Goal: Communication & Community: Answer question/provide support

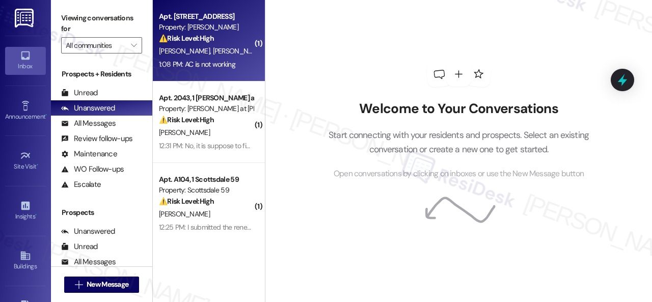
click at [240, 60] on div "1:08 PM: AC is not working 1:08 PM: AC is not working" at bounding box center [206, 64] width 96 height 13
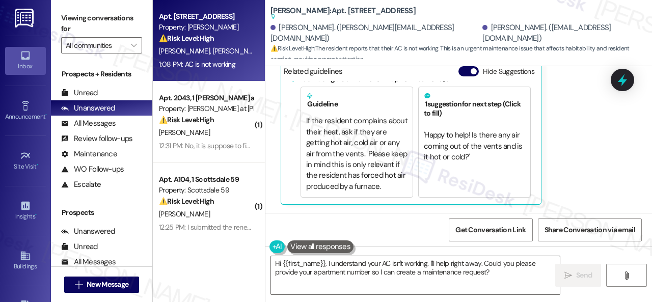
scroll to position [31, 0]
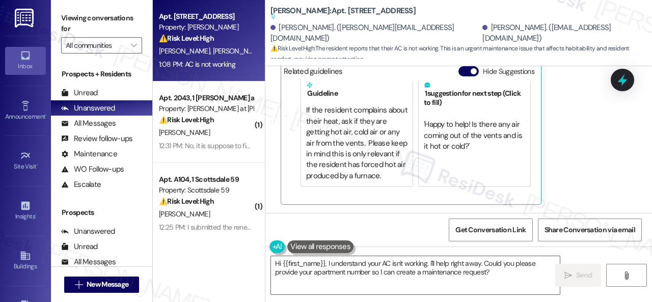
click at [581, 182] on div "Received via SMS Rustin Robinson 1:08 PM AC is not working Tags and notes Tagge…" at bounding box center [458, 96] width 387 height 233
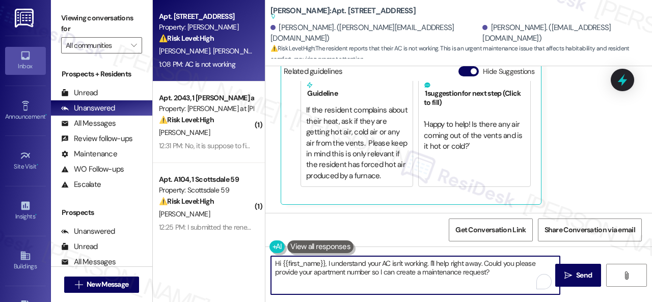
drag, startPoint x: 492, startPoint y: 271, endPoint x: 235, endPoint y: 247, distance: 258.3
click at [235, 247] on div "Apt. 121, 1 Merino Apts LLLP Property: Merino Scottsdale ⚠️ Risk Level: High Th…" at bounding box center [402, 151] width 499 height 302
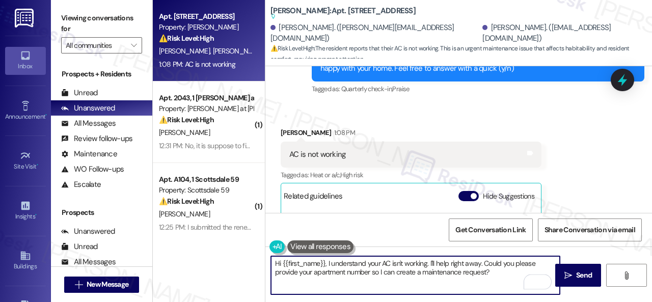
scroll to position [333, 0]
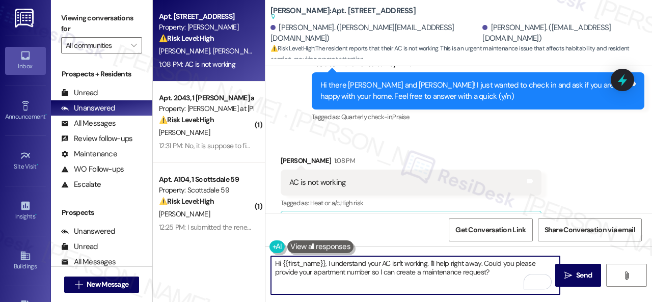
paste textarea "ello {{first_name}}! I'm sorry to hear about the AC issue. We apologize for any…"
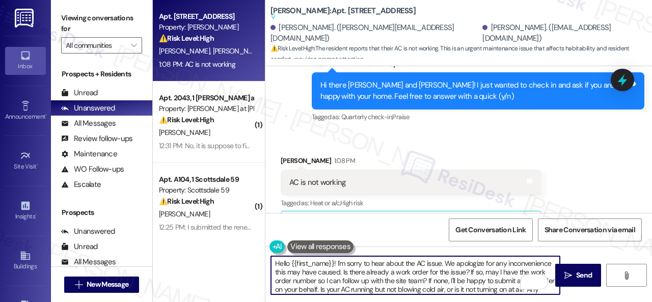
scroll to position [0, 0]
drag, startPoint x: 289, startPoint y: 265, endPoint x: 335, endPoint y: 266, distance: 45.8
click at [335, 266] on textarea "Hello {{first_name}}! I'm sorry to hear about the AC issue. We apologize for an…" at bounding box center [415, 275] width 289 height 38
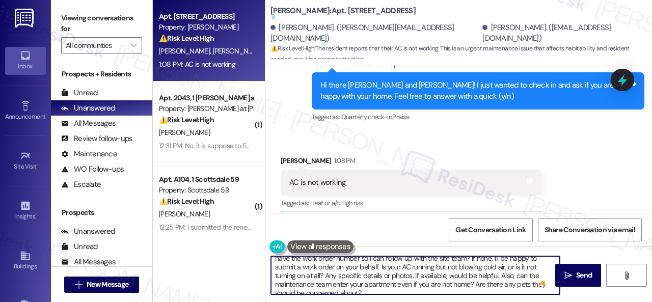
scroll to position [29, 0]
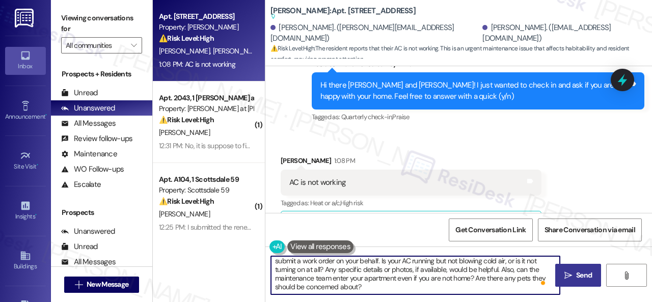
type textarea "Hello Rustin! I'm sorry to hear about the AC issue. We apologize for any inconv…"
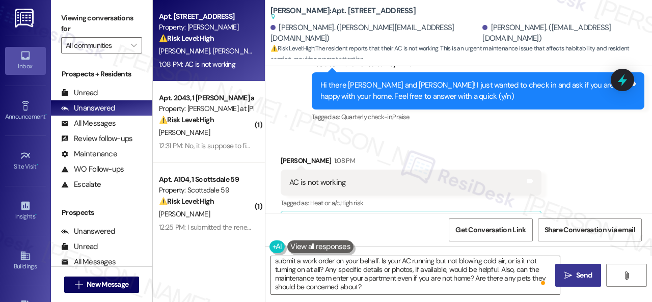
click at [569, 274] on span " Send" at bounding box center [578, 275] width 32 height 11
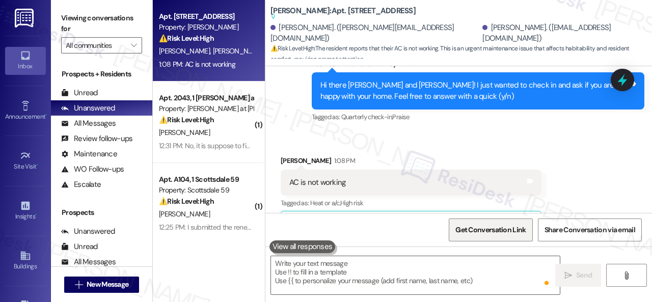
type textarea "Fetching suggested responses. Please feel free to read through the conversation…"
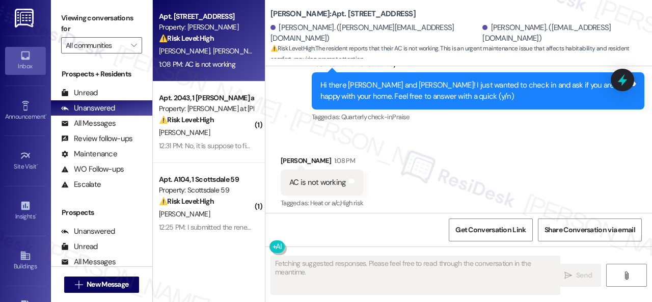
scroll to position [338, 0]
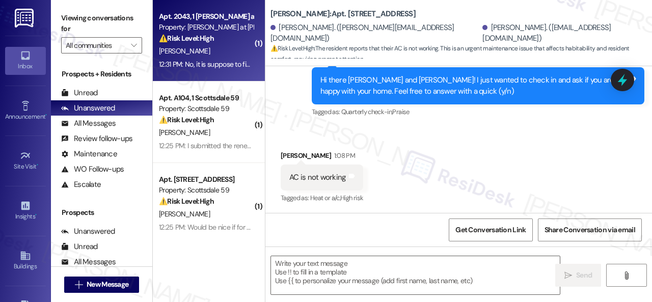
click at [219, 60] on div "12:31 PM: No, it is suppose to fixed this morning 12:31 PM: No, it is suppose t…" at bounding box center [227, 64] width 136 height 9
type textarea "Fetching suggested responses. Please feel free to read through the conversation…"
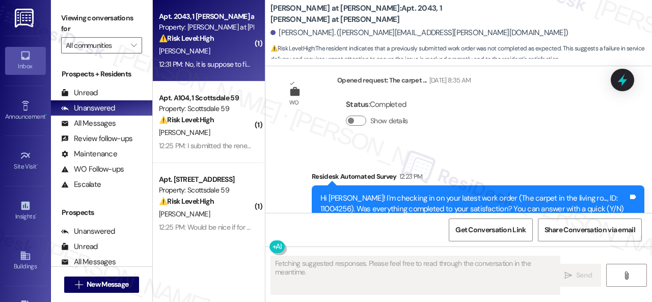
scroll to position [824, 0]
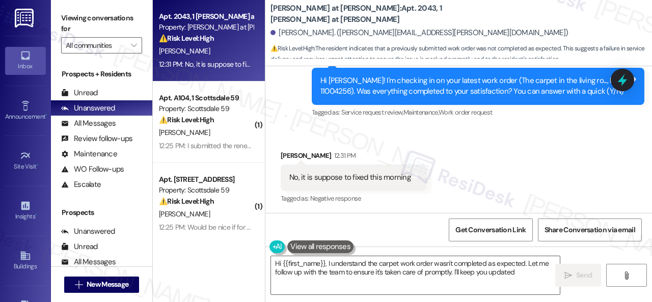
type textarea "Hi {{first_name}}, I understand the carpet work order wasn't completed as expec…"
drag, startPoint x: 576, startPoint y: 80, endPoint x: 599, endPoint y: 77, distance: 23.2
click at [599, 77] on div "Hi Steven! I'm checking in on your latest work order (The carpet in the living …" at bounding box center [474, 86] width 308 height 22
drag, startPoint x: 576, startPoint y: 80, endPoint x: 591, endPoint y: 80, distance: 15.3
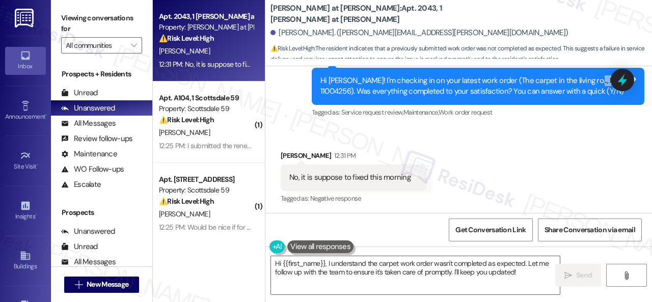
click at [591, 80] on div "Hi Steven! I'm checking in on your latest work order (The carpet in the living …" at bounding box center [474, 86] width 308 height 22
drag, startPoint x: 578, startPoint y: 78, endPoint x: 607, endPoint y: 83, distance: 29.5
click at [607, 83] on div "Hi Steven! I'm checking in on your latest work order (The carpet in the living …" at bounding box center [474, 86] width 308 height 22
copy div "11004256"
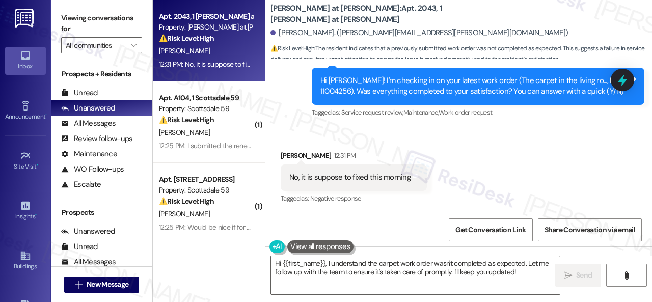
click at [476, 157] on div "Received via SMS Steven Mahan 12:31 PM No, it is suppose to fixed this morning …" at bounding box center [458, 170] width 387 height 86
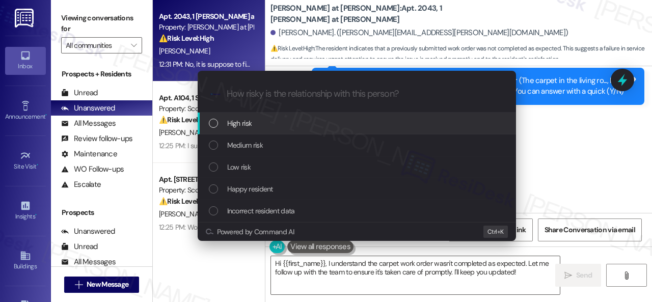
click at [238, 126] on span "High risk" at bounding box center [239, 123] width 25 height 11
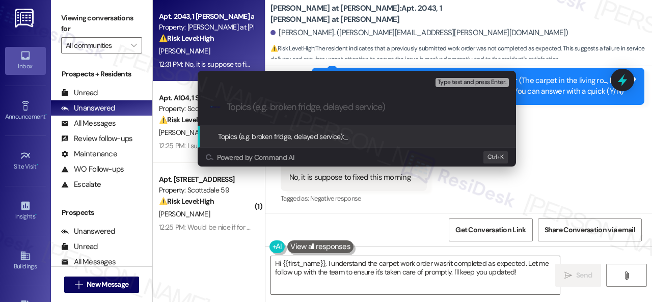
paste input "Follow-up on the closed work order 11004256"
type input "Follow-up on the closed work order 11004256"
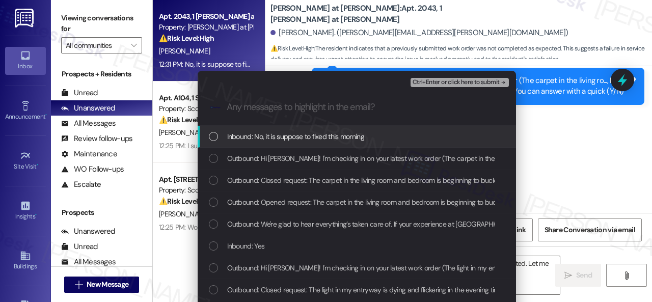
click at [252, 134] on span "Inbound: No, it is suppose to fixed this morning" at bounding box center [295, 136] width 137 height 11
click at [453, 80] on span "Ctrl+Enter or click here to submit" at bounding box center [455, 82] width 87 height 7
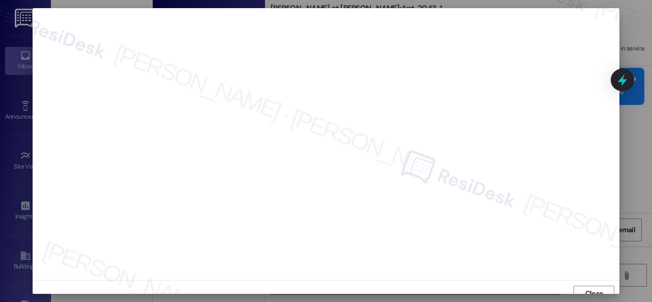
scroll to position [8, 0]
click at [601, 281] on span "Close" at bounding box center [594, 286] width 22 height 11
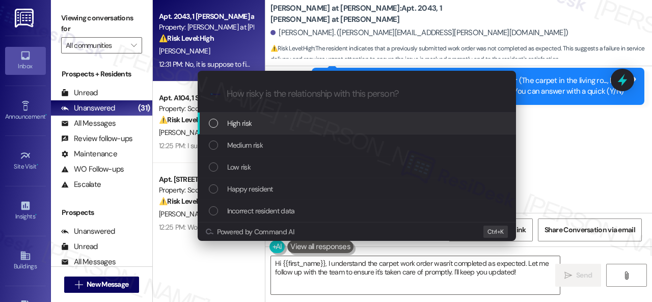
click at [251, 124] on span "High risk" at bounding box center [239, 123] width 25 height 11
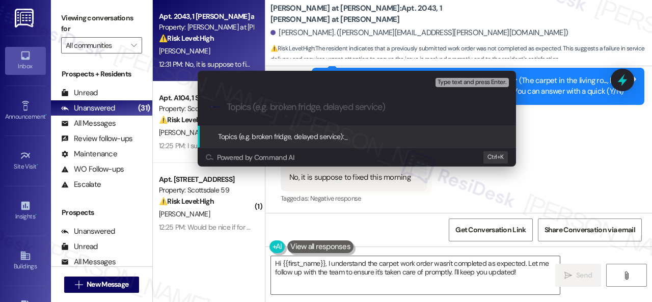
paste input "Follow-up on the closed work order 11004256"
type input "Follow-up on the closed work order 11004256"
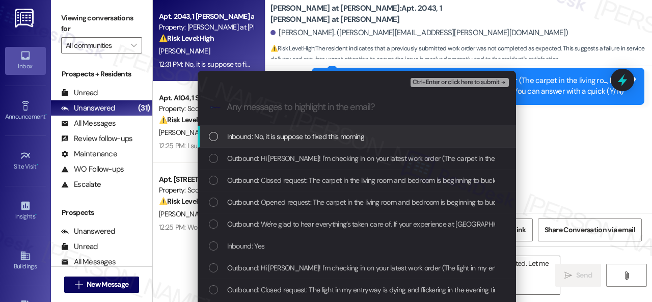
click at [297, 135] on span "Inbound: No, it is suppose to fixed this morning" at bounding box center [295, 136] width 137 height 11
click at [428, 84] on span "Ctrl+Enter or click here to submit" at bounding box center [455, 82] width 87 height 7
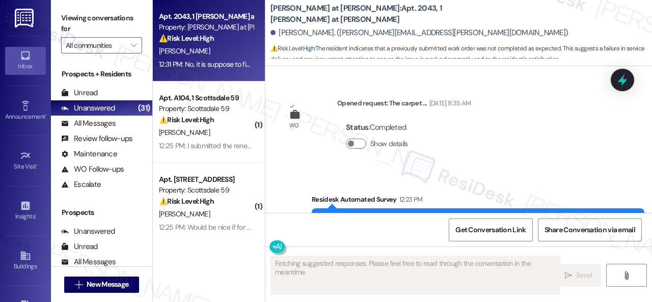
scroll to position [824, 0]
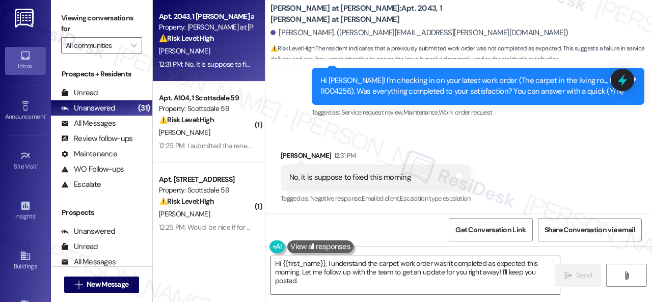
click at [568, 153] on div "Received via SMS Steven Mahan 12:31 PM No, it is suppose to fixed this morning …" at bounding box center [458, 170] width 387 height 86
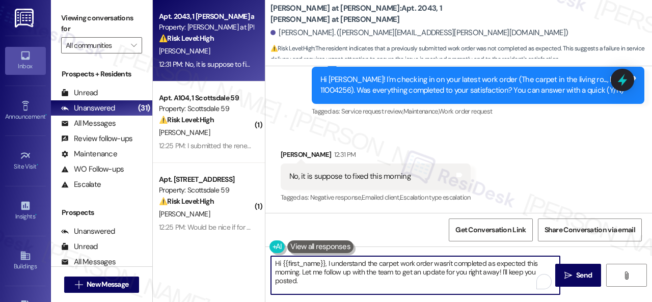
drag, startPoint x: 313, startPoint y: 283, endPoint x: 252, endPoint y: 247, distance: 70.7
click at [252, 247] on div "Apt. 2043, 1 Montero at Dana Park Property: Montero at Dana Park ⚠️ Risk Level:…" at bounding box center [402, 151] width 499 height 302
paste textarea "I'm sorry to hear the issue hasn't been resolved yet. We apologize for the dela…"
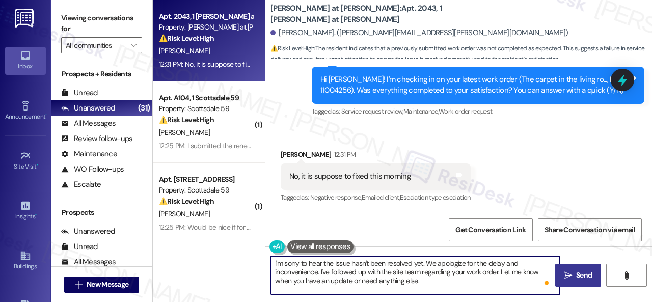
type textarea "I'm sorry to hear the issue hasn't been resolved yet. We apologize for the dela…"
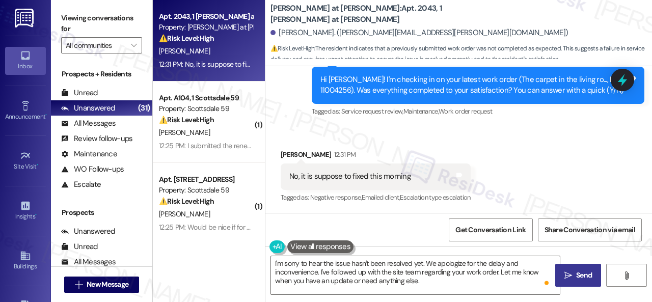
click at [573, 268] on button " Send" at bounding box center [578, 275] width 46 height 23
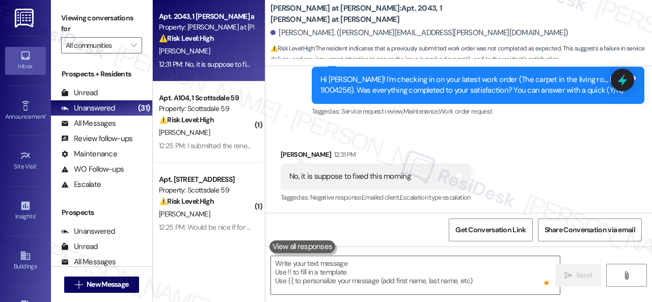
scroll to position [824, 0]
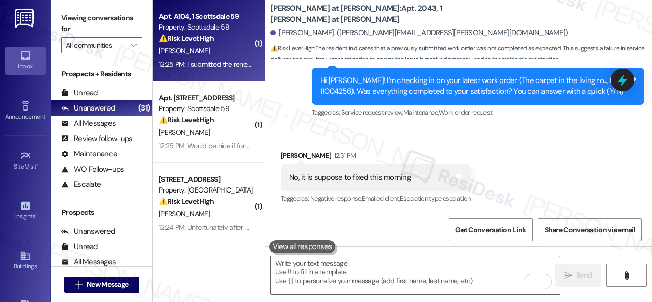
click at [216, 58] on div "T. Benitez" at bounding box center [206, 51] width 96 height 13
type textarea "Fetching suggested responses. Please feel free to read through the conversation…"
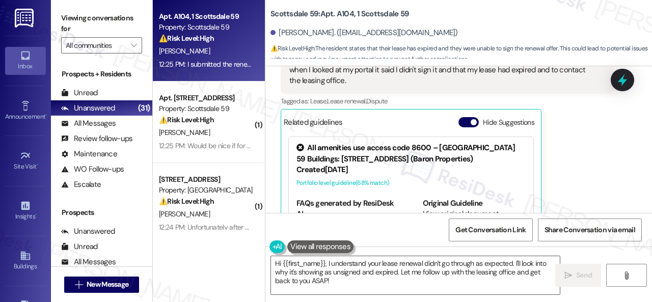
scroll to position [749, 0]
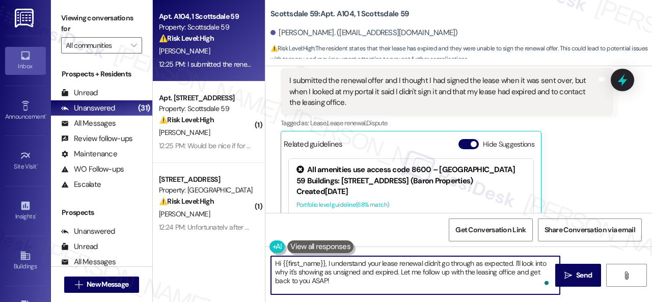
drag, startPoint x: 398, startPoint y: 274, endPoint x: 512, endPoint y: 261, distance: 115.3
click at [512, 261] on textarea "Hi {{first_name}}, I understand your lease renewal didn't go through as expecte…" at bounding box center [415, 275] width 289 height 38
click at [444, 273] on textarea "Hi {{first_name}}, I understand your lease renewal didn't go through as expecte…" at bounding box center [415, 275] width 289 height 38
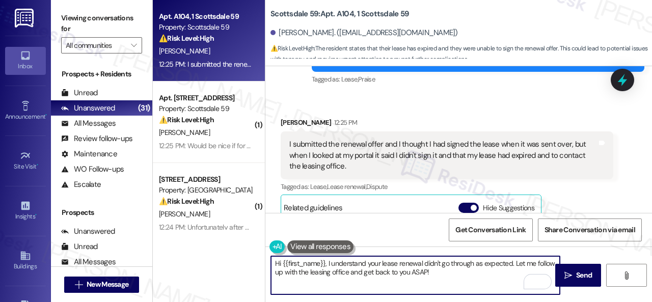
scroll to position [698, 0]
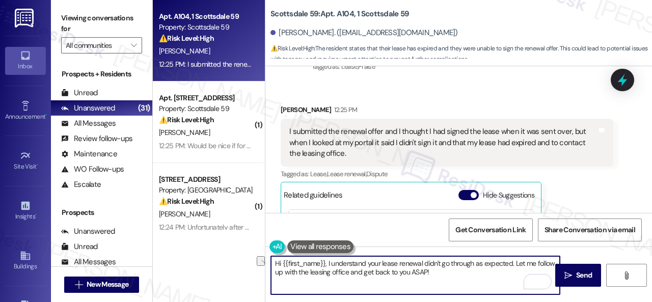
drag, startPoint x: 327, startPoint y: 262, endPoint x: 244, endPoint y: 261, distance: 82.5
click at [244, 261] on div "Apt. A104, 1 Scottsdale 59 Property: Scottsdale 59 ⚠️ Risk Level: High The resi…" at bounding box center [402, 151] width 499 height 302
type textarea "I understand your lease renewal didn't go through as expected. Let me follow up…"
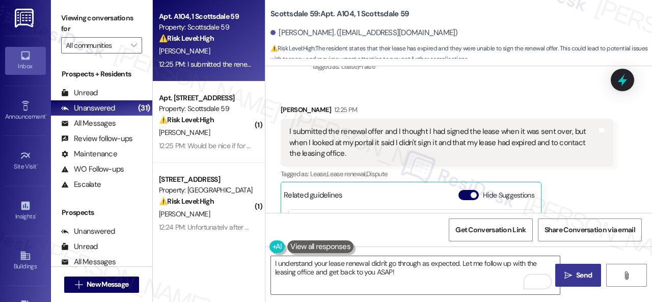
click at [571, 276] on span " Send" at bounding box center [578, 275] width 32 height 11
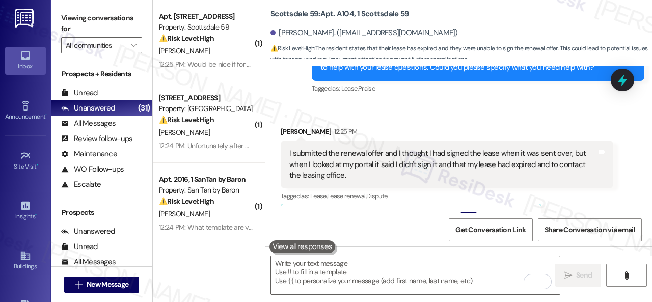
scroll to position [647, 0]
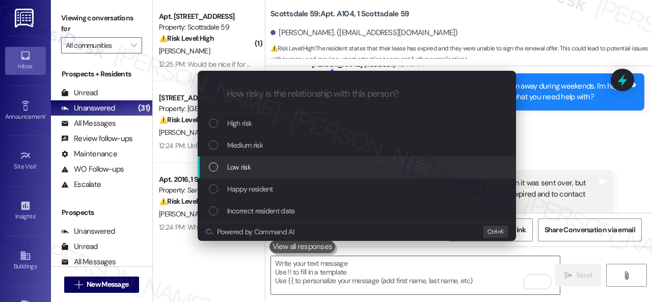
click at [236, 167] on span "Low risk" at bounding box center [238, 166] width 23 height 11
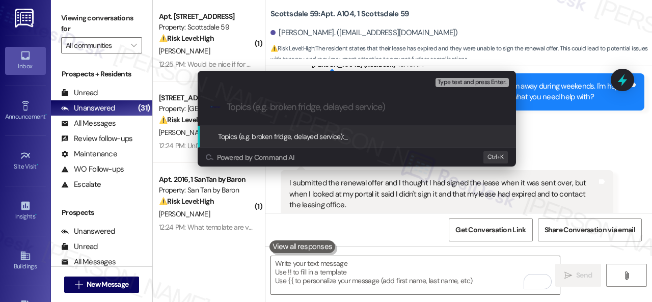
click at [236, 167] on div "Escalate Conversation Low risk Topics (e.g. broken fridge, delayed service) Any…" at bounding box center [357, 119] width 344 height 116
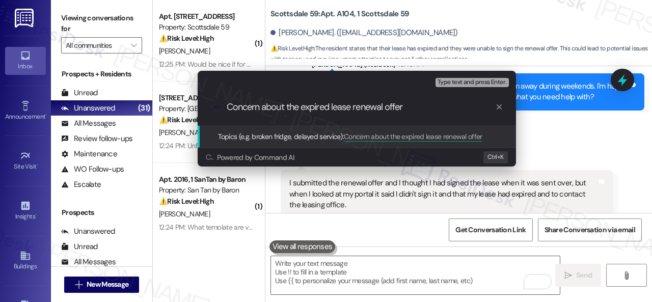
type input "Concern about the expired lease renewal offer."
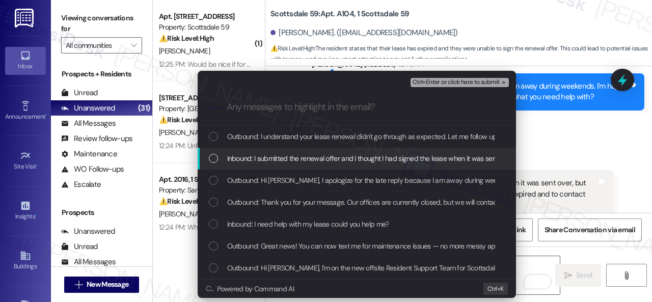
click at [285, 152] on div "Inbound: I submitted the renewal offer and I thought I had signed the lease whe…" at bounding box center [357, 159] width 318 height 22
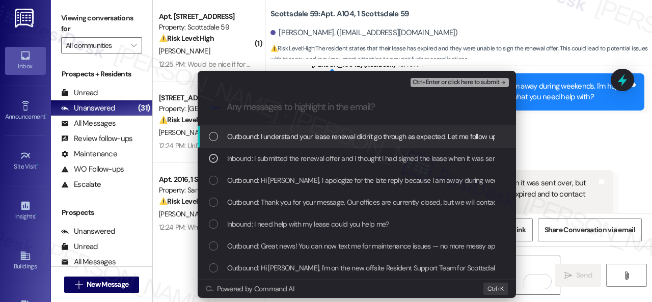
click at [442, 84] on span "Ctrl+Enter or click here to submit" at bounding box center [455, 82] width 87 height 7
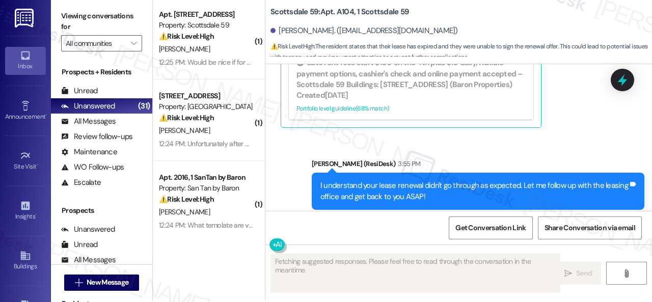
scroll to position [3, 0]
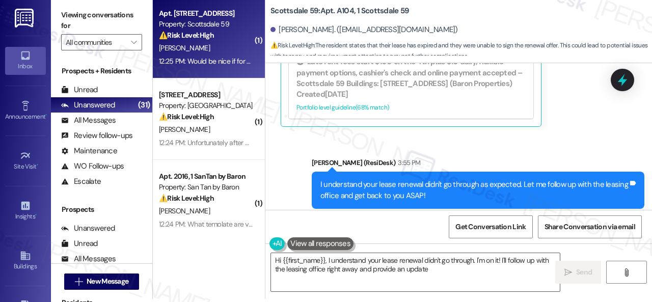
type textarea "Hi {{first_name}}, I understand your lease renewal didn't go through. I'm on it…"
click at [211, 58] on div "12:25 PM: Would be nice if for once you didn't raise my rent during renewal. 12…" at bounding box center [268, 61] width 219 height 9
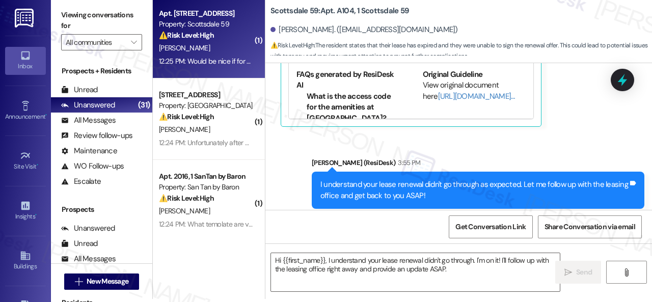
type textarea "Fetching suggested responses. Please feel free to read through the conversation…"
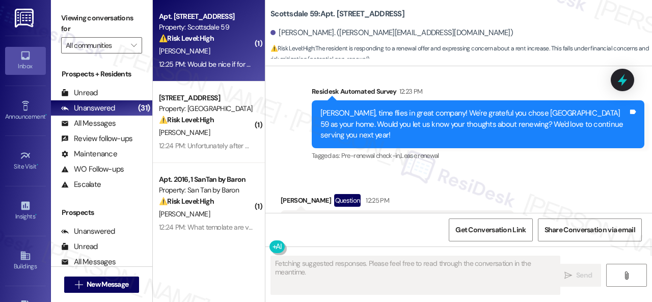
scroll to position [437, 0]
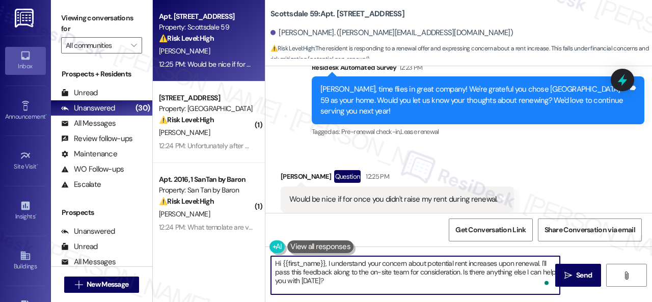
drag, startPoint x: 418, startPoint y: 270, endPoint x: 417, endPoint y: 293, distance: 22.5
click at [417, 293] on textarea "Hi {{first_name}}, I understand your concern about potential rent increases upo…" at bounding box center [415, 275] width 289 height 38
drag, startPoint x: 327, startPoint y: 259, endPoint x: 244, endPoint y: 253, distance: 83.2
click at [244, 253] on div "Apt. E212, 1 Scottsdale 59 Property: Scottsdale 59 ⚠️ Risk Level: High The resi…" at bounding box center [402, 151] width 499 height 302
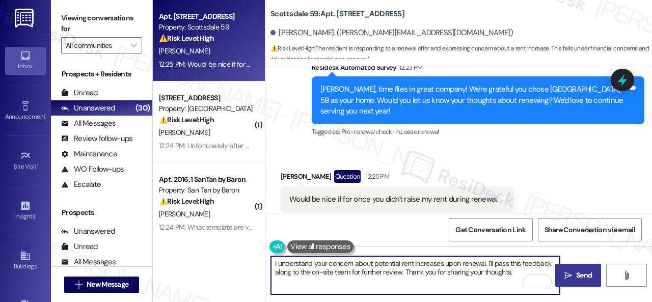
type textarea "I understand your concern about potential rent increases upon renewal. I'll pas…"
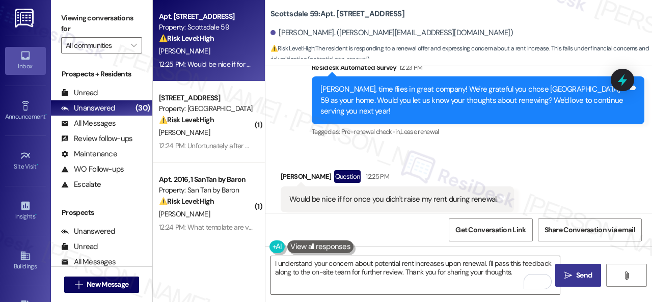
drag, startPoint x: 560, startPoint y: 277, endPoint x: 570, endPoint y: 271, distance: 11.4
click at [564, 277] on icon "" at bounding box center [568, 275] width 8 height 8
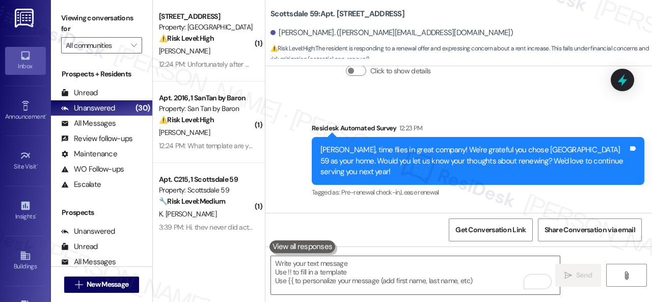
scroll to position [367, 0]
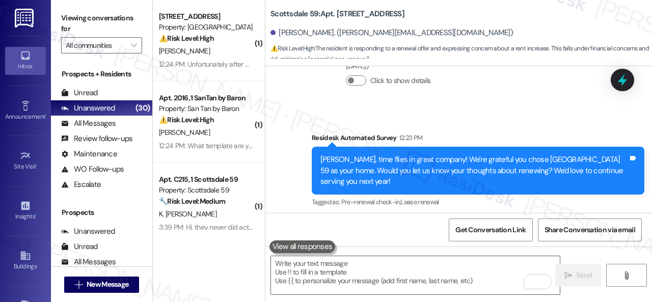
click at [294, 111] on div "Survey, sent via SMS Residesk Automated Survey 12:23 PM Carl, time flies in gre…" at bounding box center [458, 163] width 387 height 108
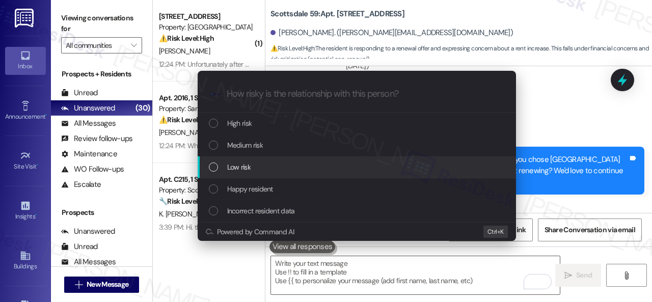
click at [240, 171] on span "Low risk" at bounding box center [238, 166] width 23 height 11
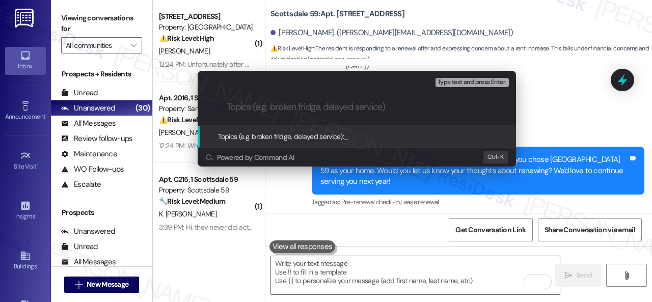
paste input "Renewal Survey Response"
type input "Renewal Survey Response"
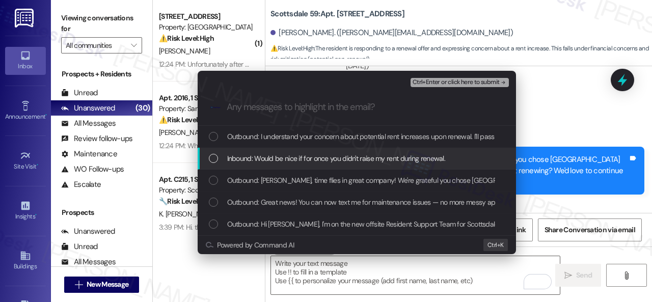
click at [338, 163] on span "Inbound: Would be nice if for once you didn't raise my rent during renewal." at bounding box center [336, 158] width 218 height 11
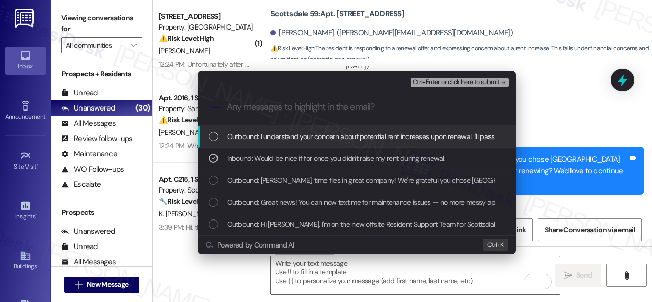
click at [432, 83] on span "Ctrl+Enter or click here to submit" at bounding box center [455, 82] width 87 height 7
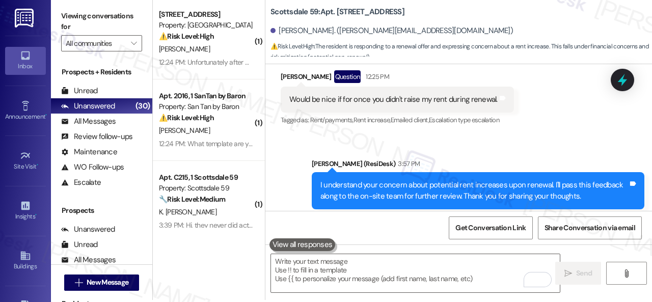
scroll to position [3, 0]
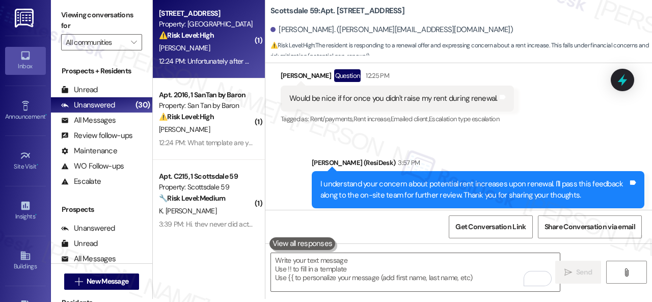
click at [191, 31] on strong "⚠️ Risk Level: High" at bounding box center [186, 35] width 55 height 9
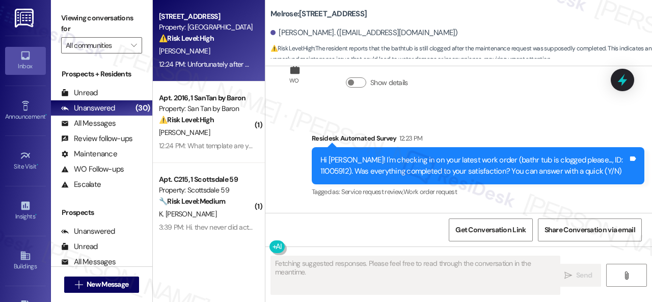
scroll to position [1398, 0]
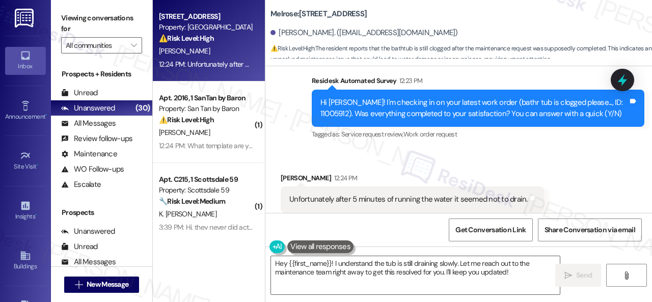
drag, startPoint x: 373, startPoint y: 123, endPoint x: 393, endPoint y: 114, distance: 22.3
click at [373, 123] on div "Survey, sent via SMS Residesk Automated Survey 12:23 PM Hi Angel! I'm checking …" at bounding box center [478, 108] width 348 height 81
click at [299, 150] on div "Received via SMS Angel Saenz 12:24 PM Unfortunately after 5 minutes of running …" at bounding box center [458, 193] width 387 height 86
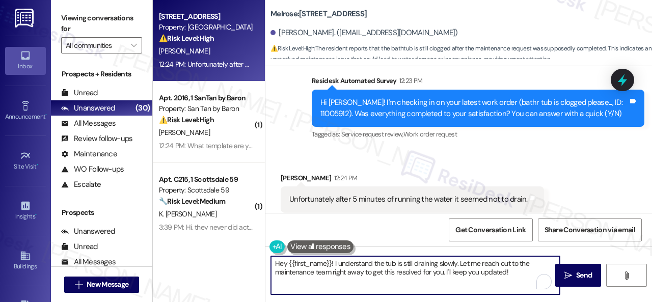
drag, startPoint x: 332, startPoint y: 263, endPoint x: 235, endPoint y: 263, distance: 96.8
click at [235, 263] on div "Apt. 353, 1 Melrose 3130 Apts LLLP Property: Melrose ⚠️ Risk Level: High The re…" at bounding box center [402, 151] width 499 height 302
drag, startPoint x: 397, startPoint y: 265, endPoint x: 458, endPoint y: 281, distance: 62.6
click at [458, 281] on textarea "I understand the tub is still draining slowly. Let me reach out to the maintena…" at bounding box center [415, 275] width 289 height 38
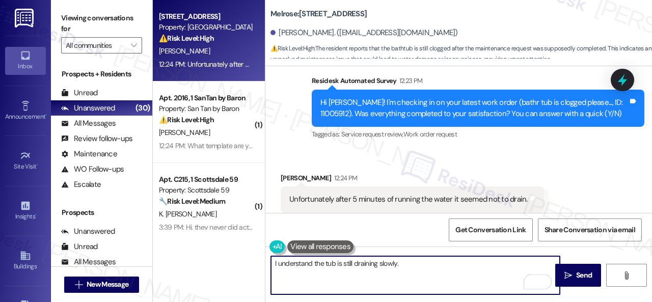
paste textarea "We apologize for the delay and any inconvenience this may have caused. Have you…"
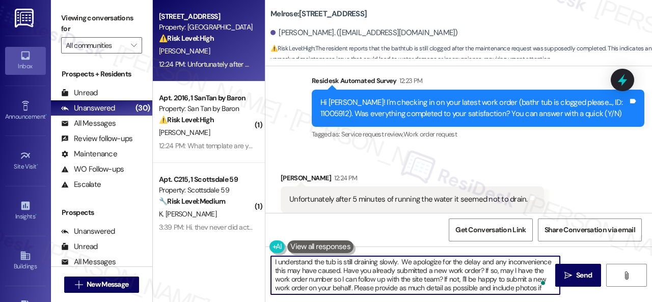
scroll to position [0, 0]
drag, startPoint x: 461, startPoint y: 265, endPoint x: 503, endPoint y: 259, distance: 42.7
click at [503, 259] on textarea "I understand the tub is still draining slowly. We apologize for the delay and a…" at bounding box center [415, 275] width 289 height 38
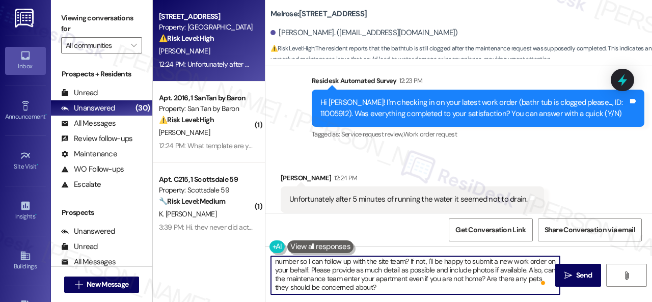
scroll to position [19, 0]
drag, startPoint x: 319, startPoint y: 269, endPoint x: 279, endPoint y: 280, distance: 41.1
click at [279, 280] on textarea "I understand the tub is still draining slowly. We apologize for the inconvenien…" at bounding box center [415, 275] width 289 height 38
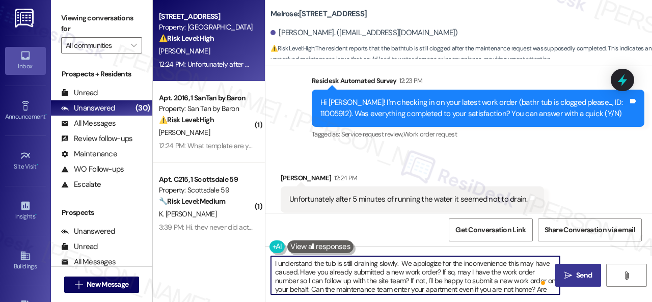
type textarea "I understand the tub is still draining slowly. We apologize for the inconvenien…"
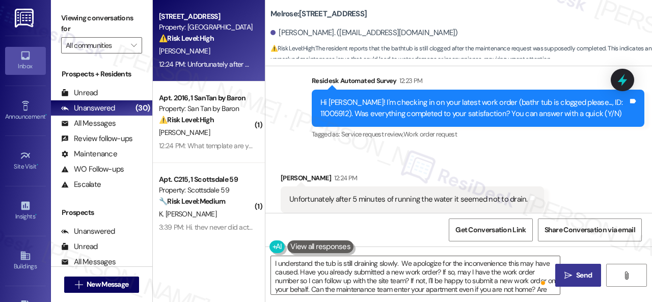
click at [577, 276] on span "Send" at bounding box center [584, 275] width 16 height 11
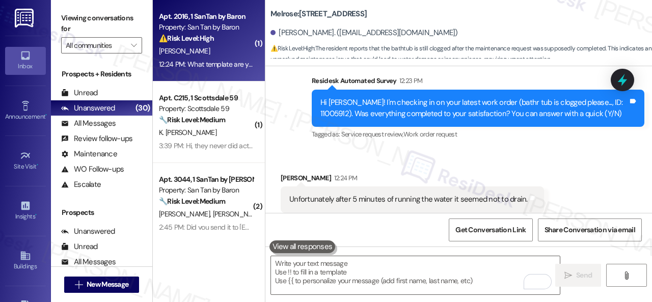
click at [201, 56] on div "[PERSON_NAME]" at bounding box center [206, 51] width 96 height 13
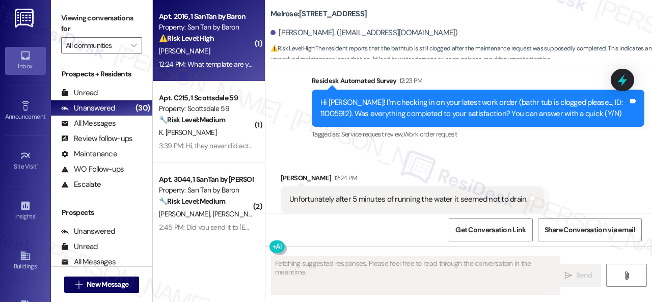
type textarea "Fetching suggested responses. Please feel free to read through the conversation…"
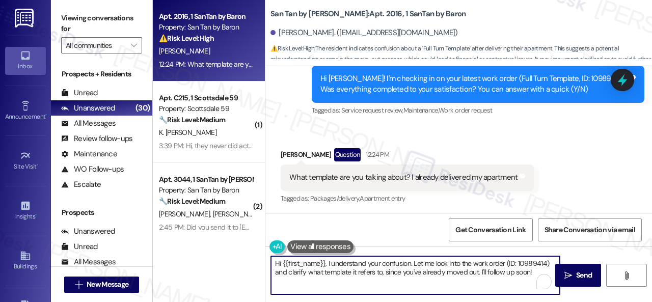
drag, startPoint x: 327, startPoint y: 265, endPoint x: 235, endPoint y: 260, distance: 91.8
click at [235, 260] on div "Apt. 2016, 1 SanTan by Baron Property: San Tan by Baron ⚠️ Risk Level: High The…" at bounding box center [402, 151] width 499 height 302
drag, startPoint x: 488, startPoint y: 274, endPoint x: 215, endPoint y: 260, distance: 273.3
click at [215, 260] on div "Apt. 2016, 1 SanTan by Baron Property: San Tan by Baron ⚠️ Risk Level: High The…" at bounding box center [402, 151] width 499 height 302
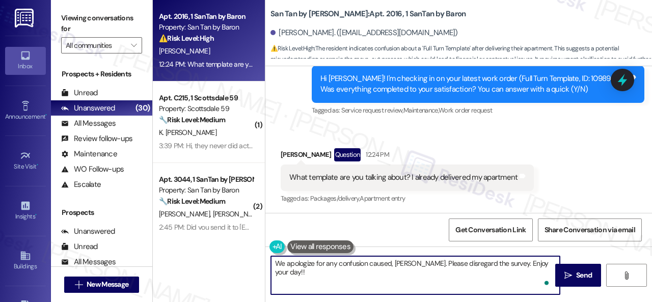
type textarea "We apologize for any confusion caused, [PERSON_NAME]. Please disregard the surv…"
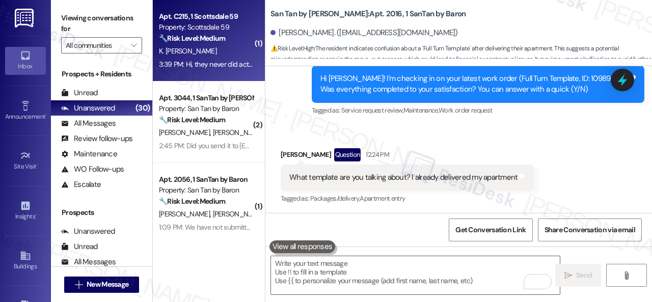
click at [228, 56] on div "K. [PERSON_NAME]" at bounding box center [206, 51] width 96 height 13
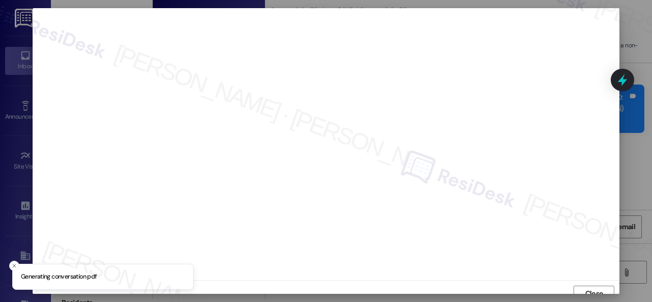
scroll to position [8, 0]
click at [593, 288] on span "Close" at bounding box center [594, 286] width 18 height 11
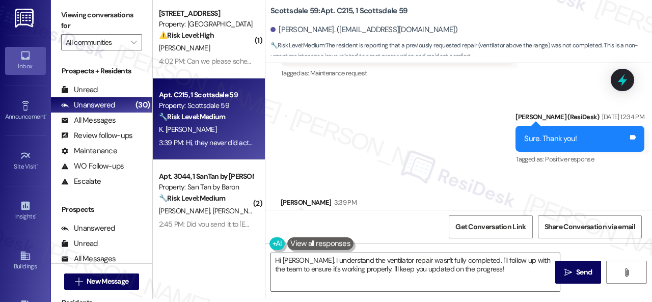
scroll to position [308, 0]
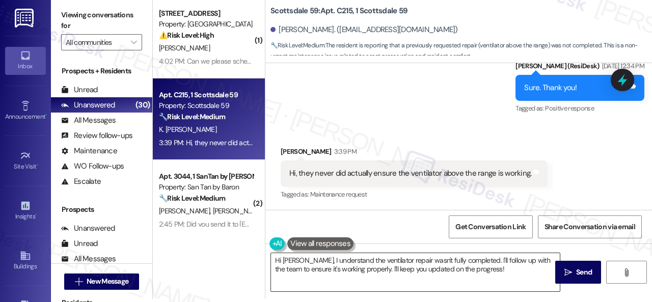
click at [329, 263] on textarea "Hi Kamil, I understand the ventilator repair wasn't fully completed. I'll follo…" at bounding box center [415, 272] width 289 height 38
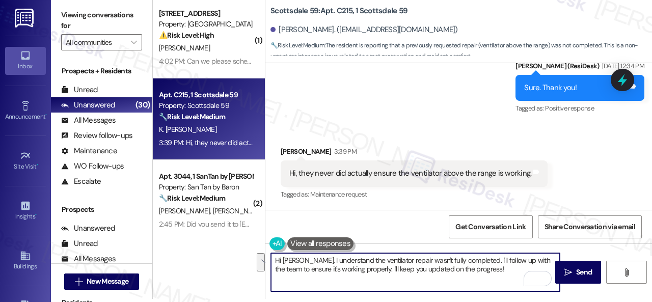
drag, startPoint x: 469, startPoint y: 257, endPoint x: 486, endPoint y: 266, distance: 19.8
click at [486, 266] on textarea "Hi Kamil, I understand the ventilator repair wasn't fully completed. I'll follo…" at bounding box center [415, 272] width 289 height 38
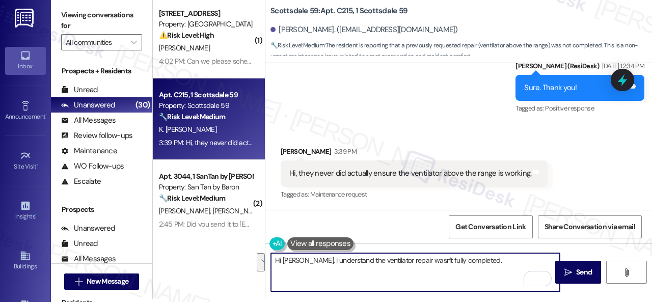
paste textarea "We apologize for the delay and any inconvenience this may have caused. Have you…"
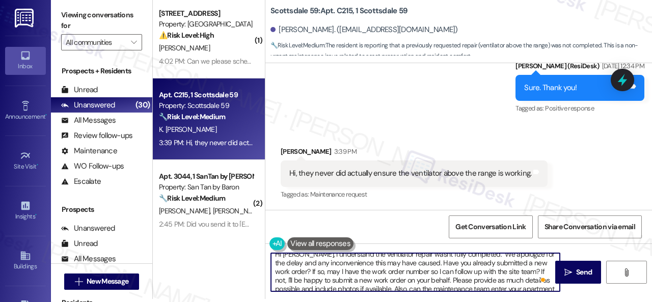
scroll to position [0, 0]
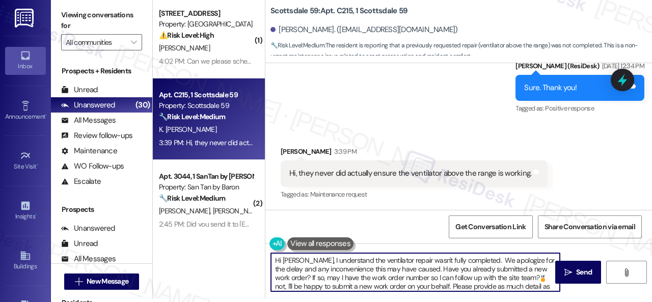
click at [470, 262] on textarea "Hi Kamil, I understand the ventilator repair wasn't fully completed. We apologi…" at bounding box center [415, 272] width 289 height 38
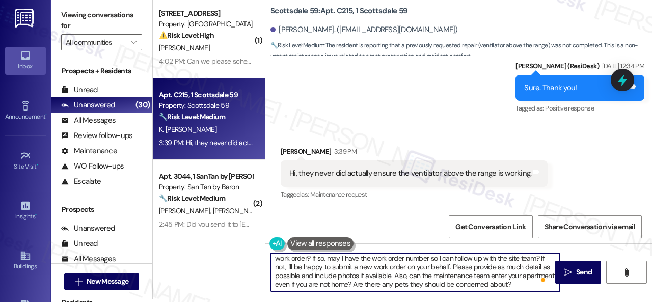
scroll to position [19, 0]
click at [300, 276] on textarea "Hi Kamil, I understand the ventilator repair wasn't fully completed. We apologi…" at bounding box center [415, 272] width 289 height 38
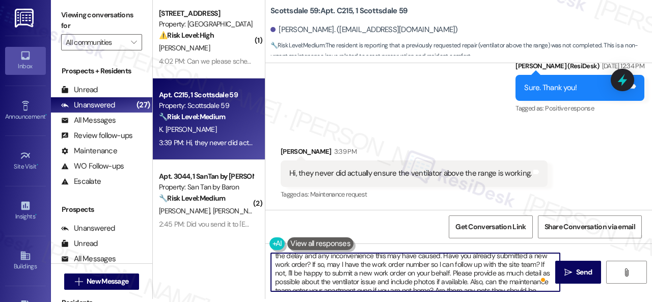
scroll to position [0, 0]
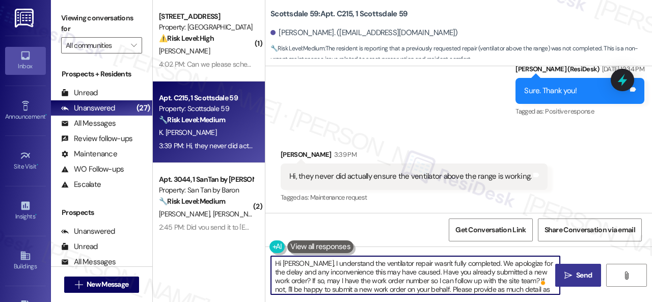
type textarea "Hi Kamil, I understand the ventilator repair wasn't fully completed. We apologi…"
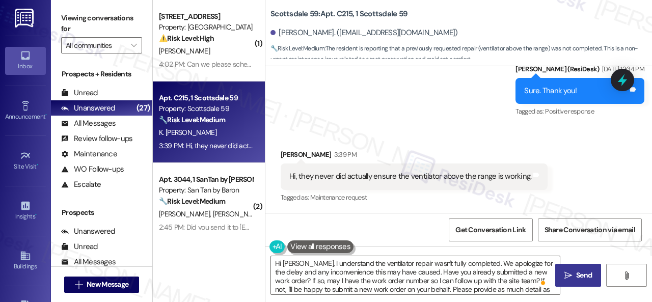
click at [583, 277] on span "Send" at bounding box center [584, 275] width 16 height 11
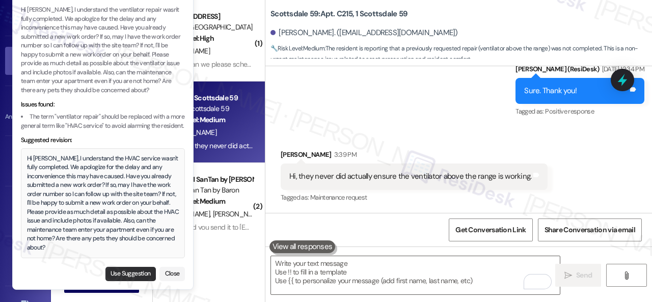
click at [119, 279] on button "Use Suggestion" at bounding box center [130, 274] width 50 height 14
type textarea "Hi [PERSON_NAME], I understand the HVAC service wasn't fully completed. We apol…"
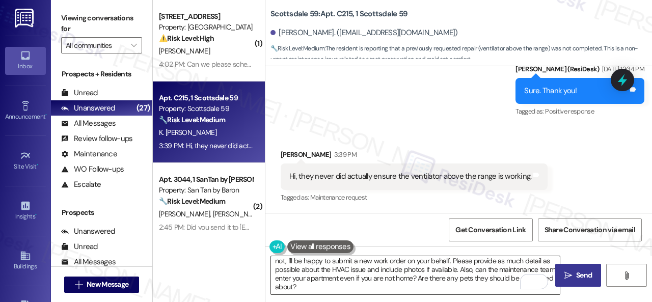
scroll to position [29, 0]
click at [583, 276] on span "Send" at bounding box center [584, 275] width 16 height 11
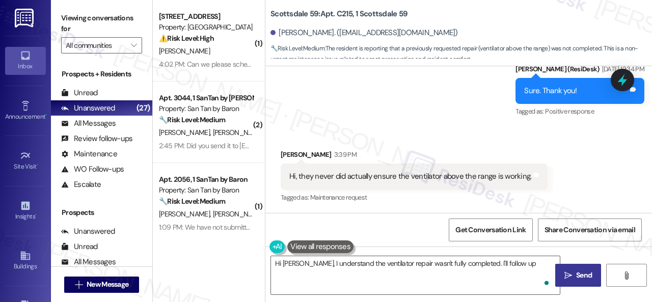
scroll to position [433, 0]
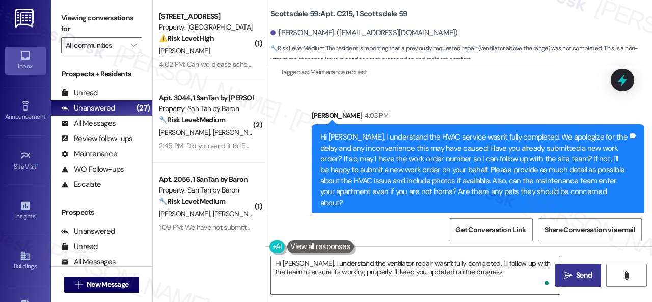
type textarea "Hi Kamil, I understand the ventilator repair wasn't fully completed. I'll follo…"
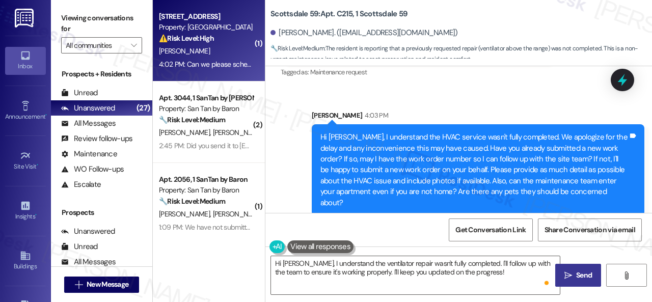
click at [233, 62] on div "4:02 PM: Can we please schedule for tomorrow 5/23/25. I have no pets, and maint…" at bounding box center [401, 64] width 485 height 9
type textarea "Fetching suggested responses. Please feel free to read through the conversation…"
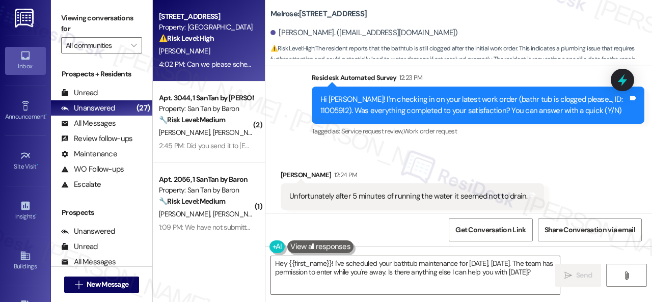
scroll to position [1417, 0]
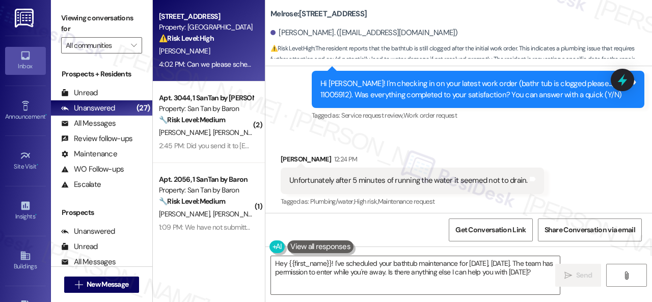
click at [444, 131] on div "Received via SMS Angel Saenz 12:24 PM Unfortunately after 5 minutes of running …" at bounding box center [458, 174] width 387 height 86
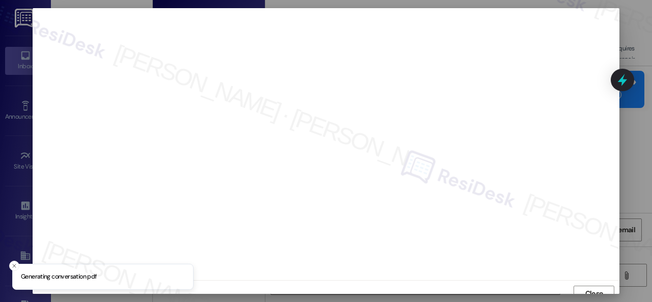
scroll to position [8, 0]
click at [583, 293] on span "Close" at bounding box center [594, 286] width 22 height 15
click at [580, 288] on button "Close" at bounding box center [593, 286] width 41 height 16
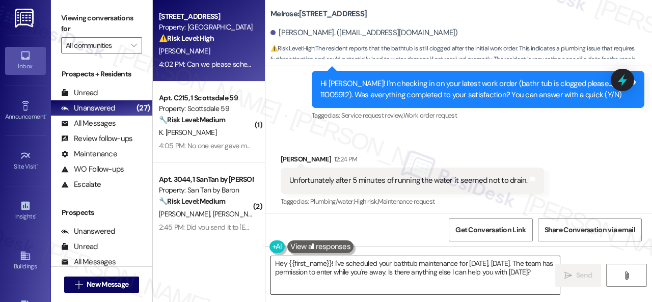
drag, startPoint x: 497, startPoint y: 272, endPoint x: 458, endPoint y: 278, distance: 39.0
click at [499, 272] on textarea "Hey {{first_name}}! I've scheduled your bathtub maintenance for tomorrow, 9/23/…" at bounding box center [415, 275] width 289 height 38
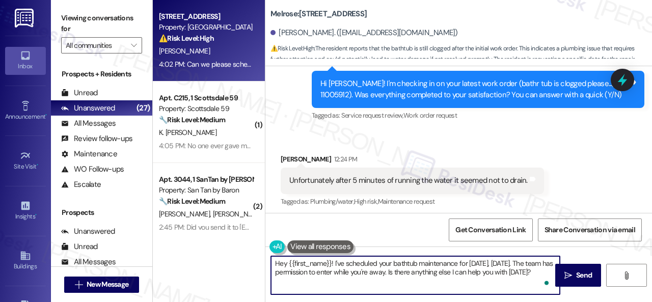
drag, startPoint x: 259, startPoint y: 267, endPoint x: 215, endPoint y: 242, distance: 50.2
click at [215, 242] on div "Apt. 353, 1 Melrose 3130 Apts LLLP Property: Melrose ⚠️ Risk Level: High The re…" at bounding box center [402, 151] width 499 height 302
paste textarea "I apologize if I cannot confirm when the maintenance team will visit your apart…"
type textarea "I apologize if I cannot confirm when the maintenance team will visit your apart…"
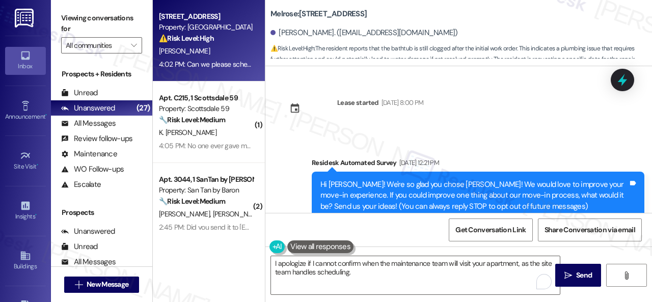
scroll to position [1417, 0]
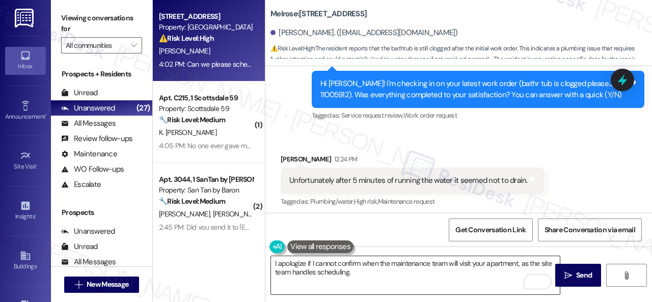
click at [448, 276] on textarea "I apologize if I cannot confirm when the maintenance team will visit your apart…" at bounding box center [415, 275] width 289 height 38
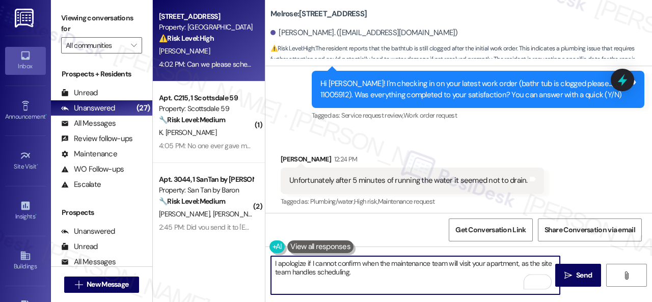
paste textarea "I've submitted a work order on your behalf and notified the site team. Please l…"
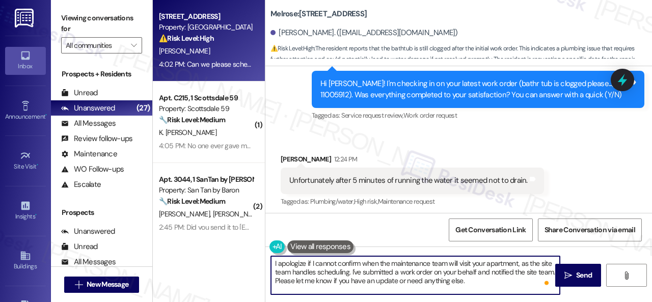
click at [397, 271] on textarea "I apologize if I cannot confirm when the maintenance team will visit your apart…" at bounding box center [415, 275] width 289 height 38
click at [497, 281] on textarea "I apologize if I cannot confirm when the maintenance team will visit your apart…" at bounding box center [415, 275] width 289 height 38
type textarea "I apologize if I cannot confirm when the maintenance team will visit your apart…"
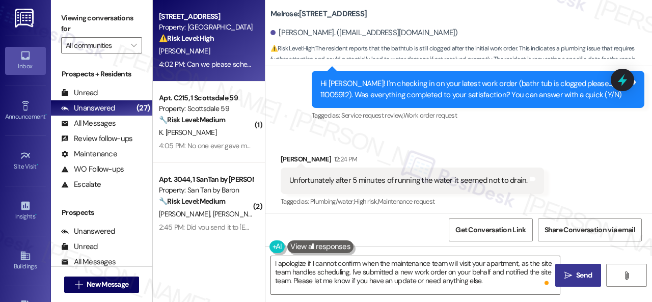
click at [574, 270] on span "Send" at bounding box center [584, 275] width 20 height 11
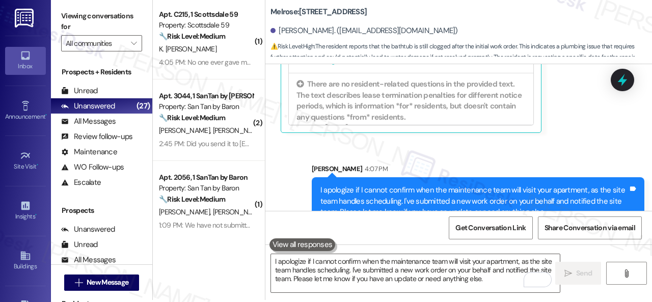
scroll to position [3, 0]
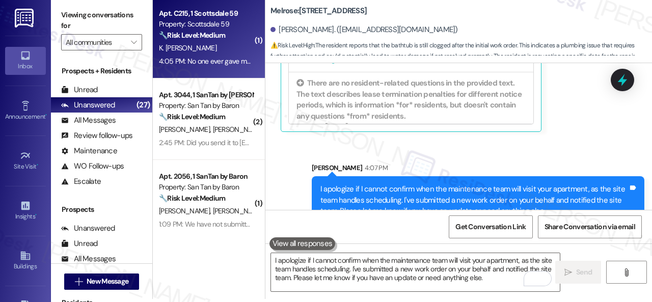
click at [215, 52] on div "K. [PERSON_NAME]" at bounding box center [206, 48] width 96 height 13
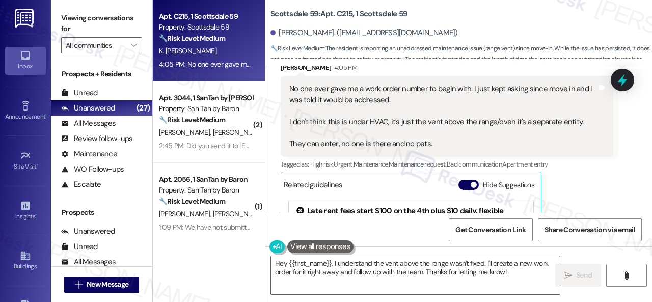
scroll to position [632, 0]
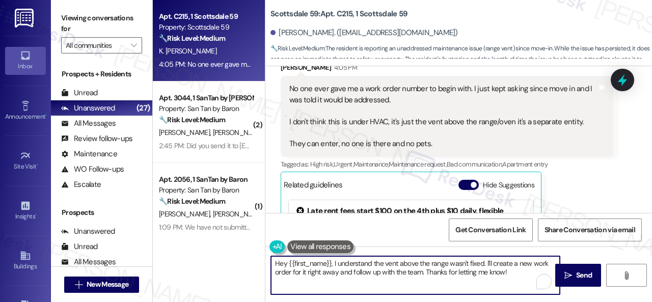
click at [508, 265] on textarea "Hey {{first_name}}, I understand the vent above the range wasn't fixed. I'll cr…" at bounding box center [415, 275] width 289 height 38
drag, startPoint x: 507, startPoint y: 271, endPoint x: 273, endPoint y: 265, distance: 234.3
click at [273, 265] on textarea "Hey {{first_name}}, I understand the vent above the range wasn't fixed. I'll cr…" at bounding box center [415, 275] width 289 height 38
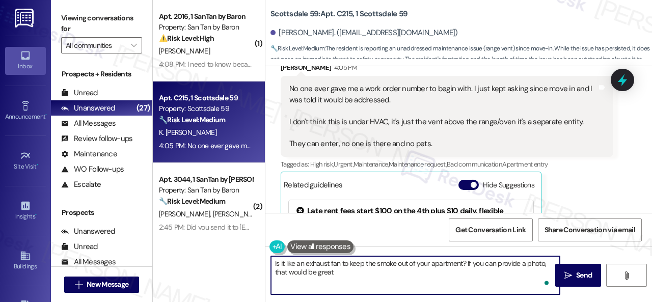
type textarea "Is it like an exhaust fan to keep the smoke out of your apartment? If you can p…"
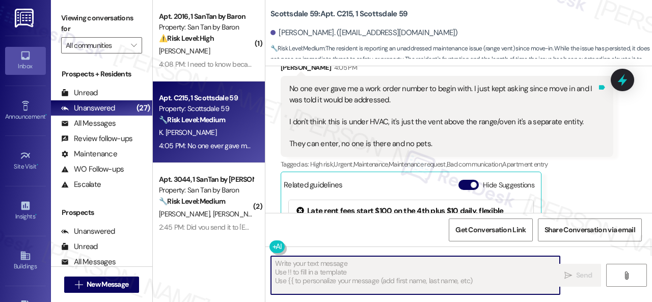
type textarea "Fetching suggested responses. Please feel free to read through the conversation…"
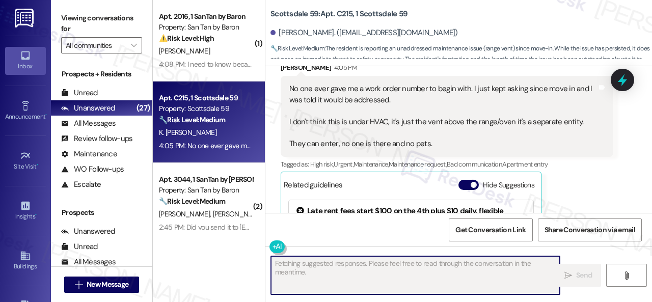
scroll to position [734, 0]
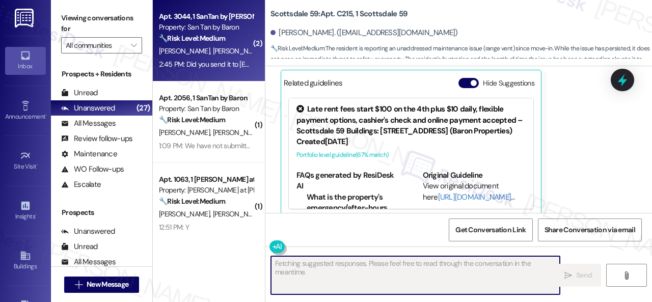
click at [217, 57] on div "S. Graves S. Graves" at bounding box center [206, 51] width 96 height 13
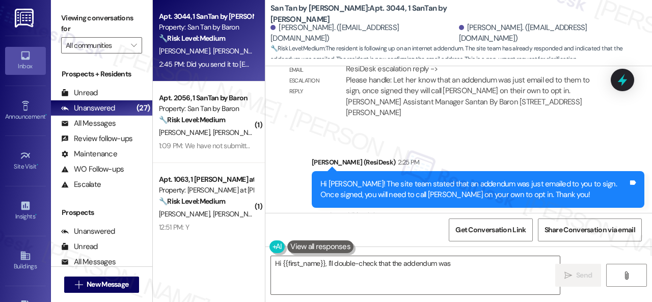
scroll to position [3673, 0]
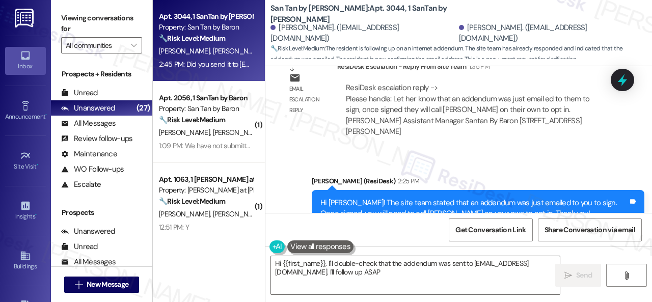
type textarea "Hi {{first_name}}, I'll double-check that the addendum was sent to sydney_grave…"
click at [354, 11] on b "San Tan by Baron: Apt. 3044, 1 SanTan by Baron" at bounding box center [372, 14] width 204 height 22
copy b "3044"
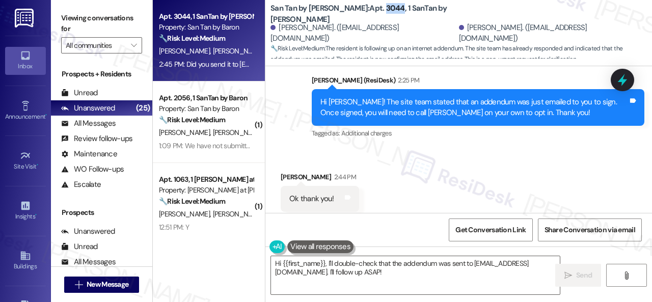
scroll to position [3775, 0]
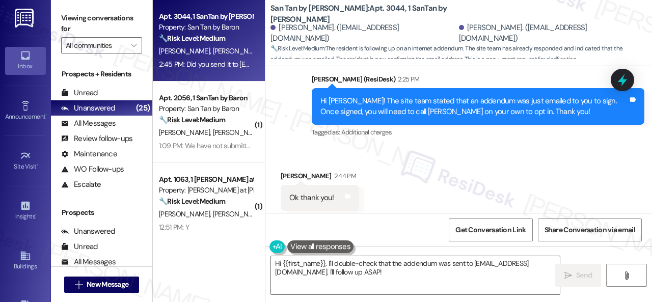
drag, startPoint x: 291, startPoint y: 187, endPoint x: 436, endPoint y: 196, distance: 145.4
click at [436, 257] on div "Did you send it to sydney_graves@yahoo.com Tags and notes" at bounding box center [379, 270] width 197 height 26
copy div "Did you send it to sydney_graves@yahoo.com"
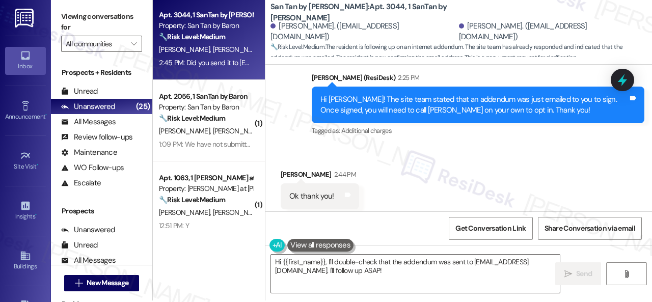
scroll to position [3, 0]
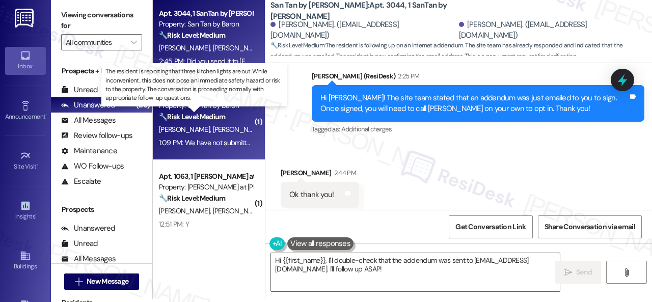
click at [225, 121] on strong "🔧 Risk Level: Medium" at bounding box center [192, 116] width 66 height 9
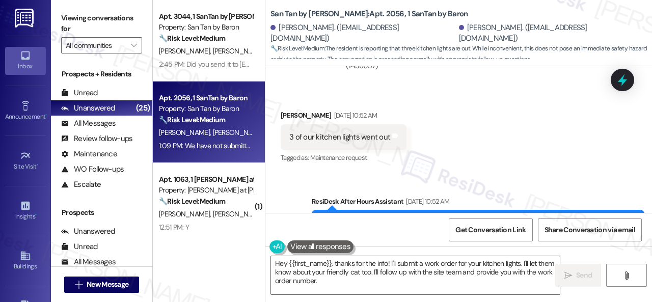
scroll to position [890, 0]
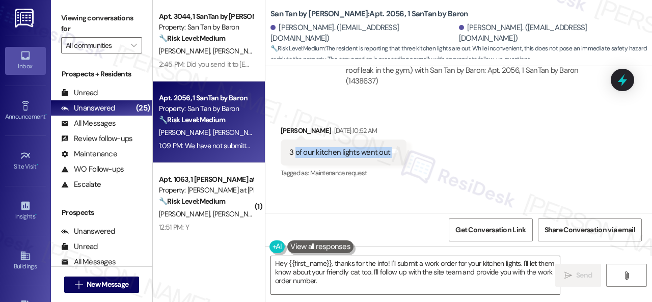
drag, startPoint x: 296, startPoint y: 149, endPoint x: 389, endPoint y: 159, distance: 93.2
click at [389, 159] on div "3 of our kitchen lights went out Tags and notes" at bounding box center [344, 153] width 126 height 26
click at [293, 149] on div "3 of our kitchen lights went out" at bounding box center [339, 152] width 101 height 11
drag, startPoint x: 291, startPoint y: 154, endPoint x: 325, endPoint y: 155, distance: 34.1
click at [325, 155] on div "3 of our kitchen lights went out" at bounding box center [339, 152] width 101 height 11
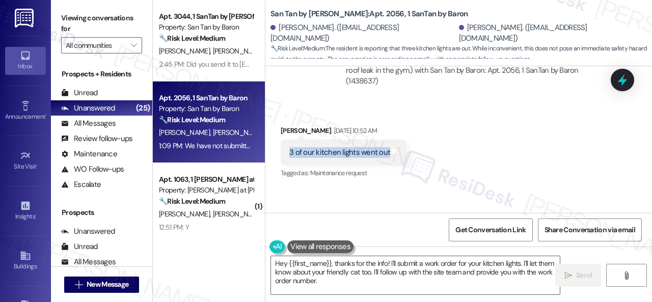
drag, startPoint x: 286, startPoint y: 152, endPoint x: 387, endPoint y: 156, distance: 100.4
click at [387, 156] on div "3 of our kitchen lights went out Tags and notes" at bounding box center [344, 153] width 126 height 26
copy div "3 of our kitchen lights went out"
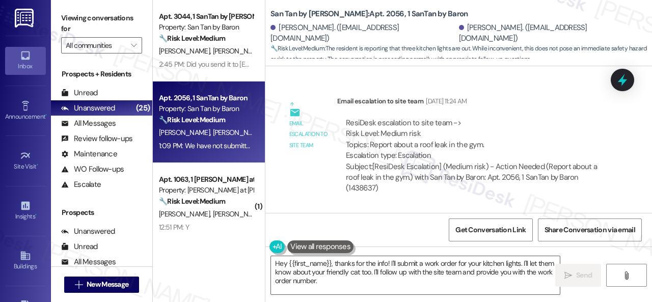
scroll to position [737, 0]
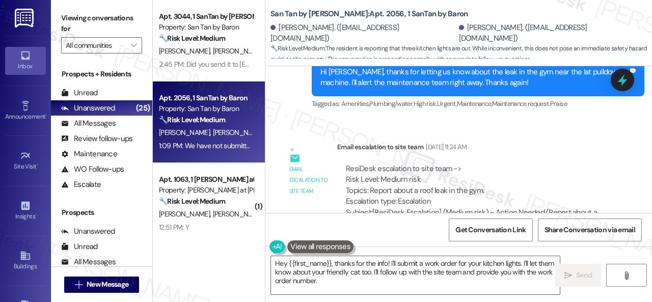
click at [527, 153] on div "Email escalation to site team Aug 28, 2025 at 11:24 AM" at bounding box center [475, 149] width 276 height 14
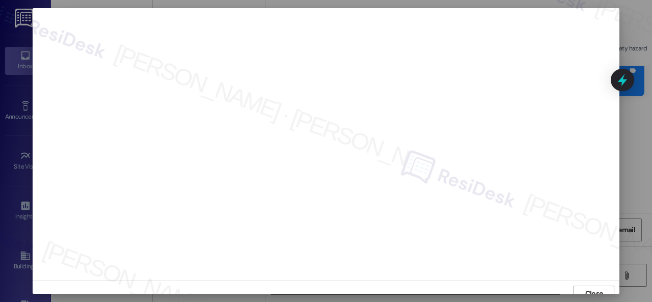
scroll to position [8, 0]
click at [581, 277] on div "Close" at bounding box center [326, 285] width 587 height 27
click at [583, 289] on span "Close" at bounding box center [594, 286] width 22 height 11
click at [591, 282] on span "Close" at bounding box center [594, 281] width 18 height 11
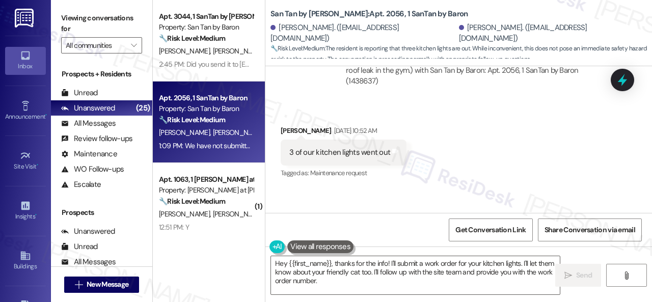
click at [532, 179] on div "Received via SMS Stephen Derks Sep 20, 2025 at 10:52 AM 3 of our kitchen lights…" at bounding box center [458, 145] width 387 height 86
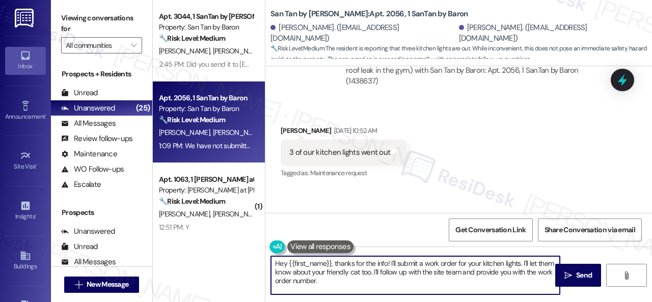
drag, startPoint x: 341, startPoint y: 280, endPoint x: 195, endPoint y: 242, distance: 151.6
click at [195, 242] on div "Apt. 3044, 1 SanTan by Baron Property: San Tan by Baron 🔧 Risk Level: Medium Th…" at bounding box center [402, 151] width 499 height 302
paste textarea "Thank you. I've submitted a work order on your behalf and notified the site tea…"
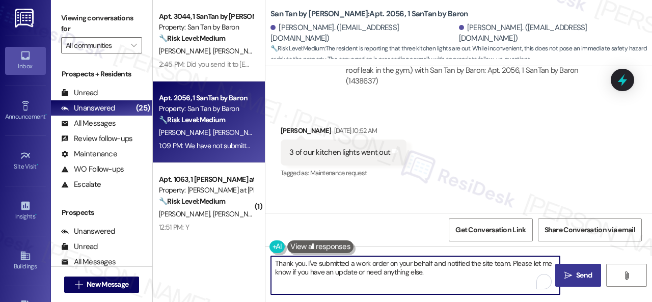
type textarea "Thank you. I've submitted a work order on your behalf and notified the site tea…"
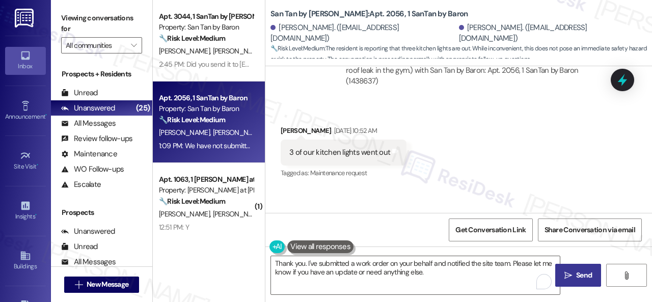
click at [585, 277] on span "Send" at bounding box center [584, 275] width 16 height 11
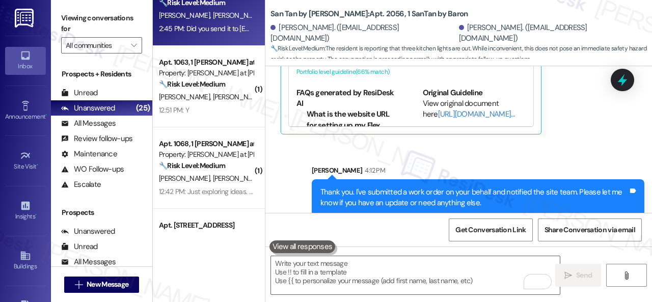
scroll to position [51, 0]
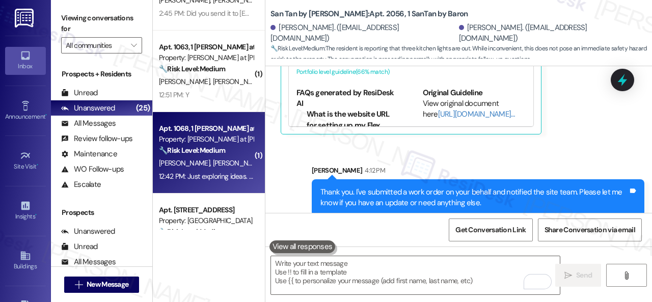
click at [210, 169] on div "S. Hodges A. Hodges F. Hodges" at bounding box center [206, 163] width 96 height 13
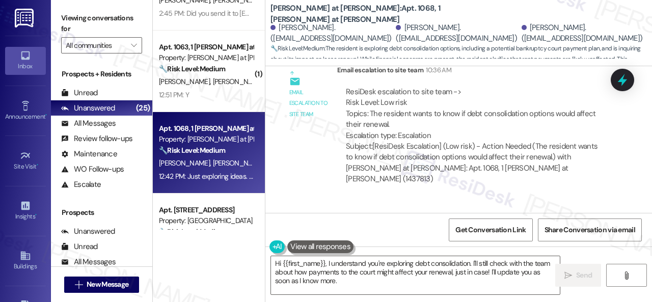
scroll to position [2325, 0]
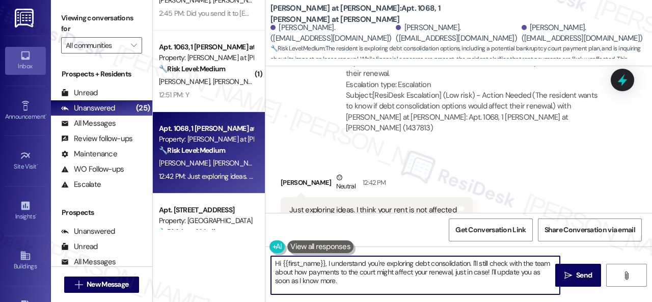
drag, startPoint x: 350, startPoint y: 285, endPoint x: 227, endPoint y: 251, distance: 127.2
click at [227, 251] on div "Apt. 3044, 1 SanTan by Baron Property: San Tan by Baron 🔧 Risk Level: Medium Th…" at bounding box center [402, 151] width 499 height 302
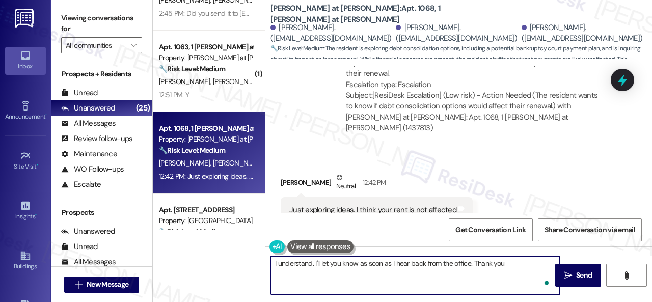
type textarea "I understand. I'll let you know as soon as I hear back from the office. Thank y…"
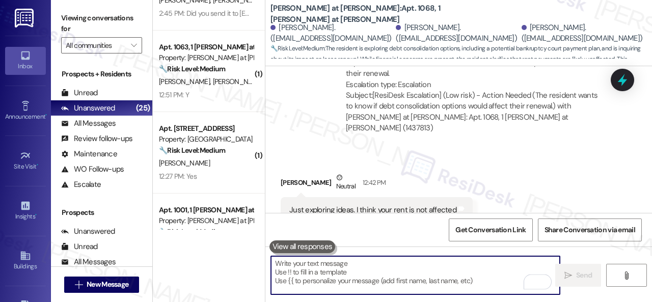
scroll to position [2397, 0]
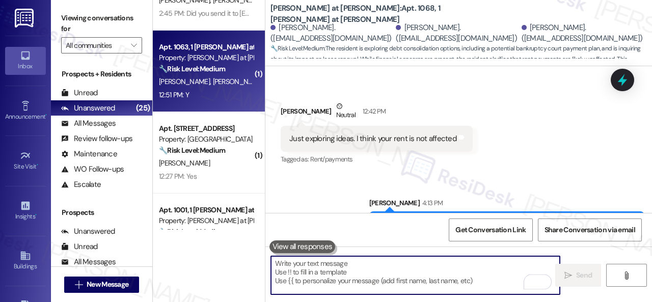
click at [239, 87] on div "D. Darrah H. Hornsby" at bounding box center [206, 81] width 96 height 13
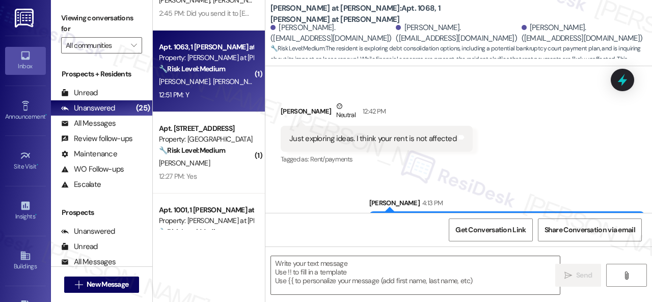
type textarea "Fetching suggested responses. Please feel free to read through the conversation…"
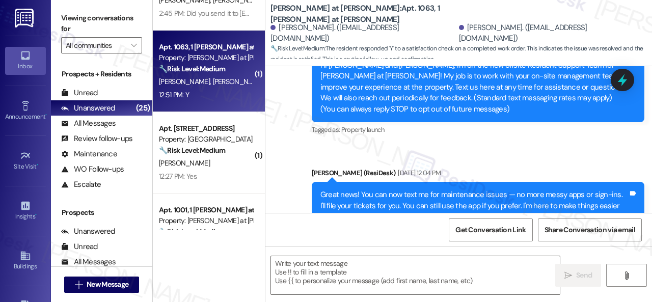
type textarea "Fetching suggested responses. Please feel free to read through the conversation…"
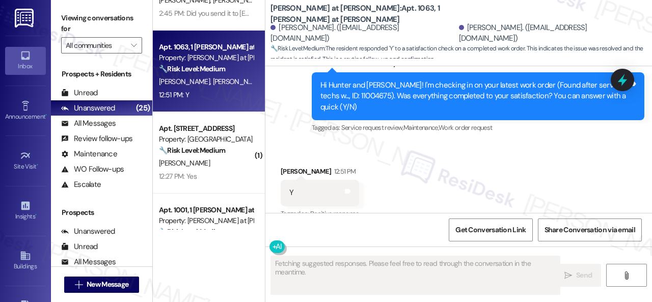
scroll to position [535, 0]
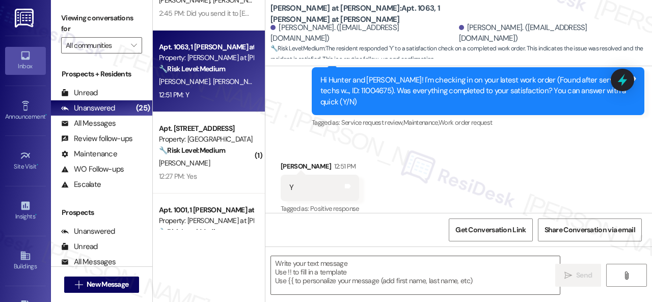
click at [299, 138] on div "Received via SMS Devin Darrah 12:51 PM Y Tags and notes Tagged as: Positive res…" at bounding box center [458, 181] width 387 height 86
click at [315, 268] on textarea at bounding box center [415, 275] width 289 height 38
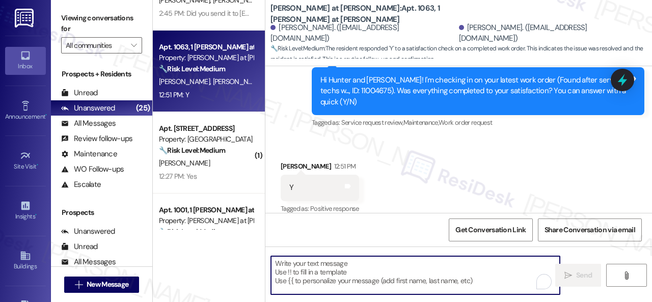
paste textarea "We're glad to hear the issue's been resolved! If {{property}} has met your expe…"
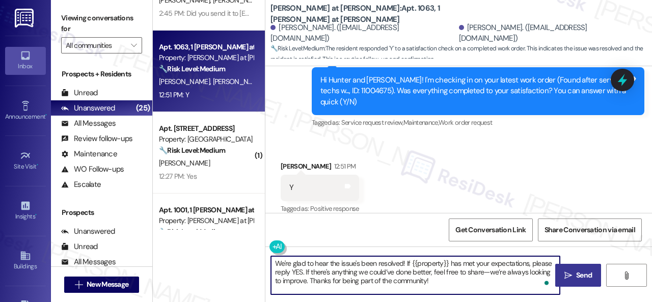
type textarea "We're glad to hear the issue's been resolved! If {{property}} has met your expe…"
click at [582, 283] on button " Send" at bounding box center [578, 275] width 46 height 23
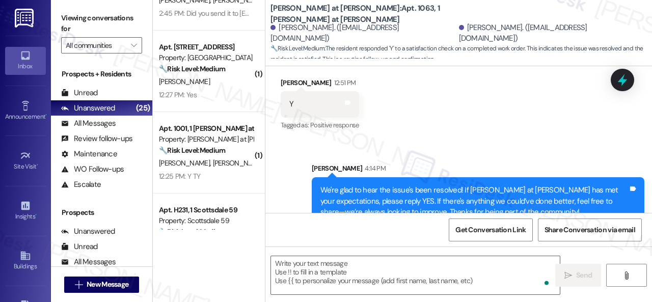
scroll to position [628, 0]
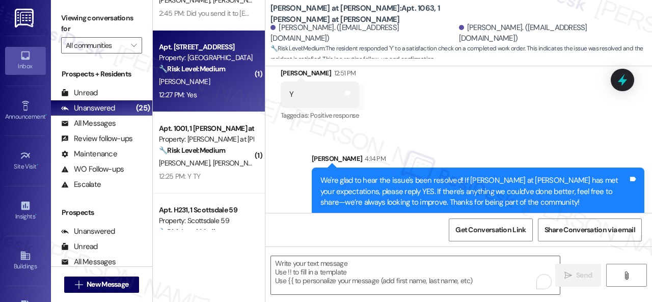
click at [234, 85] on div "E. Hillyer" at bounding box center [206, 81] width 96 height 13
type textarea "Fetching suggested responses. Please feel free to read through the conversation…"
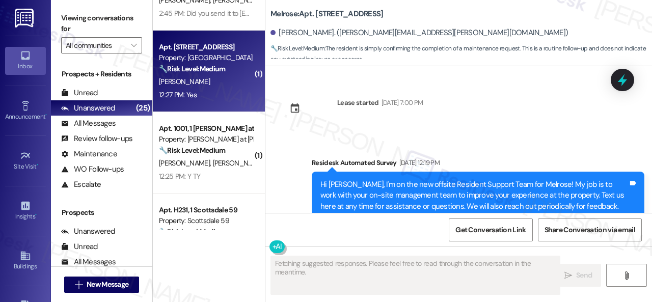
scroll to position [15243, 0]
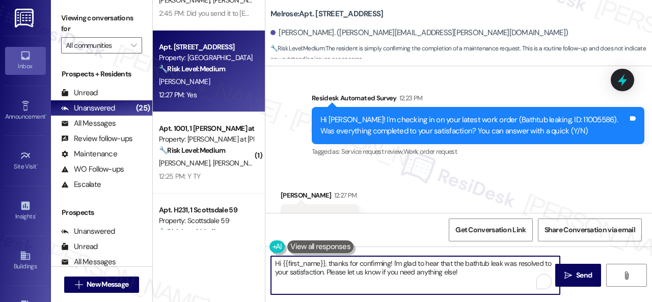
drag, startPoint x: 463, startPoint y: 271, endPoint x: 240, endPoint y: 261, distance: 222.8
click at [224, 257] on div "Apt. 3044, 1 SanTan by Baron Property: San Tan by Baron 🔧 Risk Level: Medium Th…" at bounding box center [402, 151] width 499 height 302
paste textarea "We're glad to hear the issue's been resolved! If {{property}} has met your expe…"
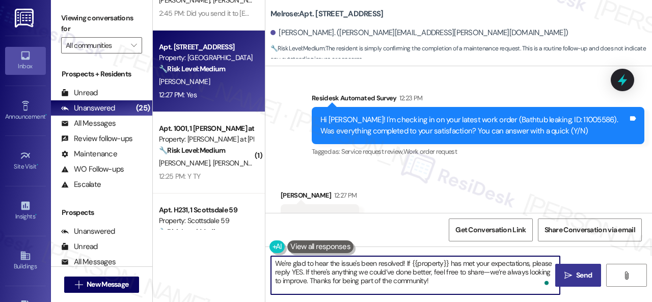
type textarea "We're glad to hear the issue's been resolved! If {{property}} has met your expe…"
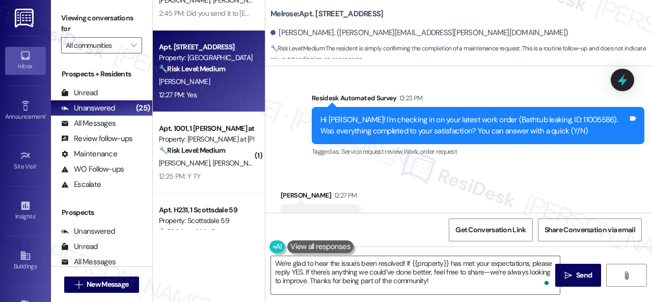
drag, startPoint x: 575, startPoint y: 273, endPoint x: 569, endPoint y: 248, distance: 26.1
click at [576, 273] on span "Send" at bounding box center [584, 275] width 16 height 11
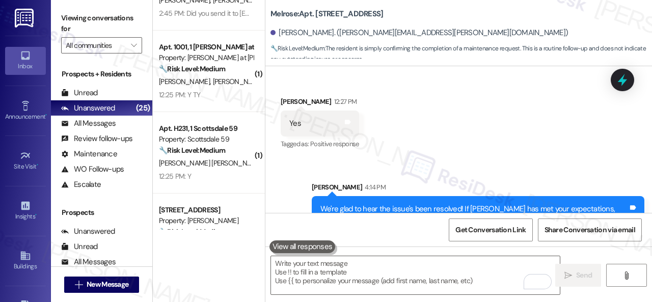
scroll to position [15286, 0]
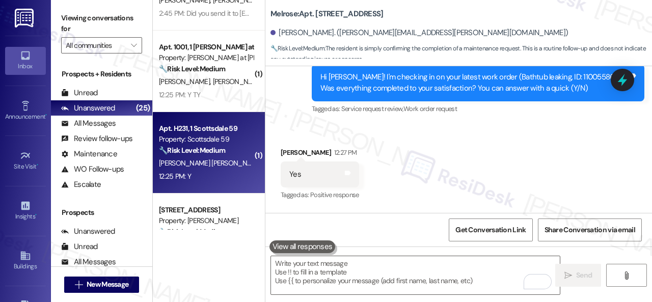
click at [199, 183] on div "Apt. H231, 1 Scottsdale 59 Property: Scottsdale 59 🔧 Risk Level: Medium The res…" at bounding box center [209, 152] width 112 height 81
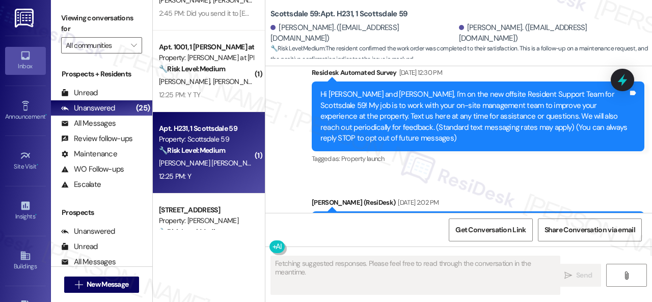
type textarea "Fetching suggested responses. Please feel free to read through the conversation…"
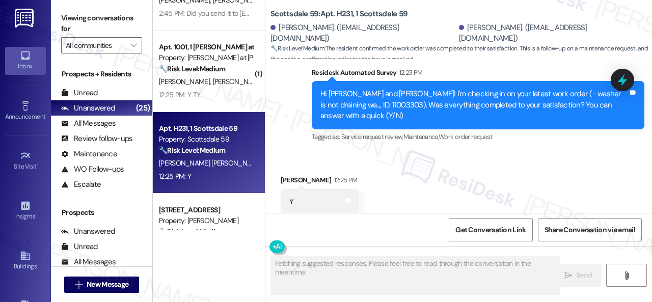
scroll to position [651, 0]
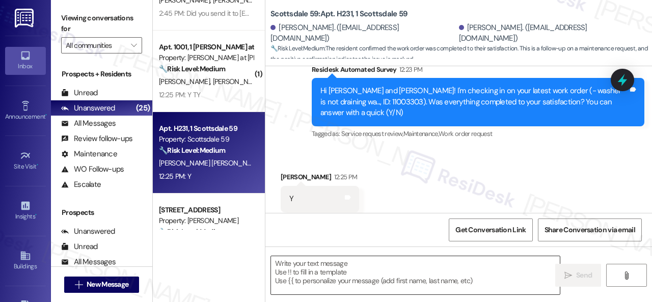
click at [338, 270] on textarea at bounding box center [415, 275] width 289 height 38
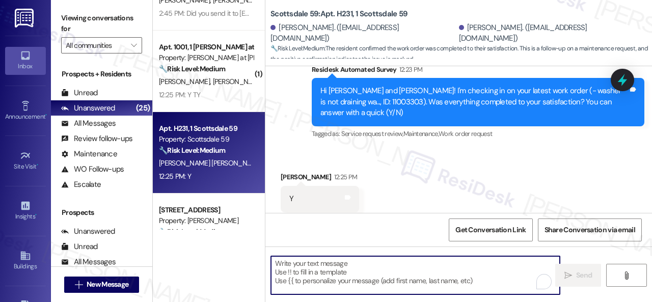
paste textarea "We're glad to hear the issue's been resolved! If {{property}} has met your expe…"
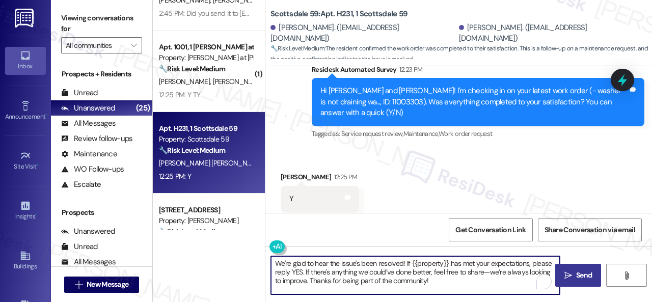
type textarea "We're glad to hear the issue's been resolved! If {{property}} has met your expe…"
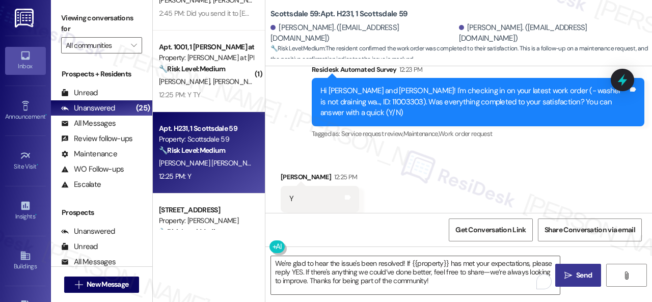
drag, startPoint x: 573, startPoint y: 281, endPoint x: 570, endPoint y: 263, distance: 17.5
click at [576, 281] on span "Send" at bounding box center [584, 275] width 16 height 11
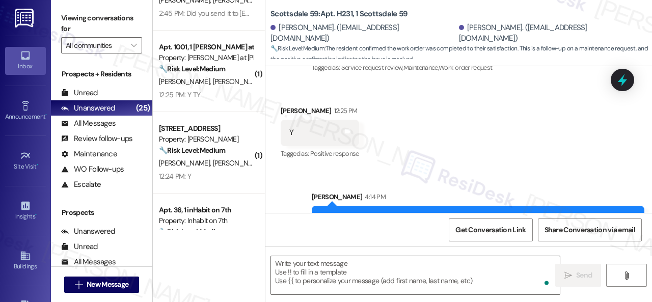
scroll to position [744, 0]
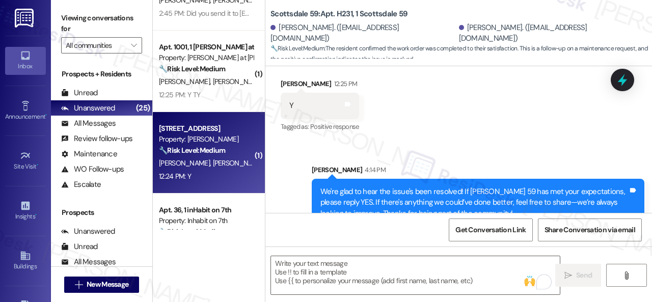
click at [225, 174] on div "12:24 PM: Y 12:24 PM: Y" at bounding box center [206, 176] width 96 height 13
type textarea "Fetching suggested responses. Please feel free to read through the conversation…"
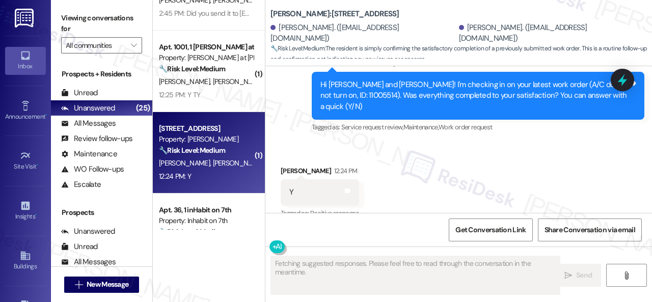
scroll to position [726, 0]
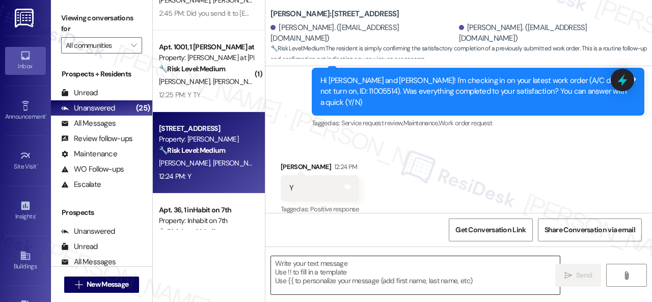
click at [350, 278] on textarea at bounding box center [415, 275] width 289 height 38
paste textarea "We're glad to hear the issue's been resolved! If {{property}} has met your expe…"
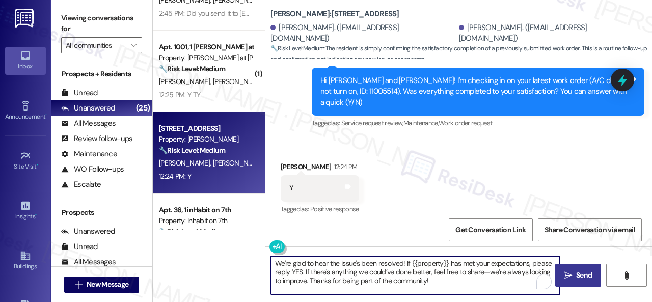
type textarea "We're glad to hear the issue's been resolved! If {{property}} has met your expe…"
click at [574, 273] on span "Send" at bounding box center [584, 275] width 20 height 11
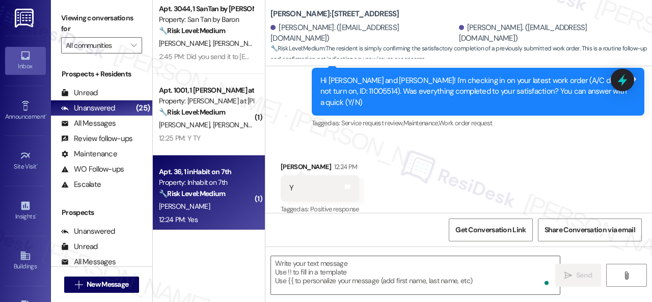
scroll to position [0, 0]
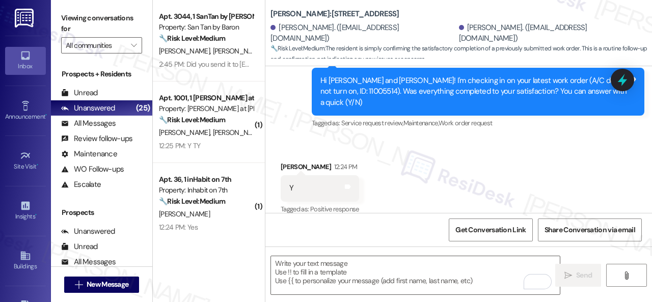
drag, startPoint x: 223, startPoint y: 141, endPoint x: 279, endPoint y: 142, distance: 56.0
click at [225, 142] on div "12:25 PM: Y TY 12:25 PM: Y TY" at bounding box center [206, 146] width 96 height 13
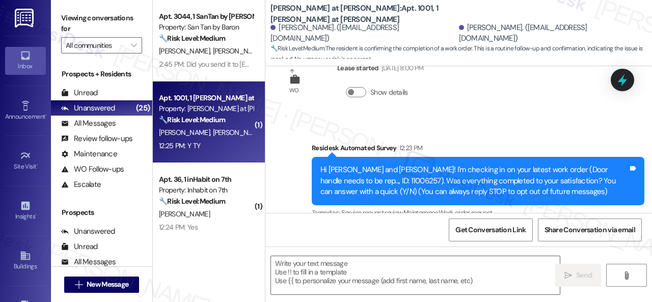
scroll to position [146, 0]
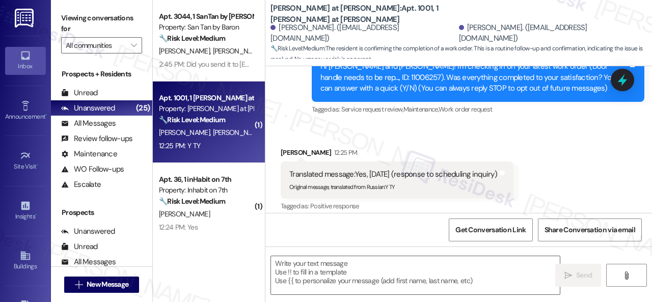
type textarea "Fetching suggested responses. Please feel free to read through the conversation…"
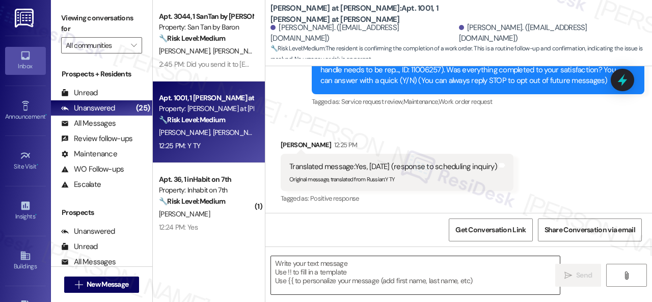
click at [341, 273] on textarea at bounding box center [415, 275] width 289 height 38
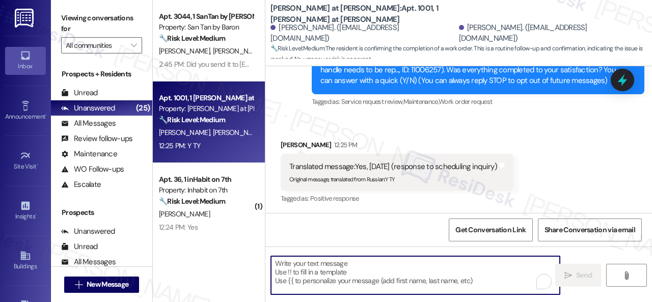
paste textarea "We're glad to hear the issue's been resolved! If {{property}} has met your expe…"
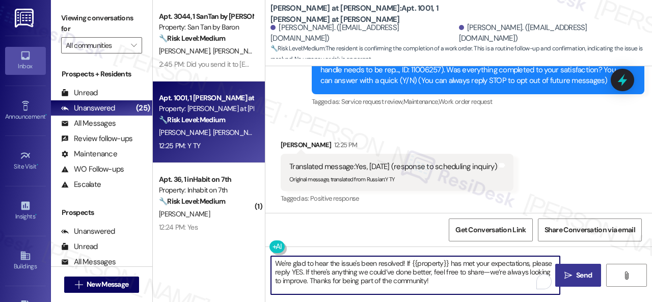
type textarea "We're glad to hear the issue's been resolved! If {{property}} has met your expe…"
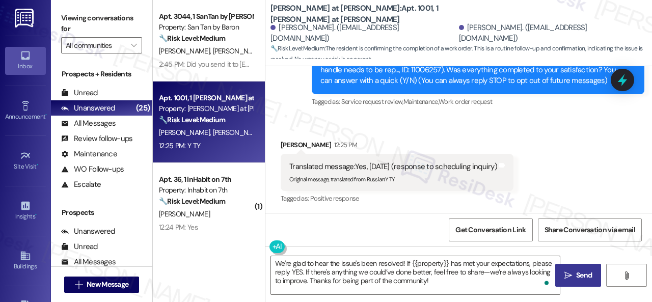
click at [568, 268] on button " Send" at bounding box center [578, 275] width 46 height 23
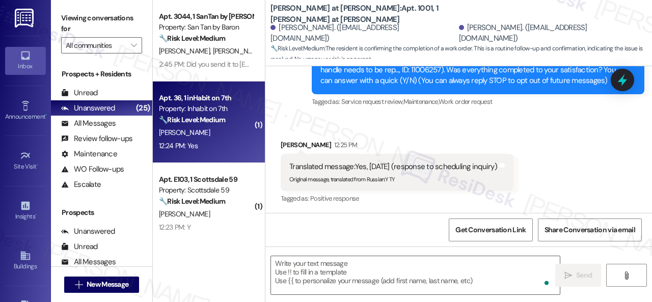
click at [230, 142] on div "12:24 PM: Yes 12:24 PM: Yes" at bounding box center [206, 146] width 96 height 13
type textarea "Fetching suggested responses. Please feel free to read through the conversation…"
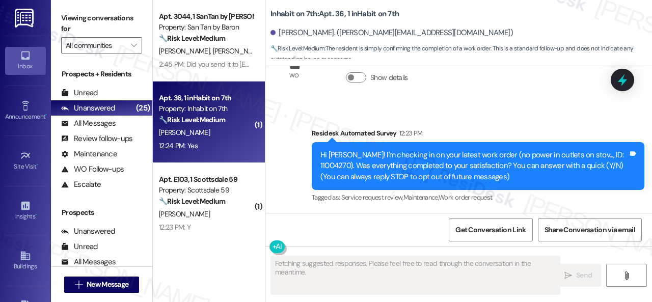
scroll to position [134, 0]
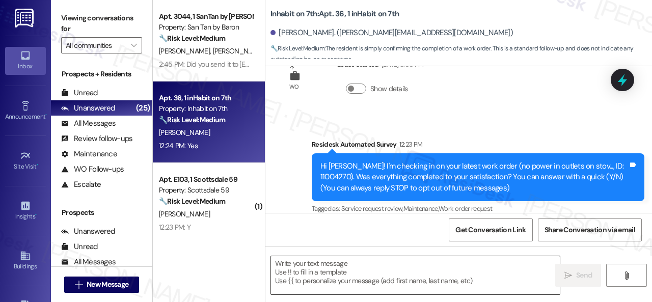
click at [385, 287] on textarea at bounding box center [415, 275] width 289 height 38
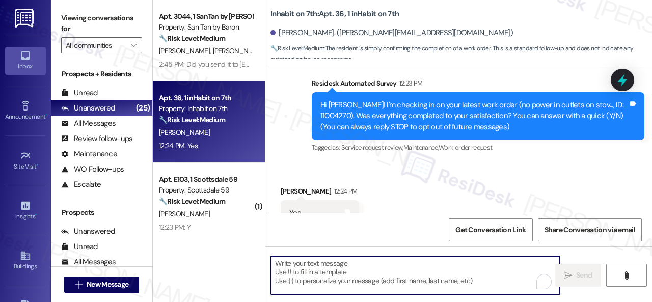
scroll to position [232, 0]
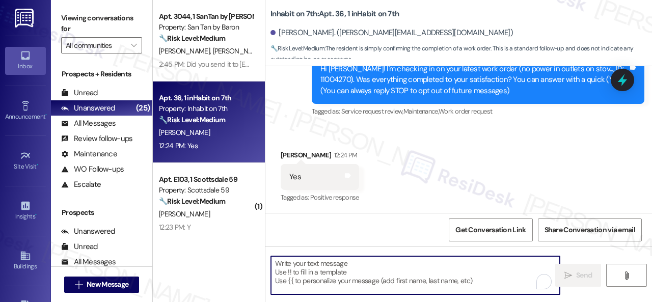
paste textarea "We're glad to hear the issue's been resolved! If {{property}} has met your expe…"
type textarea "We're glad to hear the issue's been resolved! If {{property}} has met your expe…"
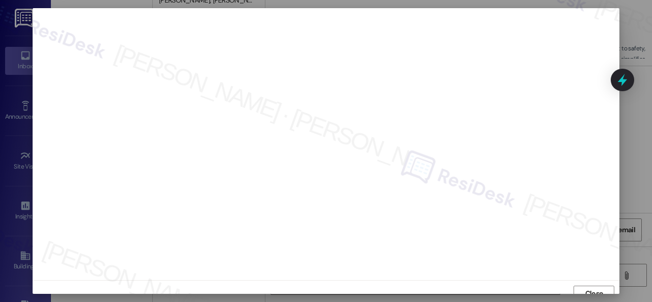
scroll to position [8, 0]
click at [592, 287] on span "Close" at bounding box center [594, 286] width 18 height 11
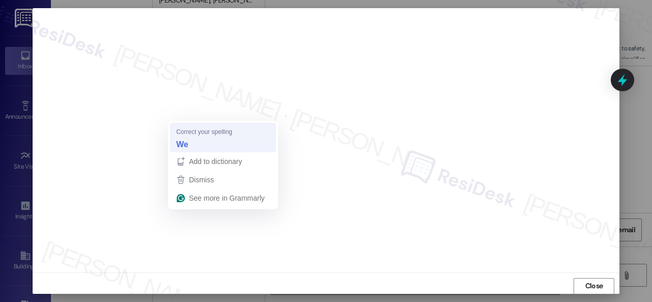
click at [186, 141] on strong "We" at bounding box center [182, 144] width 12 height 11
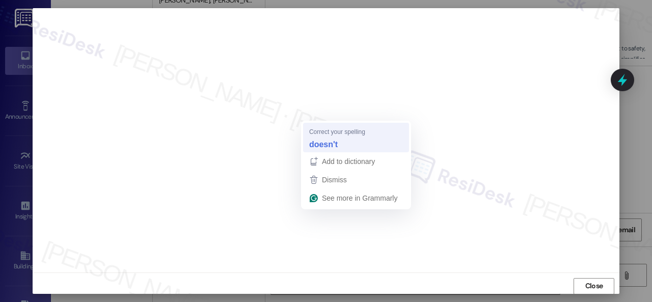
click at [319, 142] on strong "doesn't" at bounding box center [323, 144] width 29 height 11
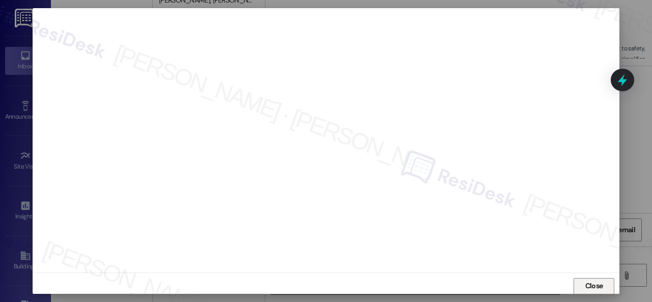
click at [588, 282] on span "Close" at bounding box center [594, 286] width 18 height 11
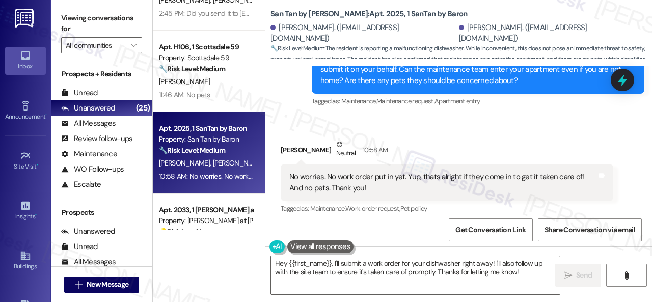
scroll to position [839, 0]
drag, startPoint x: 538, startPoint y: 119, endPoint x: 517, endPoint y: 150, distance: 37.9
click at [538, 119] on div "Received via SMS Nathan Lenzen Neutral 10:58 AM No worries. No work order put i…" at bounding box center [458, 169] width 387 height 107
click at [449, 268] on textarea "Hey {{first_name}}, I'll submit a work order for your dishwasher right away! I'…" at bounding box center [415, 275] width 289 height 38
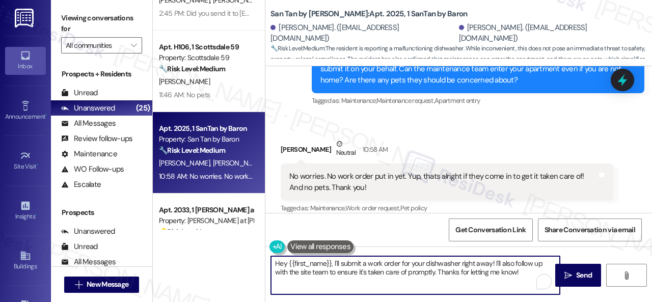
paste textarea "Thank you. I've submitted a work order on your behalf and notified the site tea…"
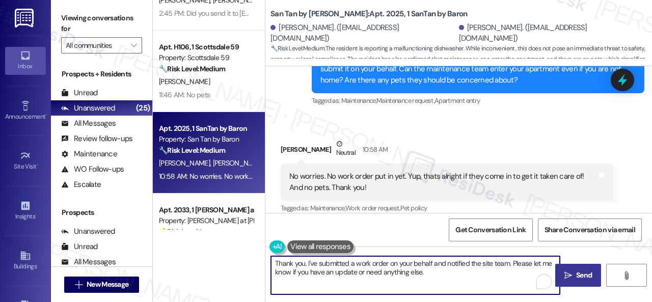
type textarea "Thank you. I've submitted a work order on your behalf and notified the site tea…"
click at [576, 275] on span "Send" at bounding box center [584, 275] width 16 height 11
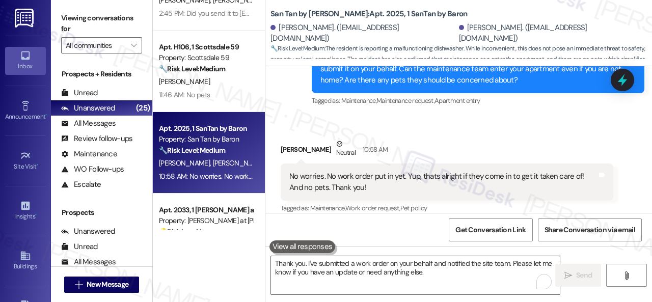
scroll to position [838, 0]
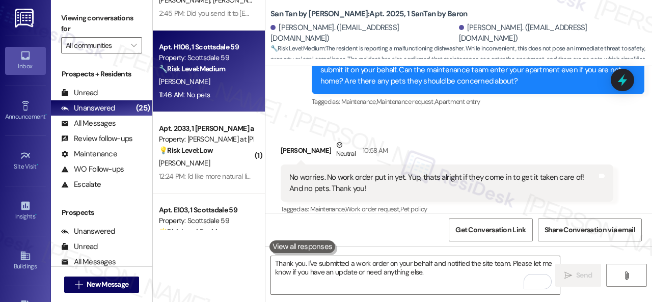
click at [227, 90] on div "11:46 AM: No pets 11:46 AM: No pets" at bounding box center [206, 95] width 96 height 13
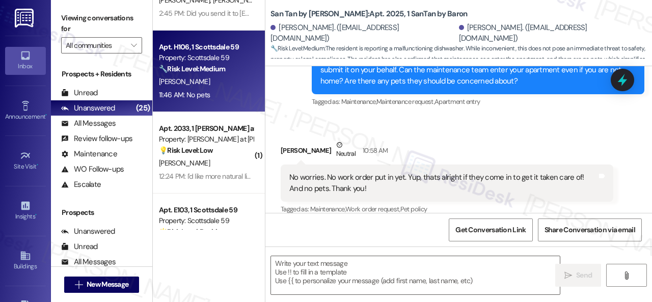
type textarea "Fetching suggested responses. Please feel free to read through the conversation…"
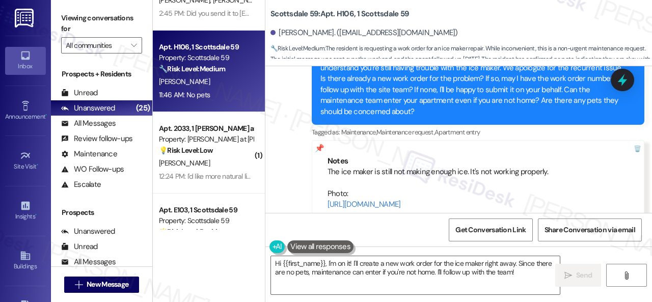
scroll to position [2100, 0]
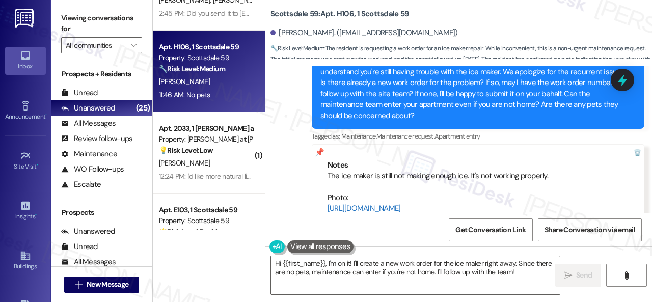
drag, startPoint x: 323, startPoint y: 155, endPoint x: 538, endPoint y: 184, distance: 216.9
click at [538, 184] on div "Notes The ice maker is still not making enough ice. It's not working properly. …" at bounding box center [478, 209] width 333 height 130
copy div "The ice maker is still not making enough ice. It's not working properly. Photo:…"
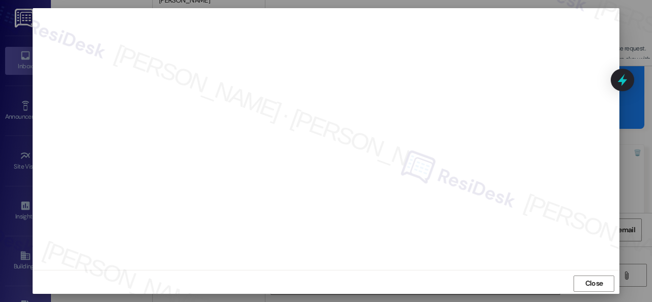
scroll to position [13, 0]
click at [595, 280] on span "Close" at bounding box center [594, 281] width 18 height 11
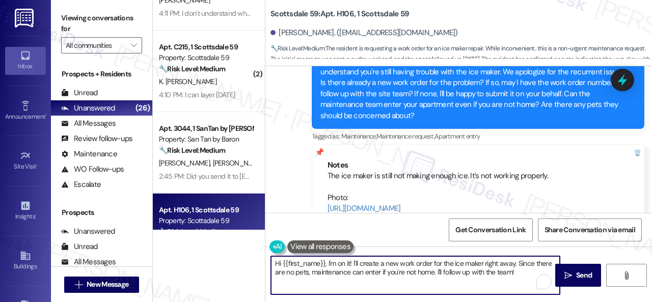
drag, startPoint x: 465, startPoint y: 272, endPoint x: 215, endPoint y: 251, distance: 251.5
click at [215, 251] on div "( 2 ) Apt. 2016, 1 SanTan by Baron Property: San Tan by Baron ⚠️ Risk Level: Hi…" at bounding box center [402, 151] width 499 height 302
paste textarea "Thank you. I've submitted a work order on your behalf and notified the site tea…"
click at [355, 261] on textarea "Thank you. I've submitted a work order on your behalf and notified the site tea…" at bounding box center [415, 275] width 289 height 38
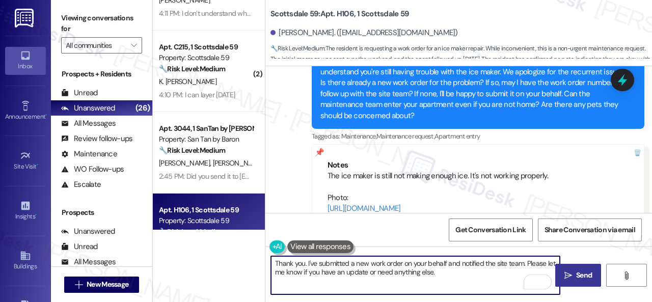
type textarea "Thank you. I've submitted a new work order on your behalf and notified the site…"
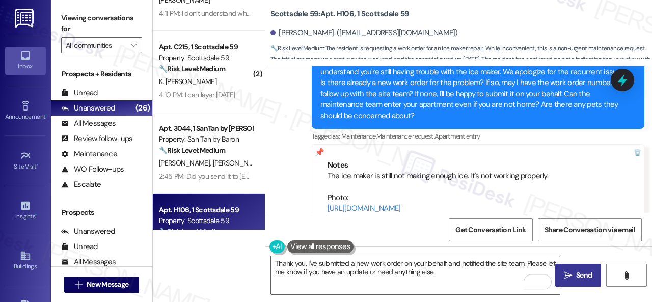
click at [566, 275] on icon "" at bounding box center [568, 275] width 8 height 8
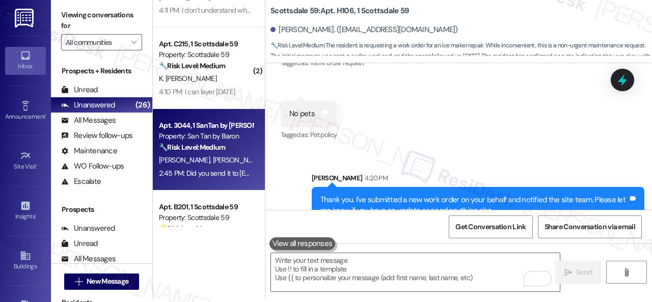
scroll to position [0, 0]
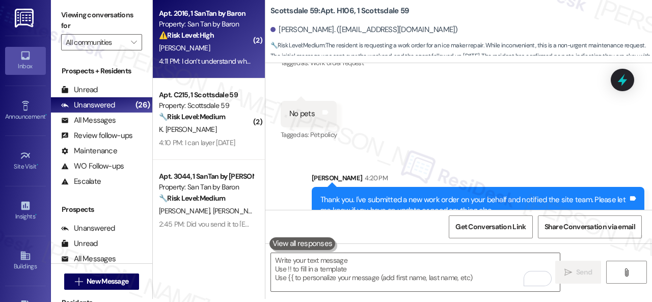
click at [226, 39] on div "⚠️ Risk Level: High The resident is disputing charges related to their apartmen…" at bounding box center [206, 35] width 94 height 11
type textarea "Fetching suggested responses. Please feel free to read through the conversation…"
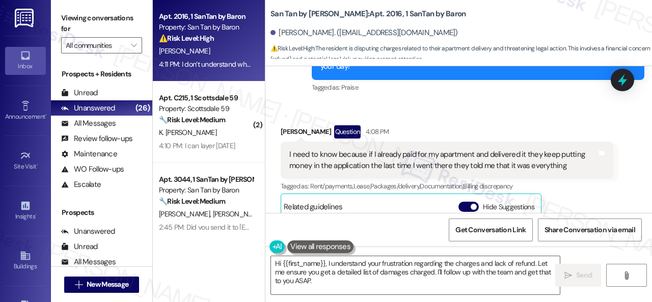
scroll to position [829, 0]
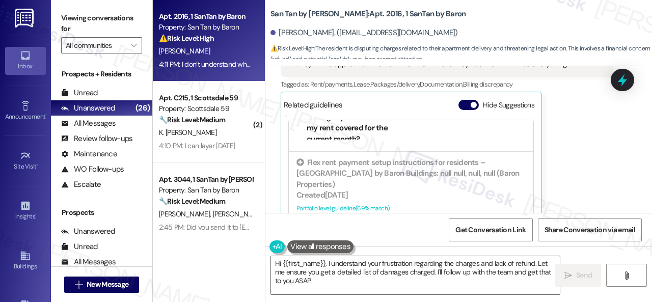
click at [583, 149] on div "Jesus Lorente Question 4:08 PM I need to know because if I already paid for my …" at bounding box center [447, 130] width 333 height 215
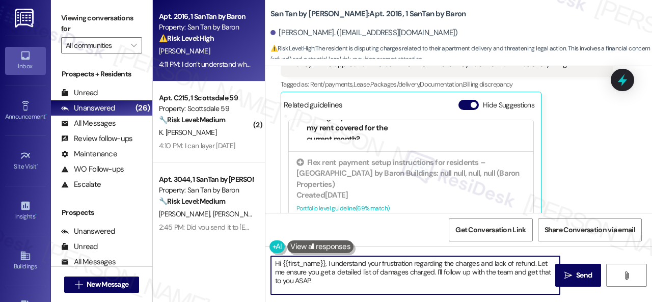
drag, startPoint x: 276, startPoint y: 251, endPoint x: 247, endPoint y: 234, distance: 33.4
click at [247, 234] on div "Apt. 2016, 1 SanTan by Baron Property: San Tan by Baron ⚠️ Risk Level: High The…" at bounding box center [402, 151] width 499 height 302
paste textarea "I will forward your inquiry to the site team and get back to you as soon as I r…"
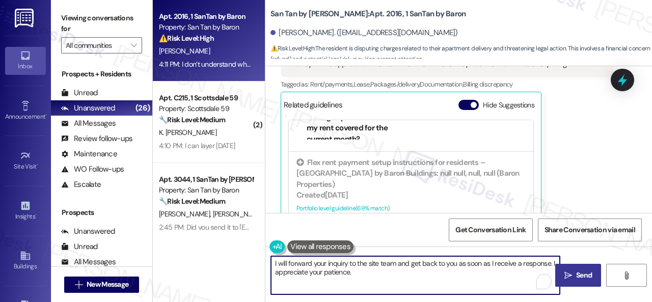
type textarea "I will forward your inquiry to the site team and get back to you as soon as I r…"
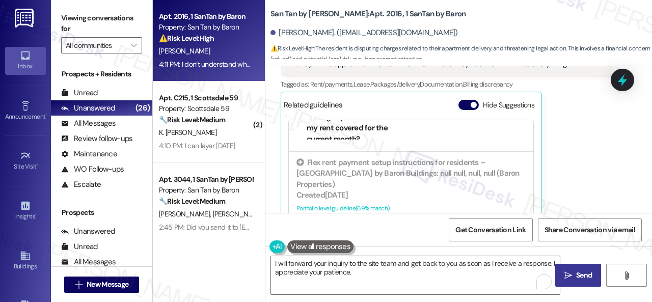
click at [569, 278] on span " Send" at bounding box center [578, 275] width 32 height 11
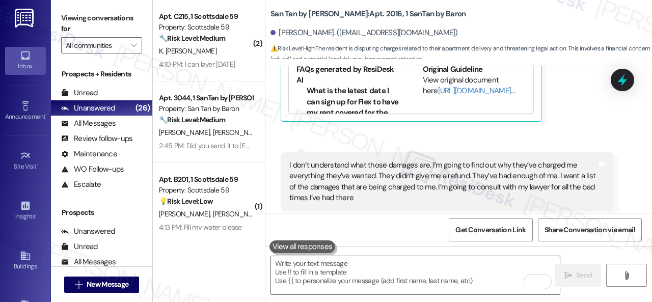
scroll to position [962, 0]
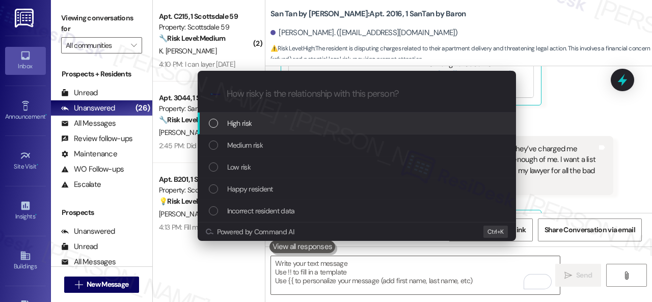
click at [239, 167] on span "Low risk" at bounding box center [238, 166] width 23 height 11
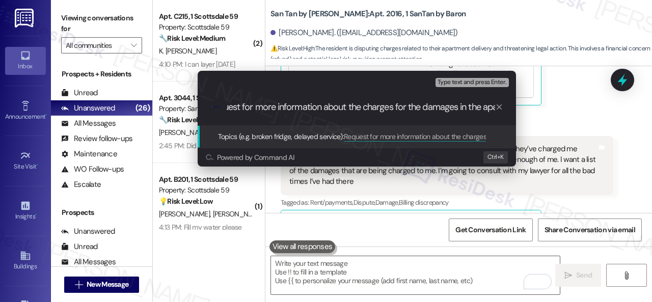
scroll to position [0, 21]
type input "Request for more information about the charges for the damages in the apartment."
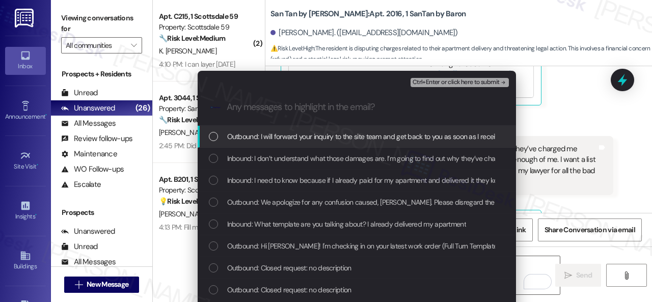
scroll to position [0, 0]
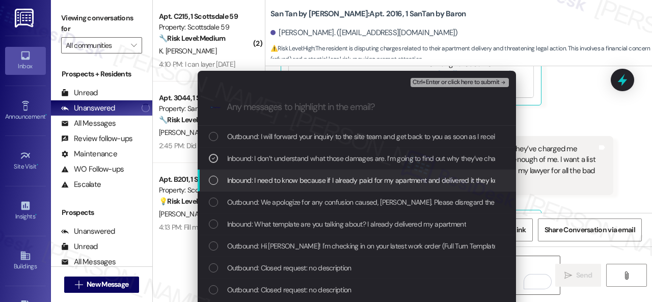
click at [275, 184] on span "Inbound: I need to know because if I already paid for my apartment and delivere…" at bounding box center [504, 180] width 554 height 11
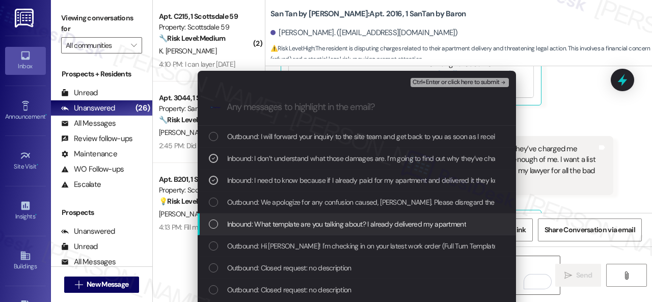
click at [271, 228] on span "Inbound: What template are you talking about? I already delivered my apartment" at bounding box center [346, 223] width 239 height 11
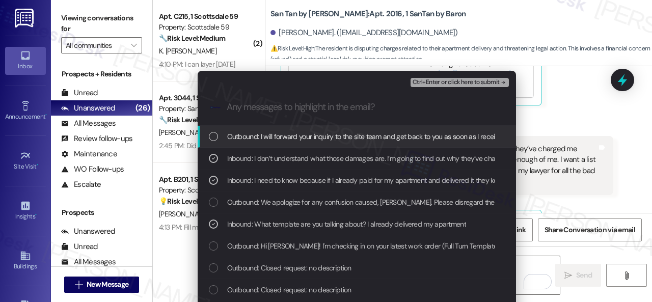
click at [453, 83] on span "Ctrl+Enter or click here to submit" at bounding box center [455, 82] width 87 height 7
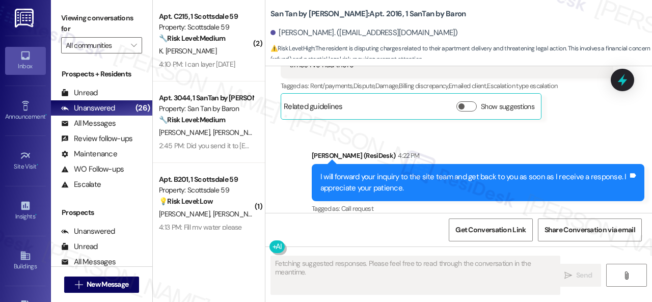
scroll to position [3, 0]
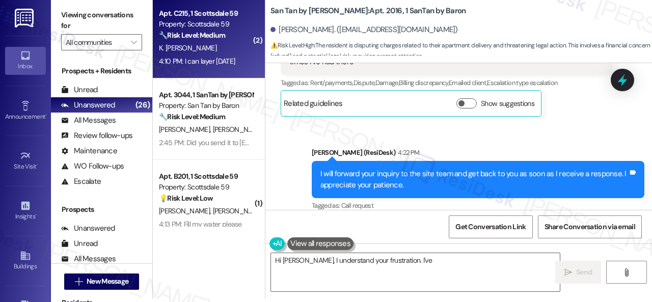
type textarea "Hi Jesus, I understand your frustration. I've"
click at [233, 46] on div "K. [PERSON_NAME]" at bounding box center [206, 48] width 96 height 13
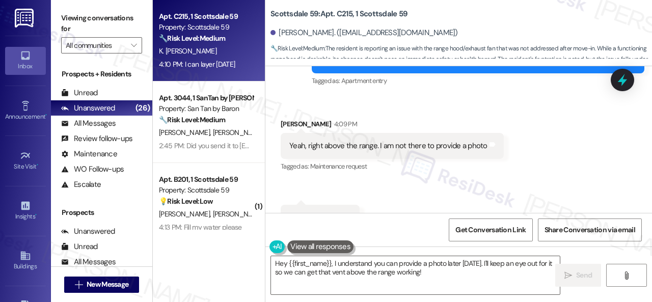
scroll to position [869, 0]
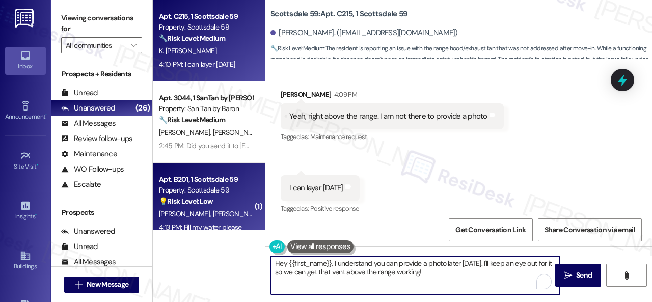
drag, startPoint x: 430, startPoint y: 273, endPoint x: 215, endPoint y: 229, distance: 219.9
click at [215, 229] on div "Apt. C215, 1 Scottsdale 59 Property: Scottsdale 59 🔧 Risk Level: Medium The res…" at bounding box center [402, 151] width 499 height 302
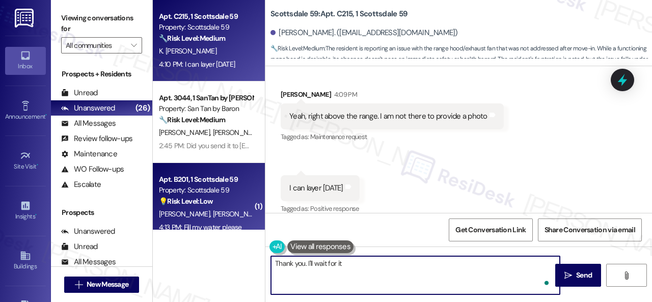
type textarea "Thank you. I'll wait for it."
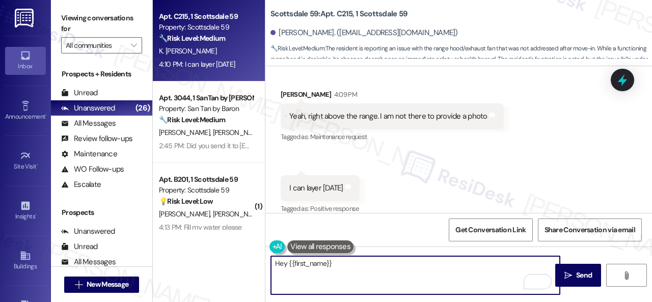
scroll to position [711, 0]
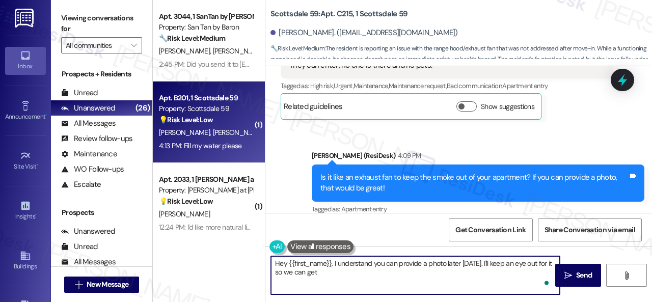
type textarea "Hey {{first_name}}, I understand you can provide a photo later today. I'll keep…"
click at [225, 117] on div "💡 Risk Level: Low The request to 'fill my water' is unclear and likely refers t…" at bounding box center [206, 120] width 94 height 11
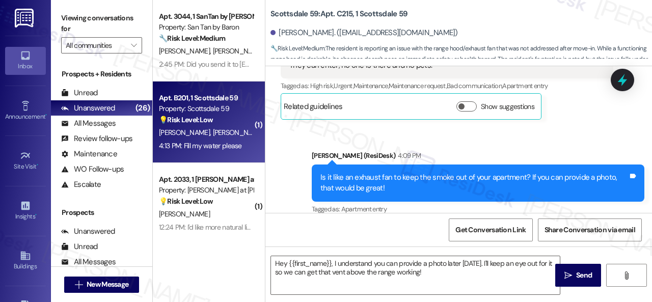
type textarea "Fetching suggested responses. Please feel free to read through the conversation…"
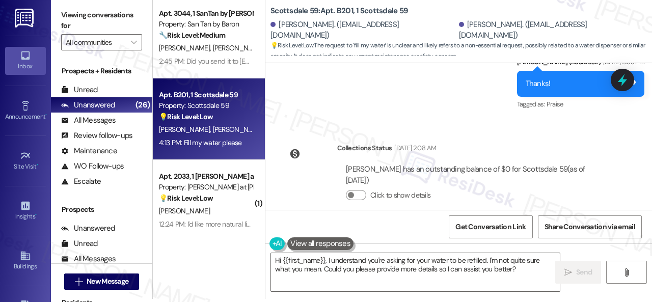
scroll to position [2306, 0]
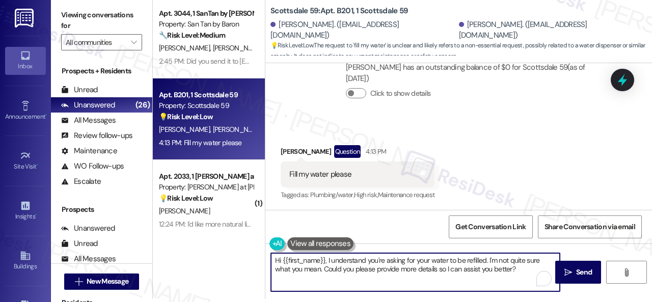
drag, startPoint x: 325, startPoint y: 259, endPoint x: 281, endPoint y: 259, distance: 43.8
click at [281, 259] on textarea "Hi {{first_name}}, I understand you're asking for your water to be refilled. I'…" at bounding box center [415, 272] width 289 height 38
type textarea "Hi William, I understand you're asking for your water to be refilled. I'm not q…"
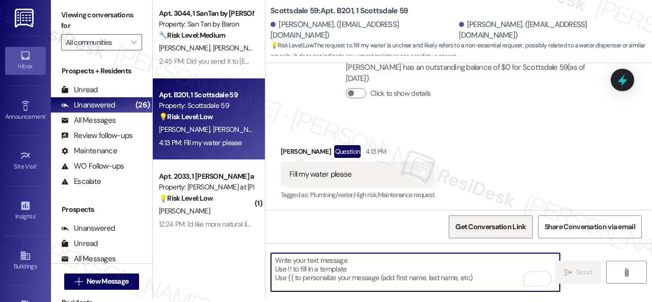
type textarea "Fetching suggested responses. Please feel free to read through the conversation…"
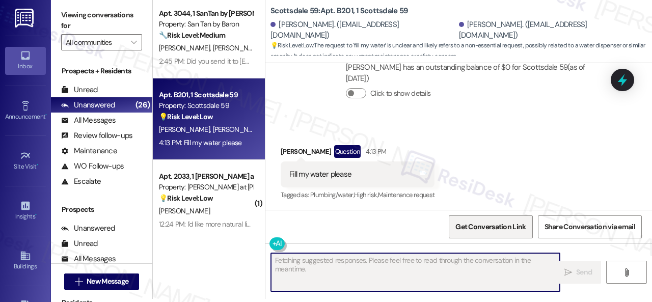
scroll to position [0, 0]
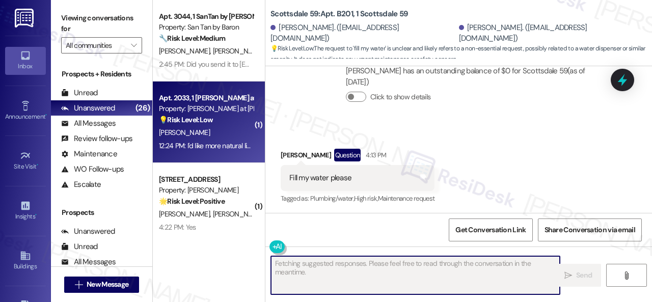
click at [207, 127] on div "J. Edwards" at bounding box center [206, 132] width 96 height 13
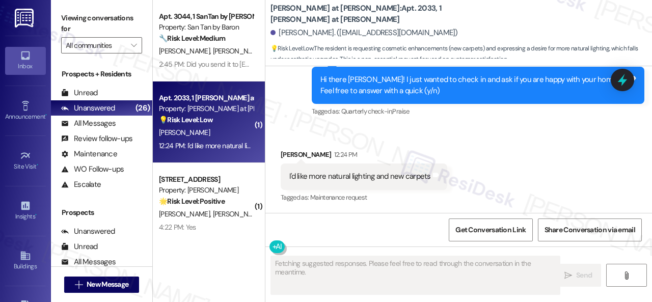
scroll to position [446, 0]
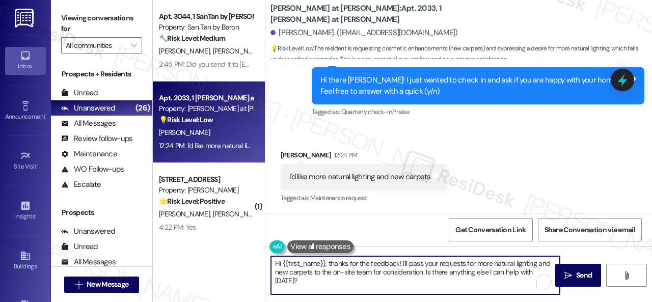
drag, startPoint x: 381, startPoint y: 273, endPoint x: 387, endPoint y: 283, distance: 11.2
click at [387, 283] on textarea "Hi {{first_name}}, thanks for the feedback! I'll pass your requests for more na…" at bounding box center [415, 275] width 289 height 38
drag, startPoint x: 331, startPoint y: 261, endPoint x: 267, endPoint y: 260, distance: 64.2
click at [267, 260] on div "Hi {{first_name}}, thanks for the feedback! I'll pass your requests for more na…" at bounding box center [410, 275] width 290 height 39
click at [344, 261] on textarea "Thanks for the feedback! I'll pass your requests for more natural lighting and …" at bounding box center [415, 275] width 289 height 38
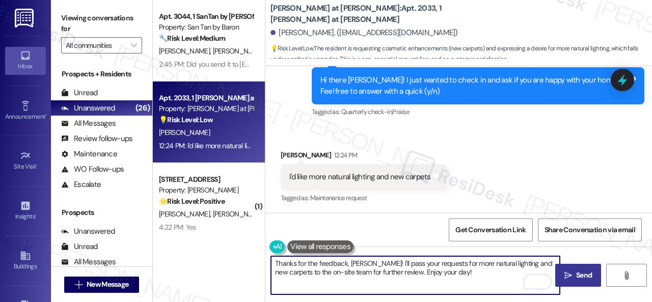
type textarea "Thanks for the feedback, Joyceln! I'll pass your requests for more natural ligh…"
click at [567, 277] on icon "" at bounding box center [568, 275] width 8 height 8
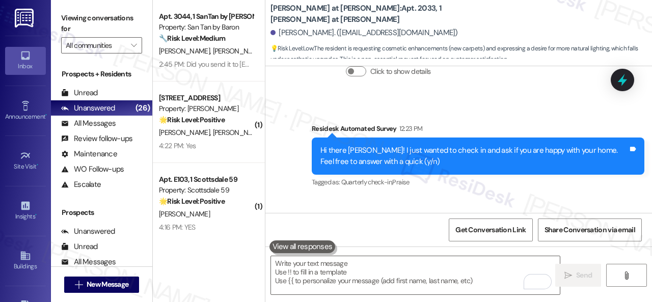
scroll to position [427, 0]
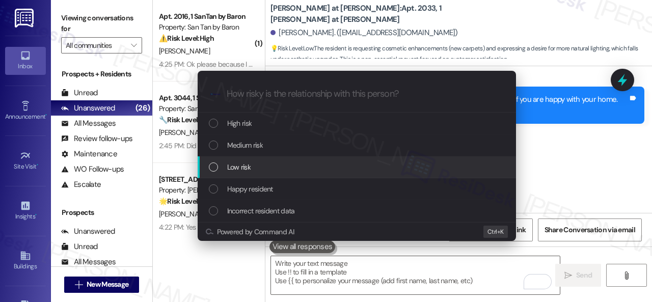
click at [239, 168] on span "Low risk" at bounding box center [238, 166] width 23 height 11
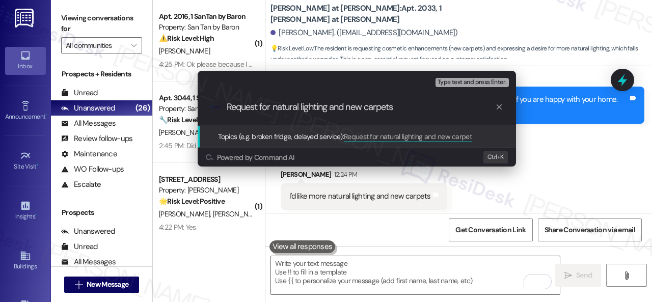
type input "Request for natural lighting and new carpets."
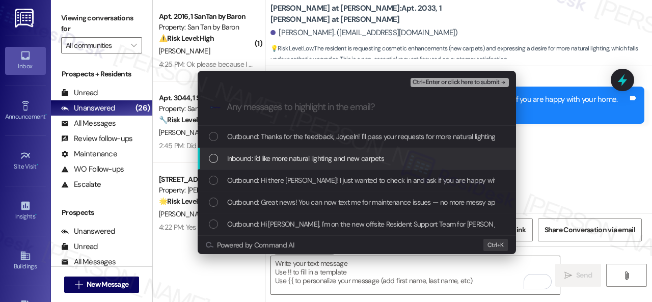
click at [339, 161] on span "Inbound: I'd like more natural lighting and new carpets" at bounding box center [305, 158] width 157 height 11
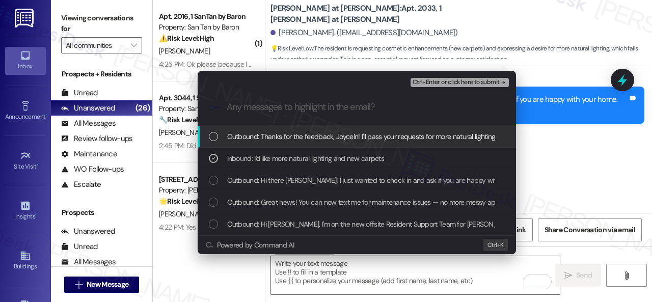
click at [436, 86] on span "Ctrl+Enter or click here to submit" at bounding box center [455, 82] width 87 height 7
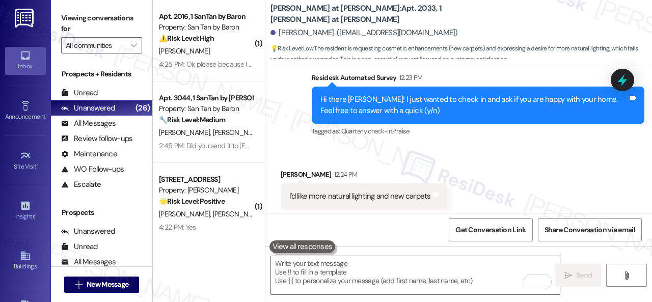
scroll to position [446, 0]
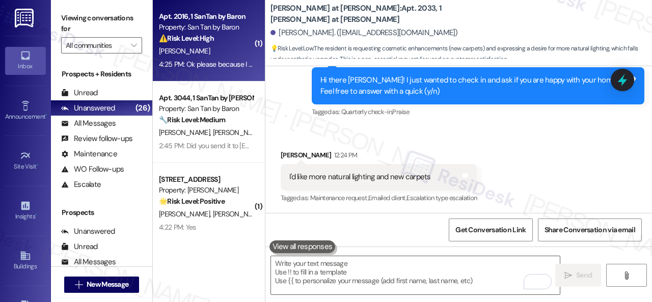
click at [227, 53] on div "J. Lorente" at bounding box center [206, 51] width 96 height 13
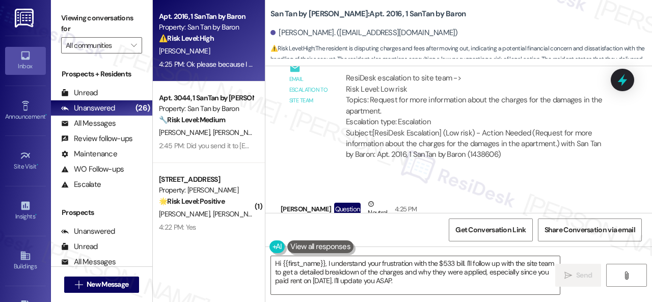
scroll to position [1217, 0]
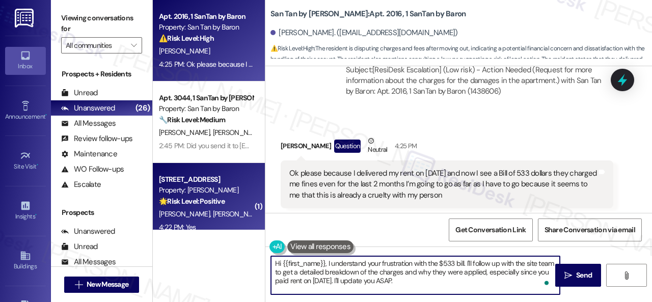
drag, startPoint x: 424, startPoint y: 285, endPoint x: 210, endPoint y: 219, distance: 223.6
click at [210, 219] on div "Apt. 2016, 1 SanTan by Baron Property: San Tan by Baron ⚠️ Risk Level: High The…" at bounding box center [402, 151] width 499 height 302
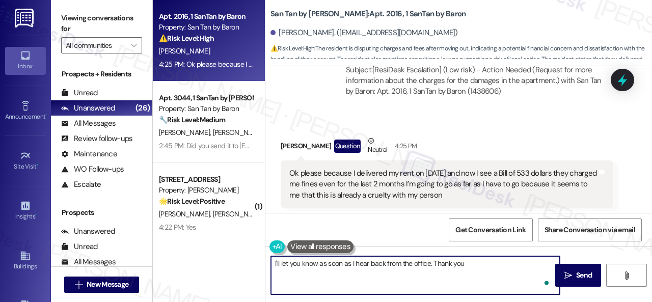
type textarea "I'll let you know as soon as I hear back from the office. Thank you."
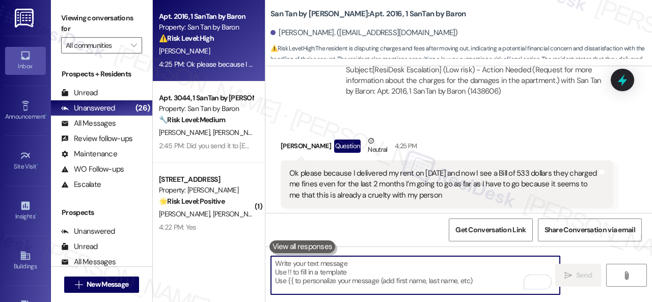
scroll to position [1370, 0]
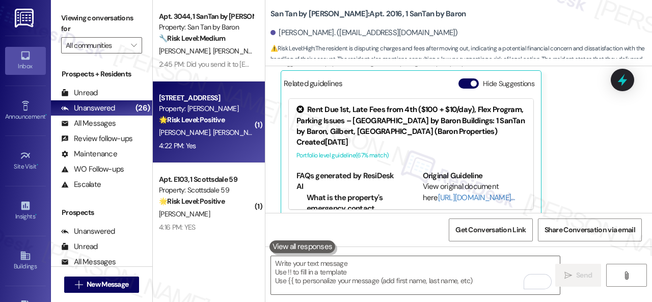
click at [213, 131] on span "M. Becerra" at bounding box center [238, 132] width 51 height 9
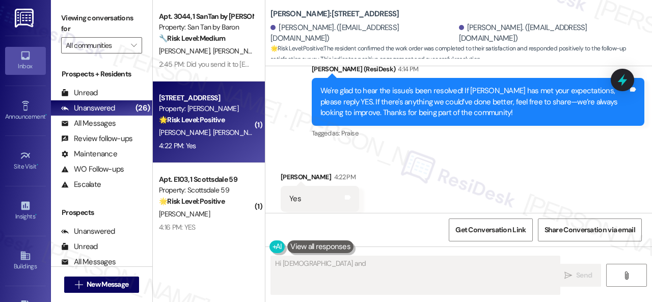
scroll to position [920, 0]
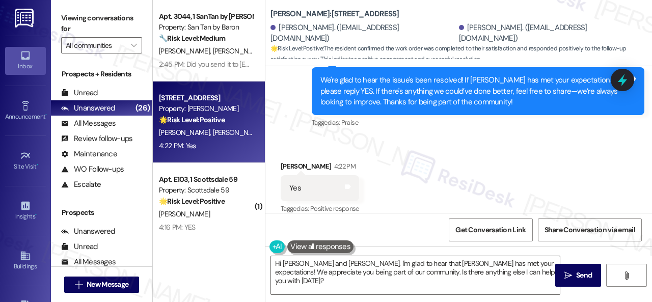
click at [317, 138] on div "Received via SMS Melissa Becerra 4:22 PM Yes Tags and notes Tagged as: Positive…" at bounding box center [458, 181] width 387 height 86
click at [337, 274] on textarea "Hi Jesus and Melissa, I'm glad to hear that Merino Scottsdale has met your expe…" at bounding box center [415, 275] width 289 height 38
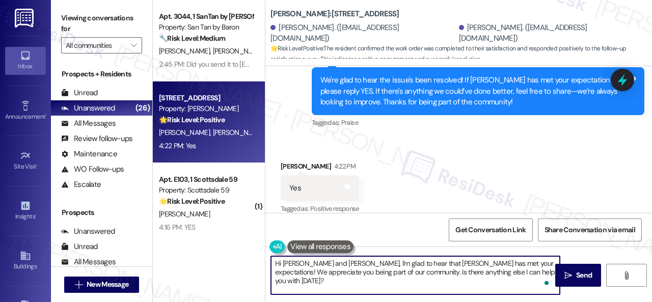
paste textarea "I'm glad you are satisfied with your home. Have you written a review for us bef…"
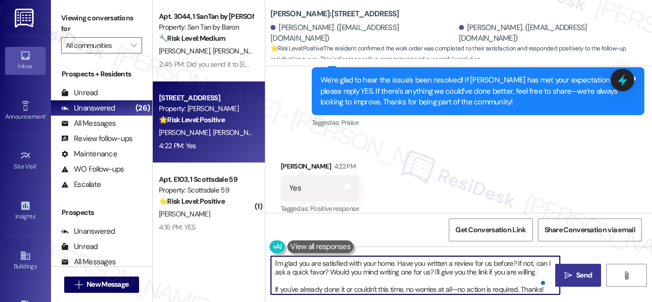
type textarea "I'm glad you are satisfied with your home. Have you written a review for us bef…"
click at [568, 267] on button " Send" at bounding box center [578, 275] width 46 height 23
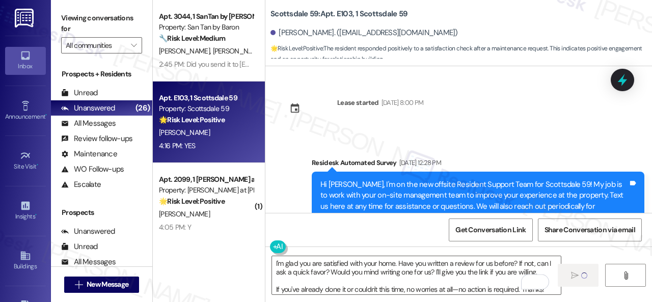
scroll to position [1987, 0]
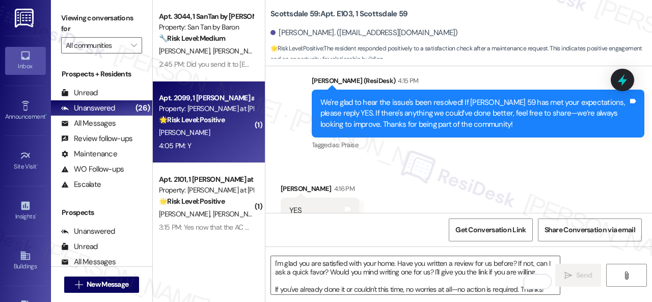
click at [218, 139] on div "[PERSON_NAME]" at bounding box center [206, 132] width 96 height 13
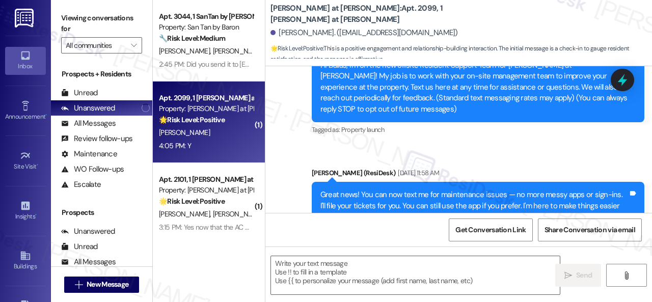
type textarea "Fetching suggested responses. Please feel free to read through the conversation…"
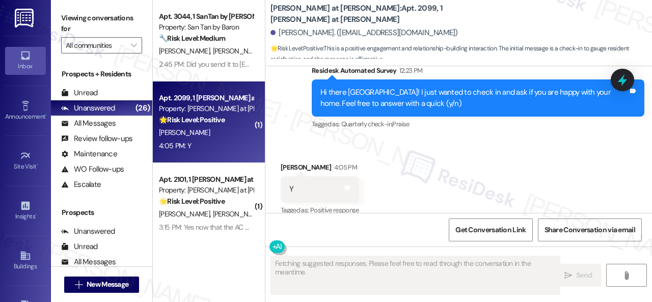
scroll to position [446, 0]
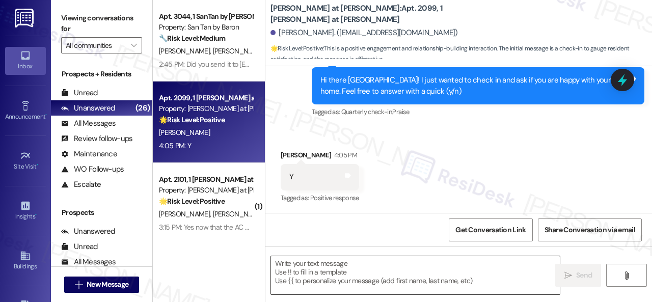
click at [335, 269] on textarea at bounding box center [415, 275] width 289 height 38
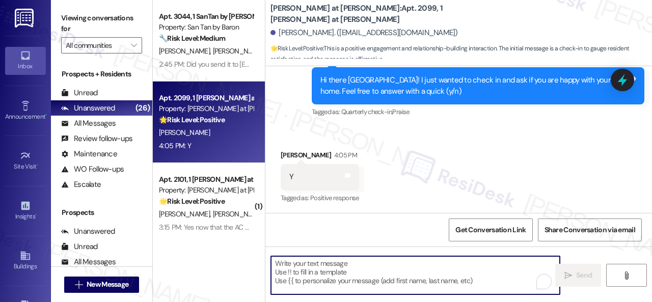
paste textarea "I'm glad you are satisfied with your home. Have you written a review for us bef…"
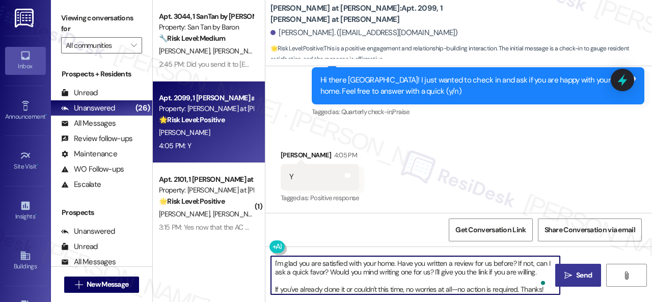
type textarea "I'm glad you are satisfied with your home. Have you written a review for us bef…"
click at [582, 272] on span "Send" at bounding box center [584, 275] width 16 height 11
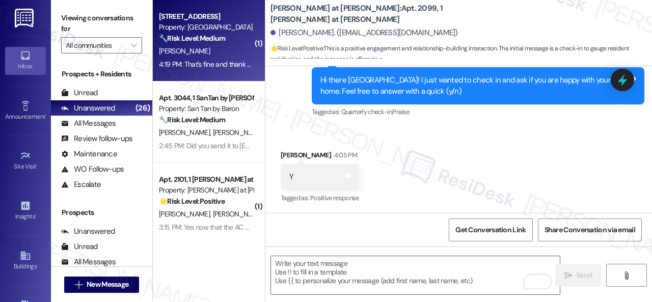
click at [226, 49] on div "[PERSON_NAME]" at bounding box center [206, 51] width 96 height 13
type textarea "Fetching suggested responses. Please feel free to read through the conversation…"
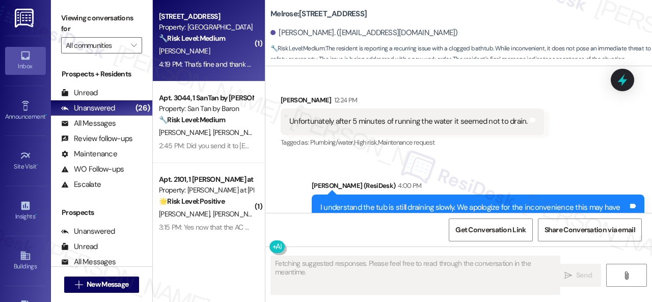
scroll to position [1846, 0]
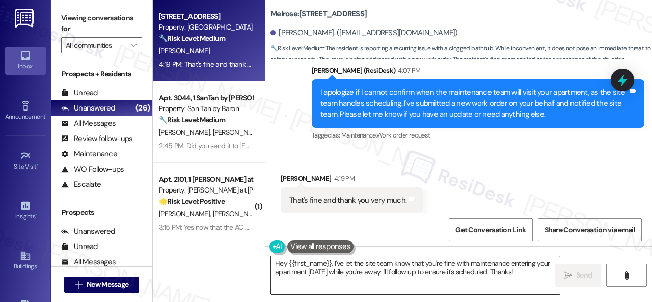
click at [352, 274] on textarea "Hey {{first_name}}, I've let the site team know that you're fine with maintenan…" at bounding box center [415, 275] width 289 height 38
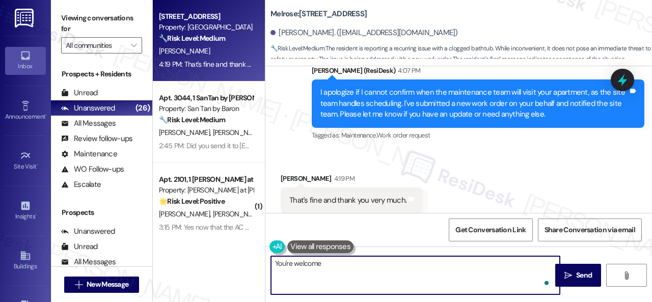
type textarea "You're welcome!"
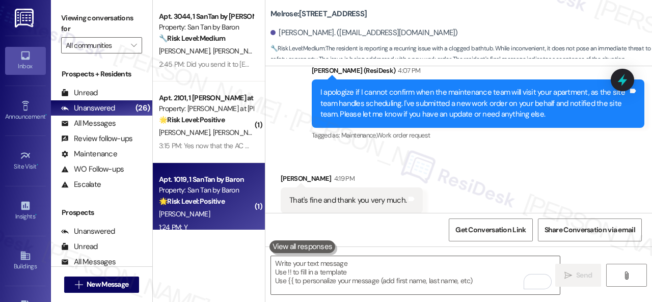
click at [223, 225] on div "1:24 PM: Y 1:24 PM: Y" at bounding box center [206, 227] width 96 height 13
type textarea "Fetching suggested responses. Please feel free to read through the conversation…"
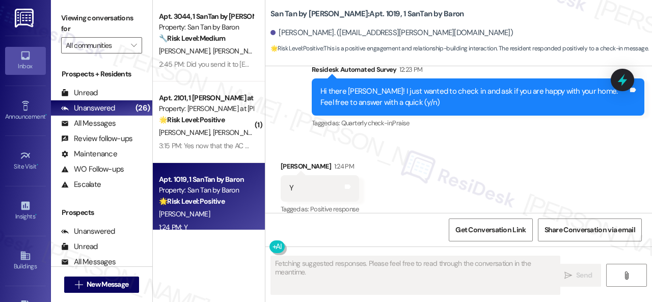
scroll to position [610, 0]
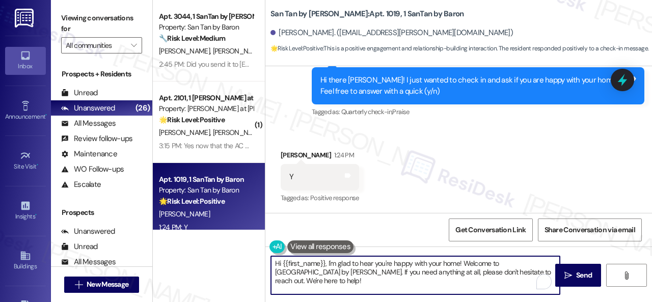
drag, startPoint x: 515, startPoint y: 272, endPoint x: 158, endPoint y: 226, distance: 360.6
click at [158, 226] on div "Apt. 3044, 1 SanTan by Baron Property: San Tan by Baron 🔧 Risk Level: Medium Th…" at bounding box center [402, 151] width 499 height 302
paste textarea "I'm glad you are satisfied with your home. Have you written a review for us bef…"
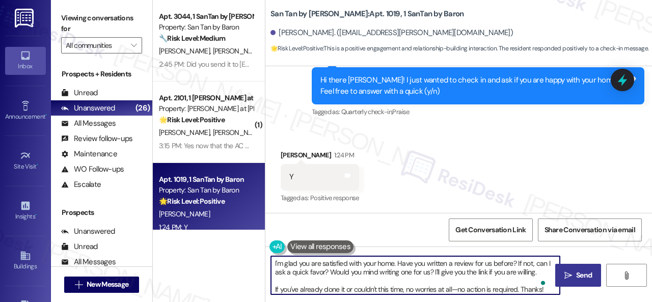
type textarea "I'm glad you are satisfied with your home. Have you written a review for us bef…"
click at [565, 277] on icon "" at bounding box center [568, 275] width 8 height 8
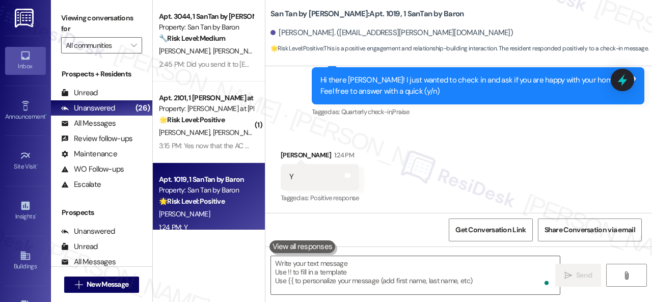
scroll to position [102, 0]
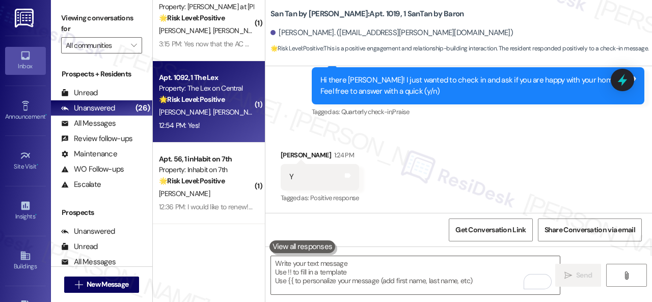
click at [217, 111] on div "K. Potter K. Horn" at bounding box center [206, 112] width 96 height 13
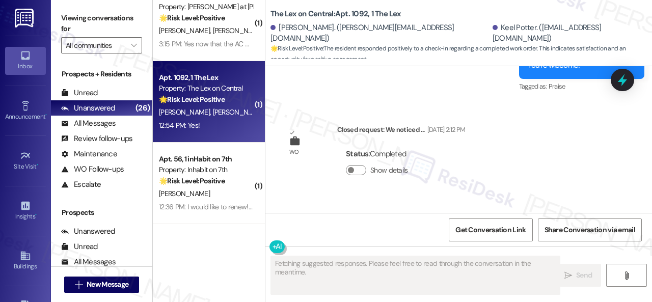
scroll to position [1620, 0]
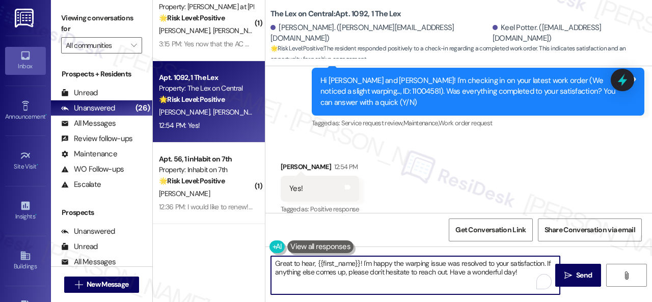
drag, startPoint x: 526, startPoint y: 270, endPoint x: 239, endPoint y: 230, distance: 289.5
click at [214, 226] on div "Apt. 3044, 1 SanTan by Baron Property: San Tan by Baron 🔧 Risk Level: Medium Th…" at bounding box center [402, 151] width 499 height 302
paste textarea "I'm glad you are satisfied with your home. Have you written a review for us bef…"
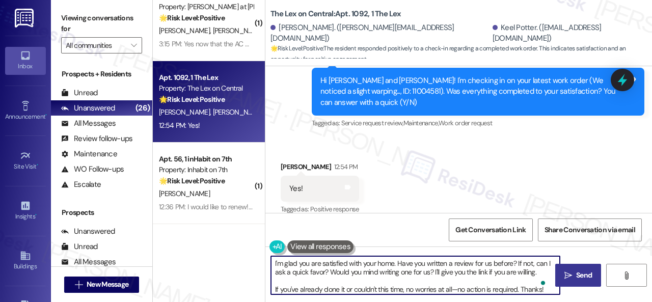
type textarea "I'm glad you are satisfied with your home. Have you written a review for us bef…"
click at [584, 275] on span "Send" at bounding box center [584, 275] width 16 height 11
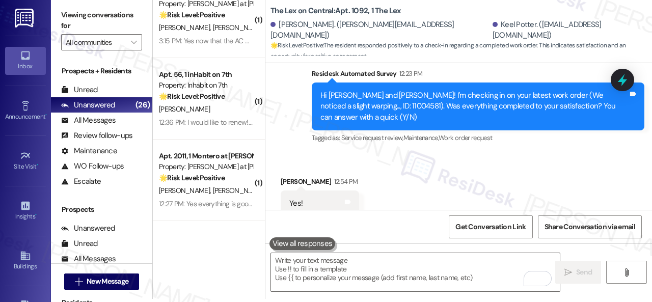
scroll to position [1572, 0]
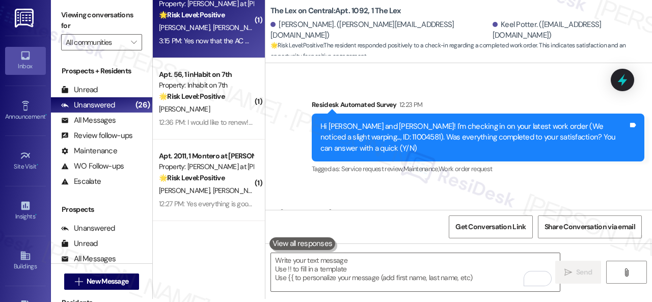
click at [227, 41] on div "3:15 PM: Yes now that the AC works 100% better 3:15 PM: Yes now that the AC wor…" at bounding box center [230, 40] width 142 height 9
type textarea "Fetching suggested responses. Please feel free to read through the conversation…"
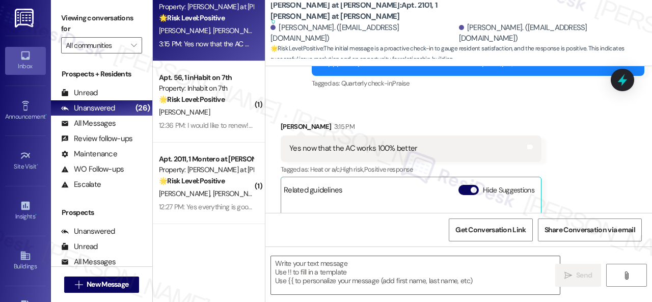
scroll to position [491, 0]
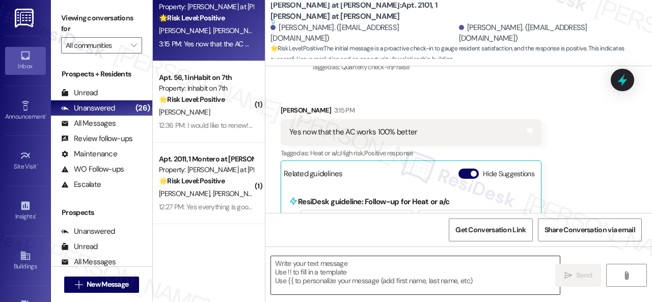
click at [348, 271] on textarea at bounding box center [415, 275] width 289 height 38
paste textarea "I'm glad you are satisfied with your home. Have you written a review for us bef…"
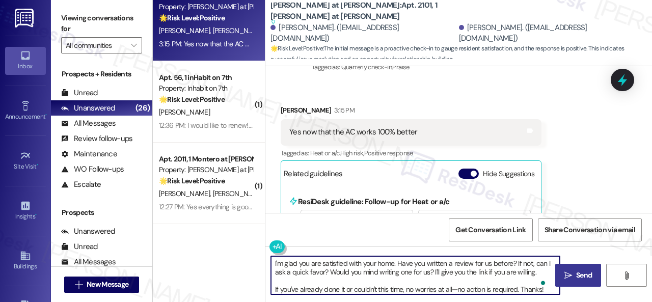
scroll to position [440, 0]
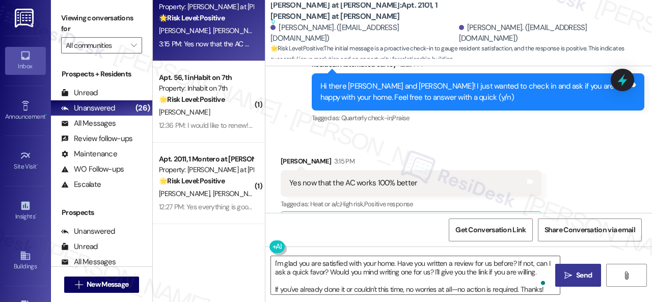
drag, startPoint x: 294, startPoint y: 159, endPoint x: 313, endPoint y: 216, distance: 60.1
click at [294, 159] on div "Jazmin Carpio 3:15 PM" at bounding box center [411, 163] width 261 height 14
click at [310, 281] on textarea "I'm glad you are satisfied with your home. Have you written a review for us bef…" at bounding box center [415, 275] width 289 height 38
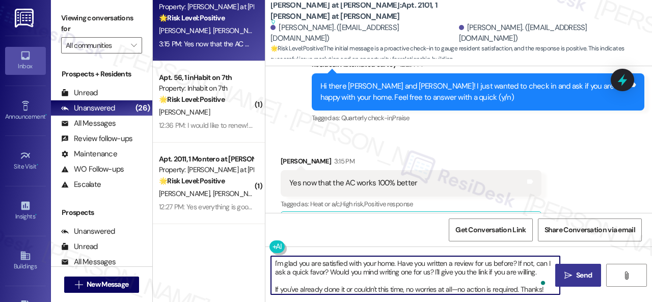
paste textarea "Thanks for your feedback. We appreciate it. Enjoy your day"
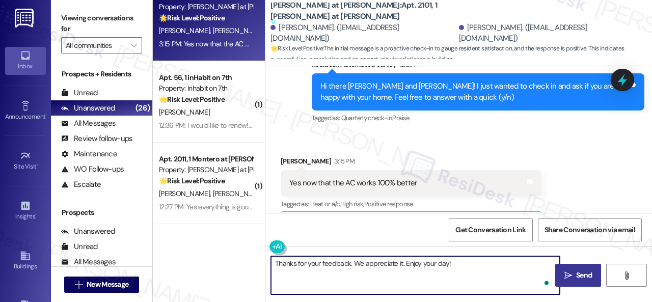
type textarea "Thanks for your feedback. We appreciate it. Enjoy your day!"
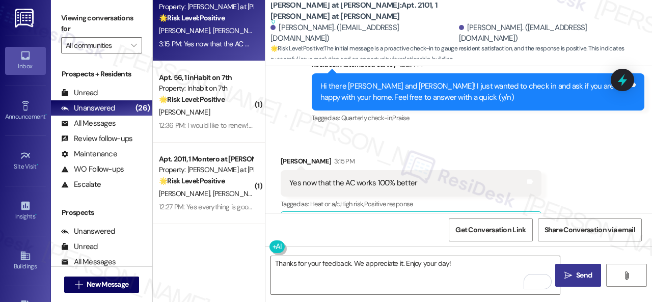
click at [576, 276] on span "Send" at bounding box center [584, 275] width 16 height 11
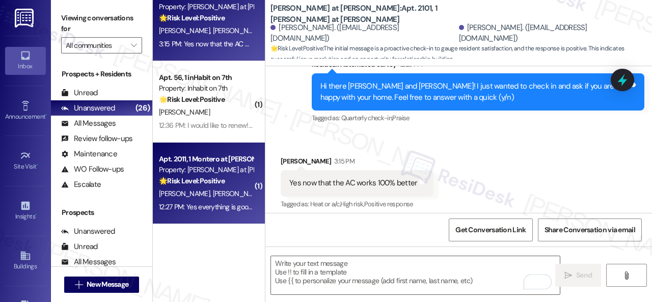
scroll to position [446, 0]
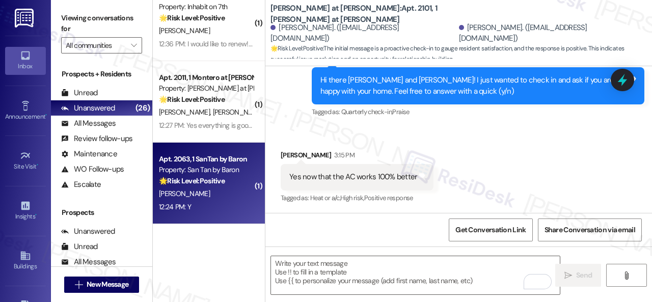
click at [223, 196] on div "P. Morrison" at bounding box center [206, 193] width 96 height 13
type textarea "Fetching suggested responses. Please feel free to read through the conversation…"
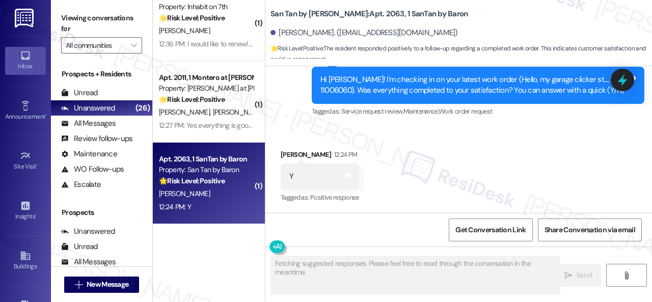
scroll to position [328, 0]
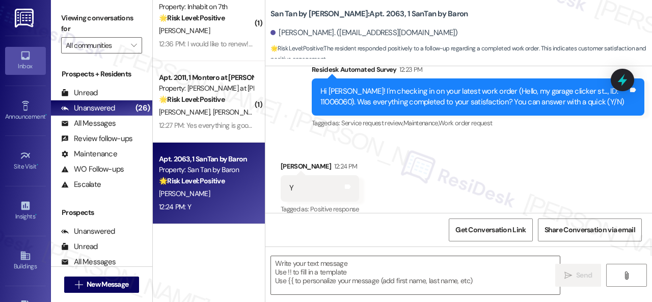
click at [291, 117] on div "Survey, sent via SMS Residesk Automated Survey 12:23 PM Hi Patrick! I'm checkin…" at bounding box center [458, 89] width 387 height 97
click at [315, 279] on textarea at bounding box center [415, 275] width 289 height 38
paste textarea "We're glad to hear the issue's been resolved! If {{property}} has met your expe…"
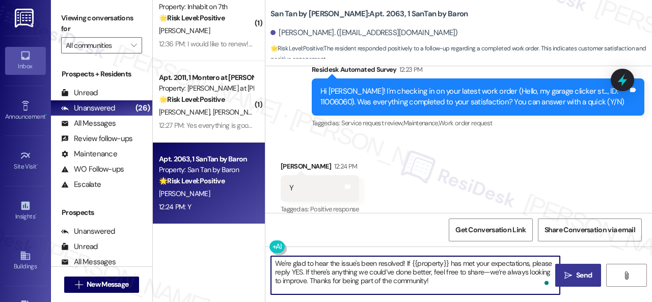
type textarea "We're glad to hear the issue's been resolved! If {{property}} has met your expe…"
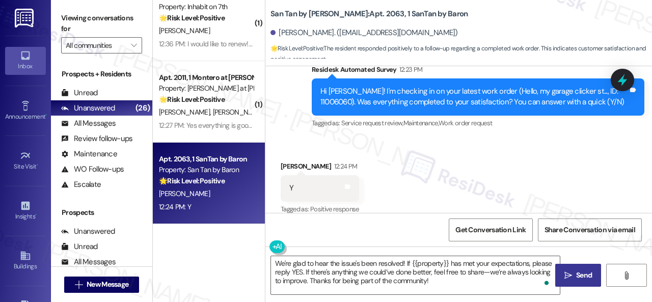
click at [574, 273] on span "Send" at bounding box center [584, 275] width 20 height 11
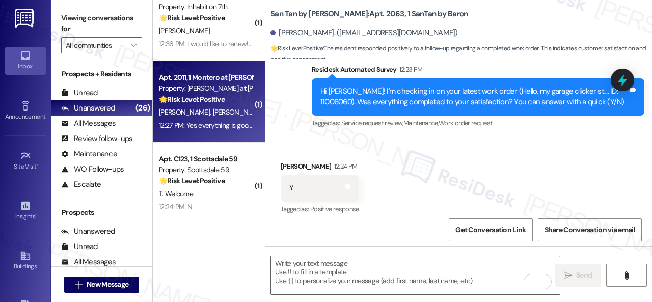
click at [233, 116] on div "J. Lacanlale C. Duong" at bounding box center [206, 112] width 96 height 13
type textarea "Fetching suggested responses. Please feel free to read through the conversation…"
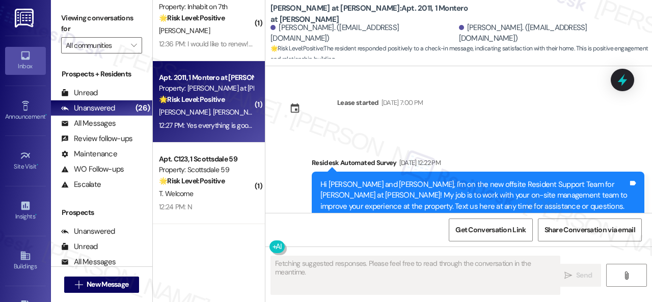
scroll to position [850, 0]
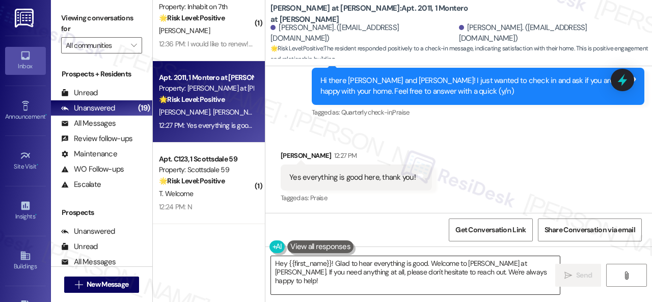
click at [341, 266] on textarea "Hey {{first_name}}! Glad to hear everything is good. Welcome to Montero at Dana…" at bounding box center [415, 275] width 289 height 38
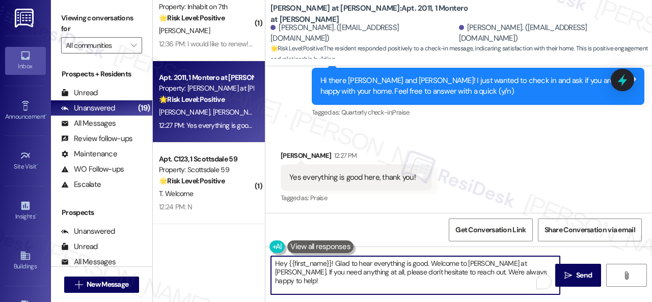
paste textarea "I'm glad you are satisfied with your home. Have you written a review for us bef…"
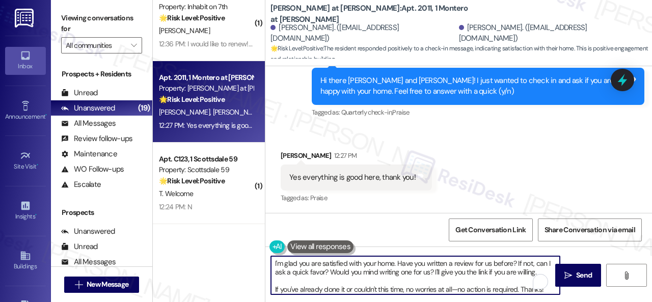
scroll to position [8, 0]
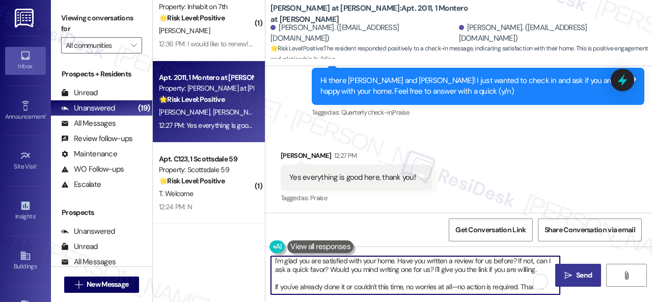
type textarea "I'm glad you are satisfied with your home. Have you written a review for us bef…"
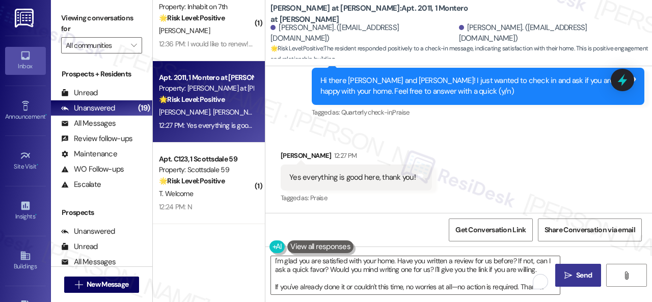
click at [564, 272] on icon "" at bounding box center [568, 275] width 8 height 8
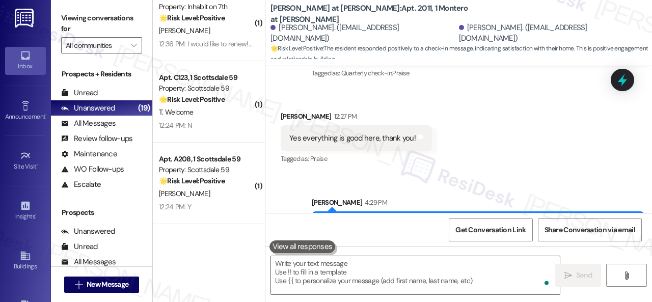
scroll to position [955, 0]
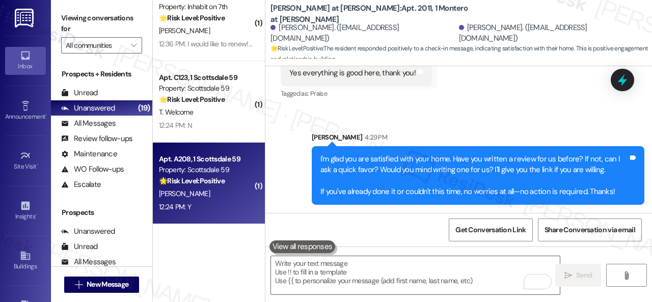
click at [212, 202] on div "12:24 PM: Y 12:24 PM: Y" at bounding box center [206, 207] width 96 height 13
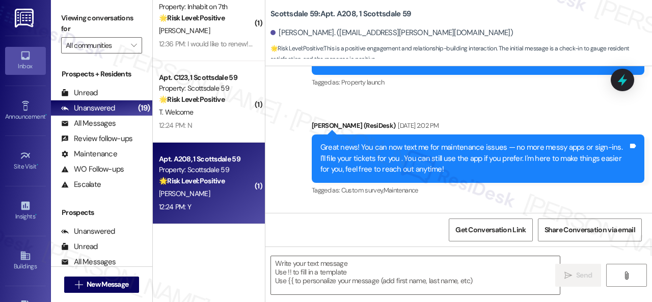
type textarea "Fetching suggested responses. Please feel free to read through the conversation…"
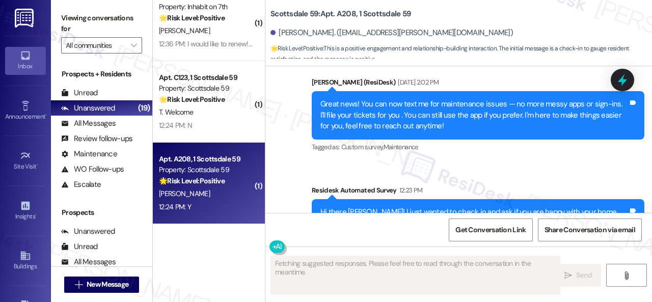
scroll to position [341, 0]
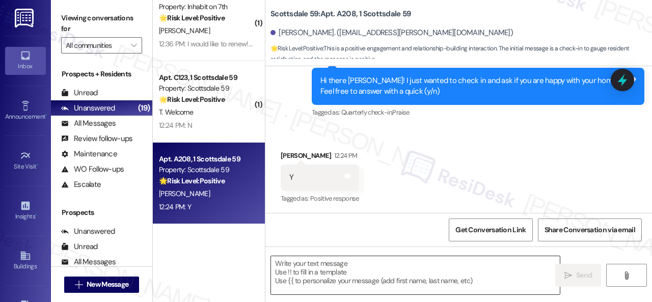
click at [331, 270] on textarea at bounding box center [415, 275] width 289 height 38
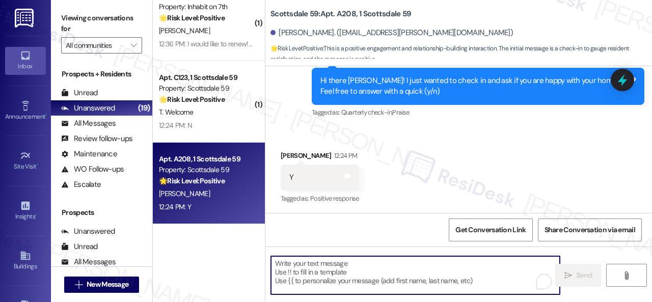
paste textarea "I'm glad you are satisfied with your home. Have you written a review for us bef…"
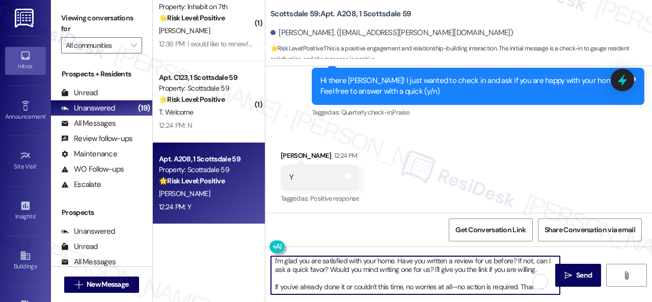
scroll to position [8, 0]
type textarea "I'm glad you are satisfied with your home. Have you written a review for us bef…"
click at [589, 281] on button " Send" at bounding box center [578, 275] width 46 height 23
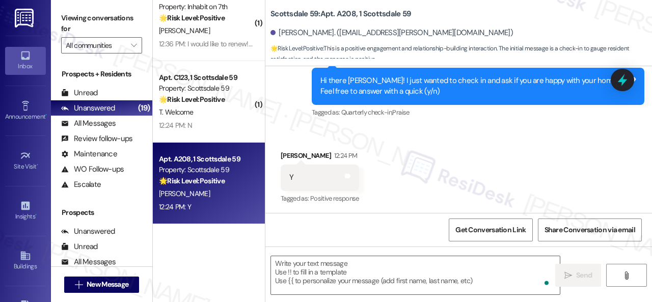
scroll to position [0, 0]
click at [223, 205] on div "12:24 PM: N 12:24 PM: N" at bounding box center [206, 207] width 96 height 13
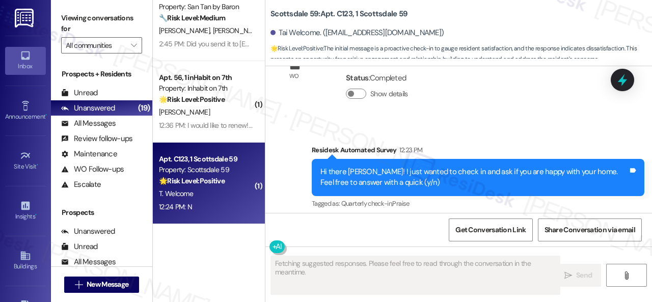
scroll to position [427, 0]
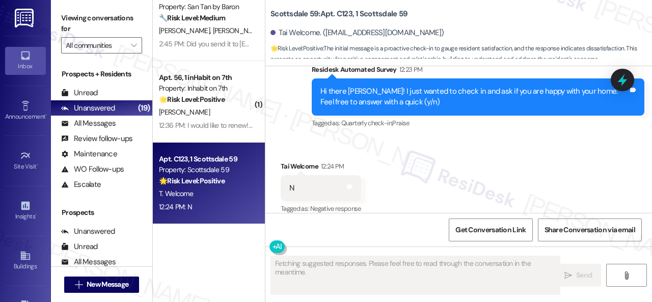
click at [317, 138] on div "Received via SMS Tai Welcome 12:24 PM N Tags and notes Tagged as: Negative resp…" at bounding box center [458, 181] width 387 height 86
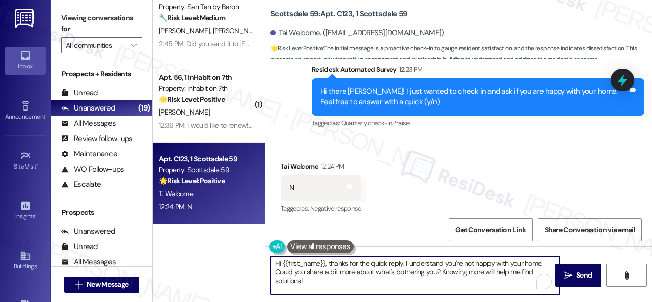
drag, startPoint x: 187, startPoint y: 254, endPoint x: 442, endPoint y: 280, distance: 255.9
click at [178, 249] on div "( 1 ) Apt. C215, 1 Scottsdale 59 Property: Scottsdale 59 🔧 Risk Level: Medium T…" at bounding box center [402, 151] width 499 height 302
paste textarea "I'm sorry that the work order wasn't completed to your satisfaction. Can you pl…"
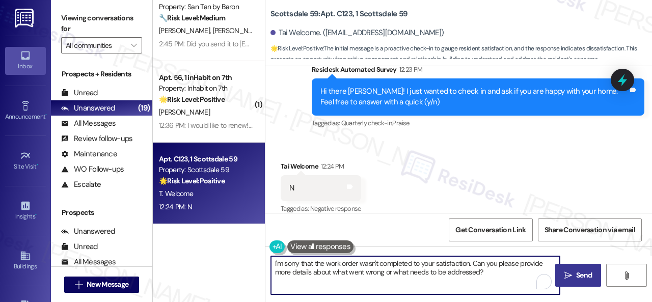
type textarea "I'm sorry that the work order wasn't completed to your satisfaction. Can you pl…"
click at [558, 270] on button " Send" at bounding box center [578, 275] width 46 height 23
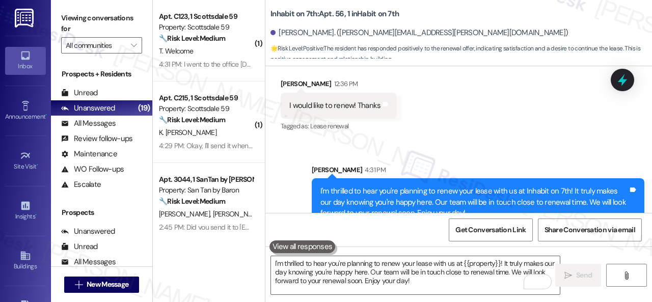
click at [340, 142] on div "Sent via SMS [PERSON_NAME] 4:31 PM I'm thrilled to hear you're planning to rene…" at bounding box center [458, 188] width 387 height 93
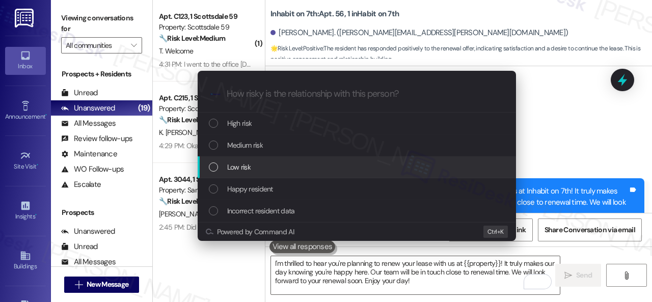
drag, startPoint x: 243, startPoint y: 170, endPoint x: 241, endPoint y: 155, distance: 14.4
click at [238, 170] on span "Low risk" at bounding box center [238, 166] width 23 height 11
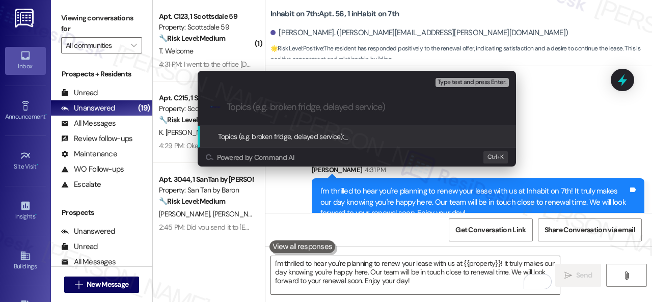
paste input "Renewal Survey Response"
type input "Renewal Survey Response"
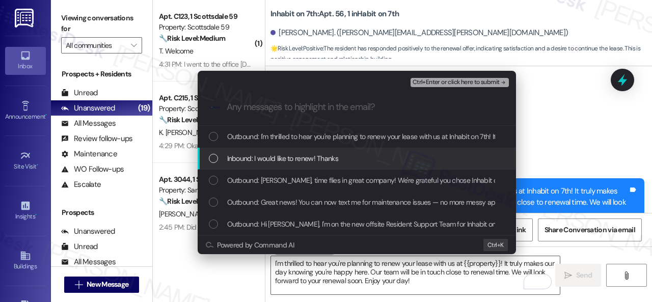
click at [260, 159] on span "Inbound: I would like to renew! Thanks" at bounding box center [282, 158] width 111 height 11
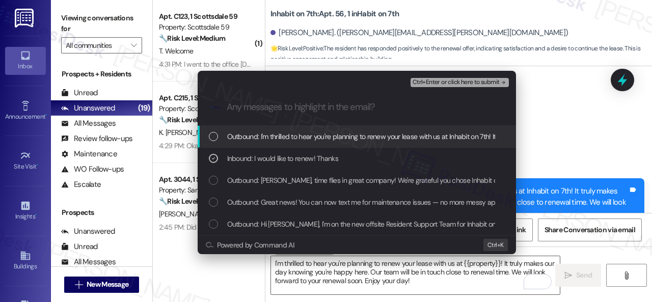
click at [431, 79] on span "Ctrl+Enter or click here to submit" at bounding box center [455, 82] width 87 height 7
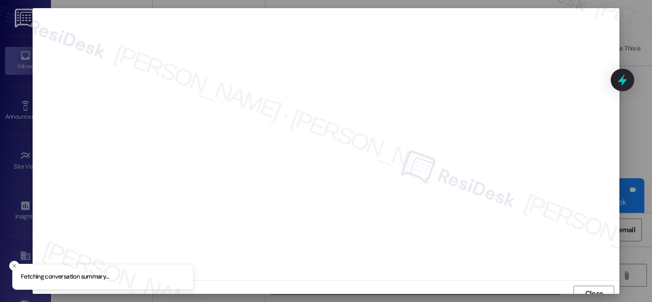
scroll to position [8, 0]
click at [587, 287] on span "Close" at bounding box center [594, 286] width 18 height 11
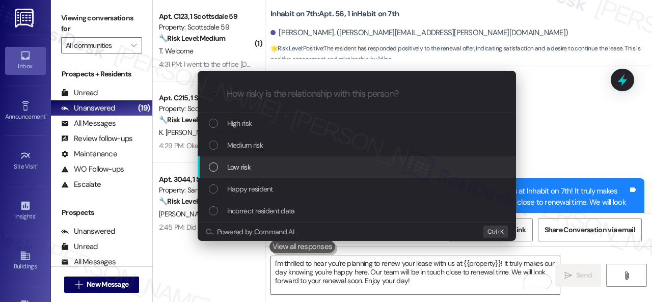
drag, startPoint x: 226, startPoint y: 169, endPoint x: 248, endPoint y: 160, distance: 23.8
click at [226, 168] on div "Low risk" at bounding box center [358, 166] width 298 height 11
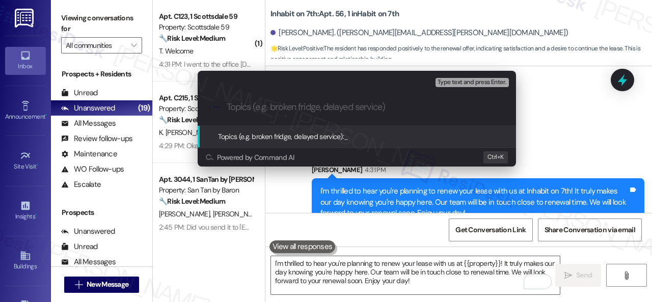
paste input "Renewal Survey Response"
type input "Renewal Survey Response"
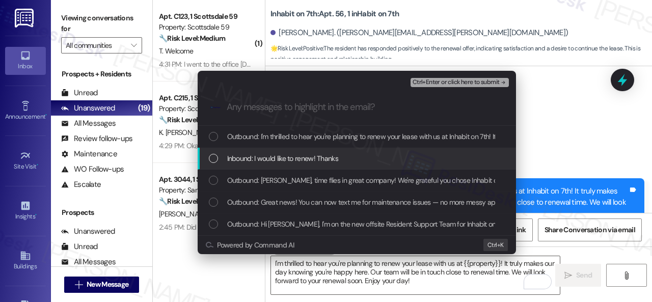
click at [269, 163] on span "Inbound: I would like to renew! Thanks" at bounding box center [282, 158] width 111 height 11
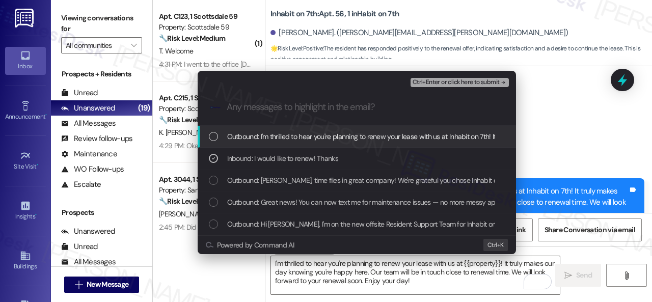
click at [428, 81] on span "Ctrl+Enter or click here to submit" at bounding box center [455, 82] width 87 height 7
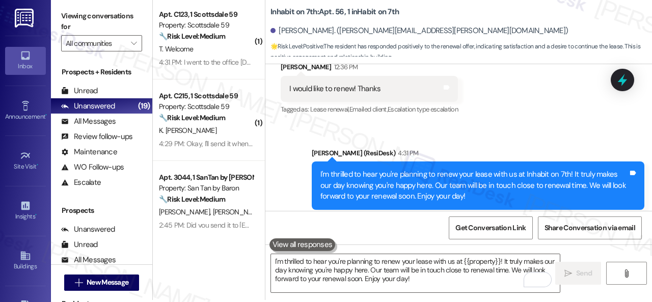
scroll to position [3, 0]
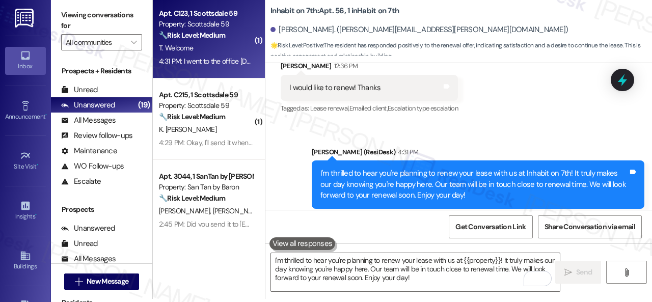
click at [215, 43] on div "T. Welcome" at bounding box center [206, 48] width 96 height 13
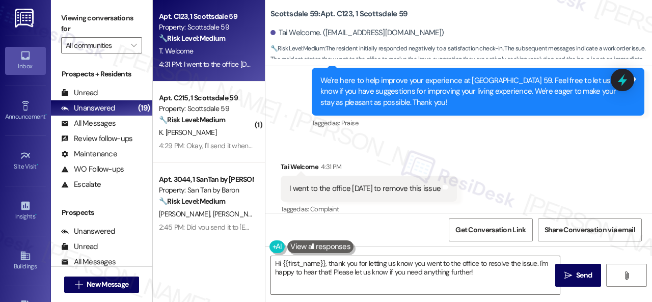
scroll to position [704, 0]
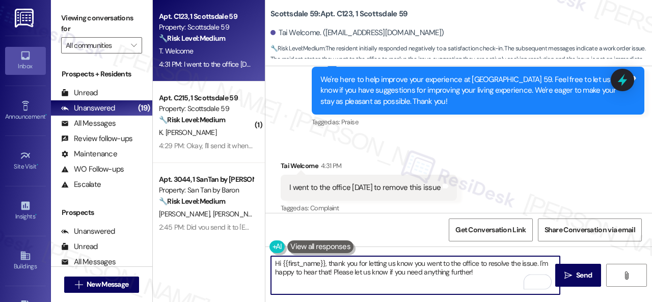
drag, startPoint x: 393, startPoint y: 264, endPoint x: 388, endPoint y: 263, distance: 5.2
click at [388, 263] on textarea "Hi {{first_name}}, thank you for letting us know you went to the office to reso…" at bounding box center [415, 275] width 289 height 38
drag, startPoint x: 329, startPoint y: 263, endPoint x: 214, endPoint y: 268, distance: 115.7
click at [214, 268] on div "Apt. C123, 1 Scottsdale 59 Property: Scottsdale 59 🔧 Risk Level: Medium The res…" at bounding box center [402, 151] width 499 height 302
drag, startPoint x: 290, startPoint y: 273, endPoint x: 444, endPoint y: 270, distance: 154.3
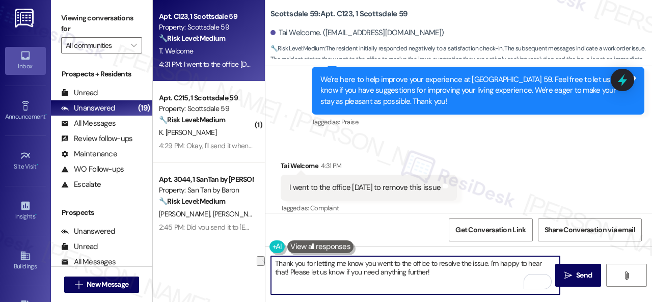
click at [444, 270] on textarea "Thank you for letting me know you went to the office to resolve the issue. I'm …" at bounding box center [415, 275] width 289 height 38
type textarea "Thank you for letting me know you went to the office to resolve the issue. I'm …"
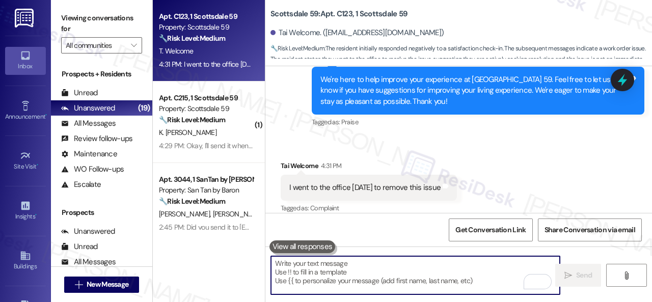
scroll to position [703, 0]
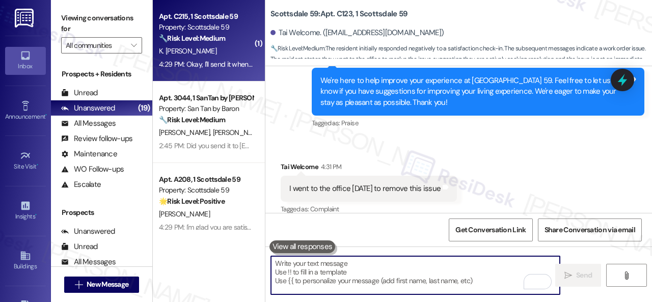
click at [214, 53] on div "K. [PERSON_NAME]" at bounding box center [206, 51] width 96 height 13
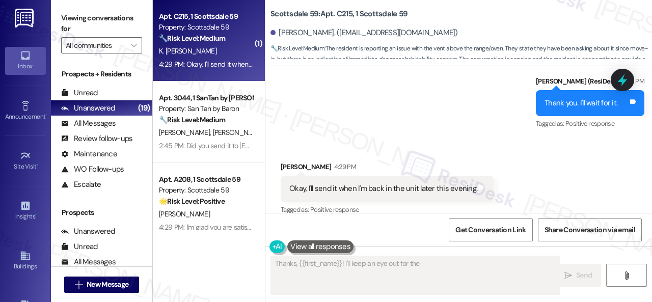
scroll to position [1040, 0]
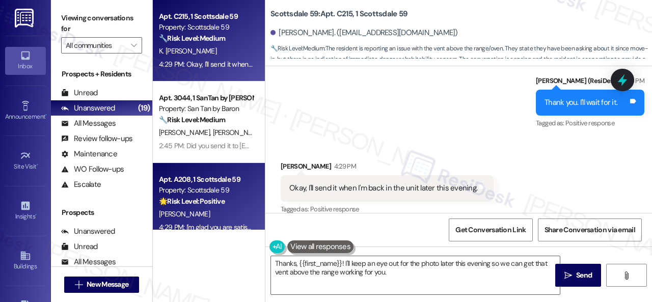
drag, startPoint x: 221, startPoint y: 236, endPoint x: 178, endPoint y: 222, distance: 45.1
click at [182, 226] on div "Apt. C215, 1 Scottsdale 59 Property: Scottsdale 59 🔧 Risk Level: Medium The res…" at bounding box center [402, 151] width 499 height 302
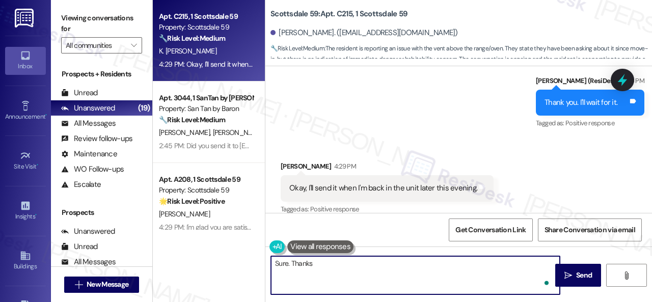
type textarea "Sure. Thanks."
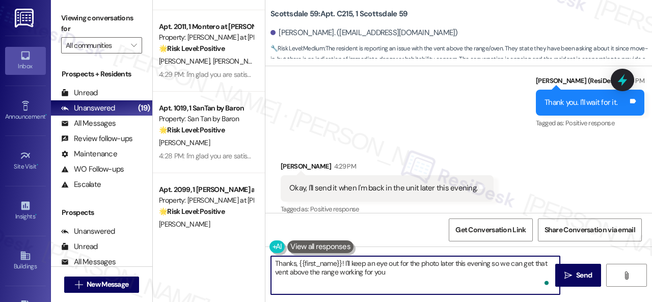
type textarea "Thanks, {{first_name}}! I'll keep an eye out for the photo later this evening s…"
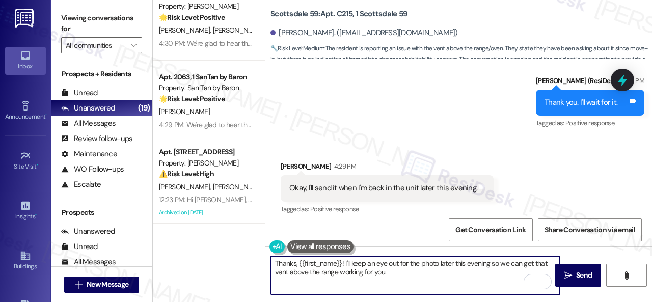
scroll to position [764, 0]
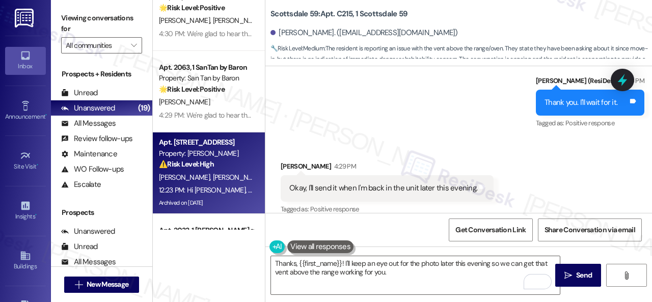
click at [225, 186] on div "12:23 PM: Hi Terrilyn, Sarah, Terry and Hunter! I'm checking in on your latest …" at bounding box center [536, 189] width 755 height 9
type textarea "Fetching suggested responses. Please feel free to read through the conversation…"
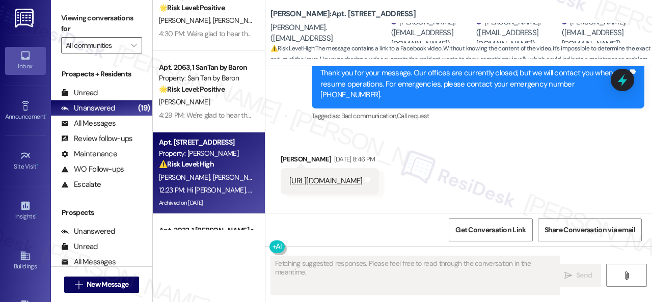
scroll to position [6205, 0]
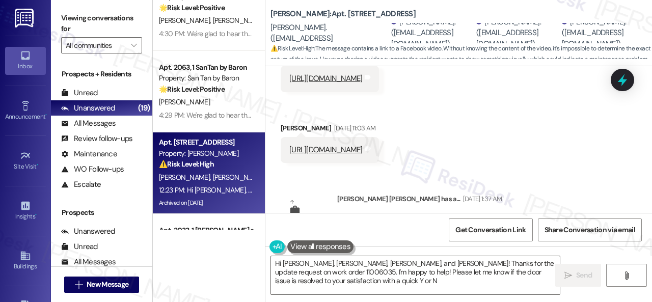
type textarea "Hi Terrilyn, Sarah, Terry, and Hunter! Thanks for the update request on work or…"
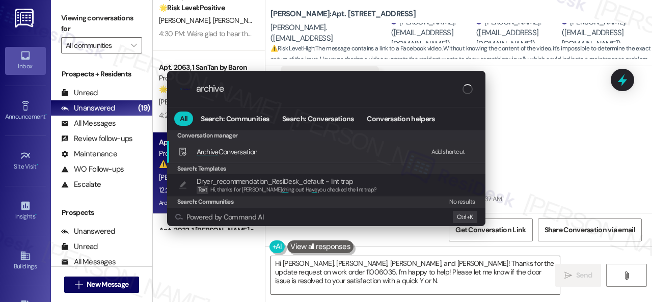
type input "archive"
click at [445, 149] on div "Add shortcut" at bounding box center [448, 152] width 34 height 11
click at [222, 154] on span "Archive Conversation" at bounding box center [227, 151] width 61 height 9
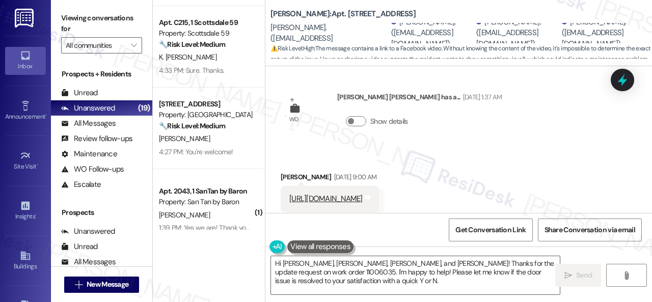
scroll to position [1318, 0]
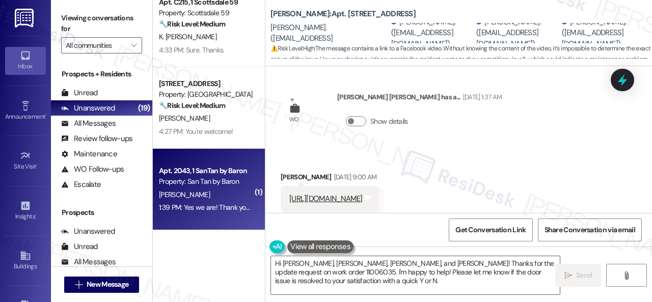
click at [219, 202] on div "1:39 PM: Yes we are! Thank you for asking! 1:39 PM: Yes we are! Thank you for a…" at bounding box center [206, 207] width 96 height 13
type textarea "Fetching suggested responses. Please feel free to read through the conversation…"
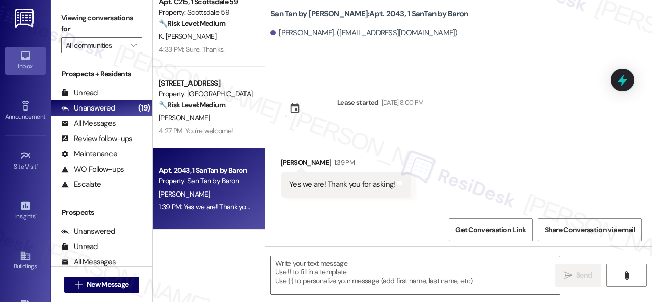
scroll to position [1236, 0]
drag, startPoint x: 296, startPoint y: 273, endPoint x: 360, endPoint y: 276, distance: 63.7
click at [296, 273] on textarea at bounding box center [415, 275] width 289 height 38
paste textarea "Thanks for your feedback. We appreciate it. Enjoy your day!"
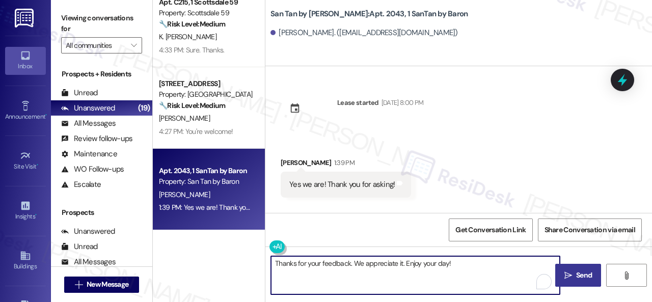
type textarea "Thanks for your feedback. We appreciate it. Enjoy your day!"
click at [583, 273] on span "Send" at bounding box center [584, 275] width 16 height 11
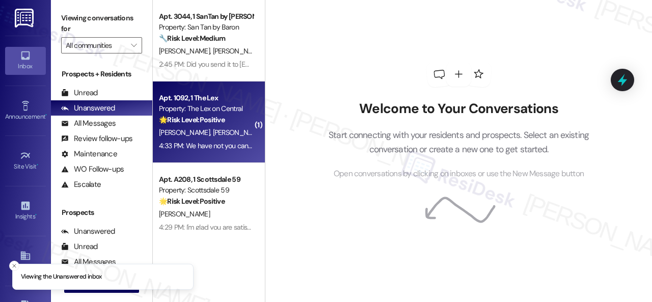
click at [235, 120] on div "🌟 Risk Level: Positive The resident is responding positively to a request for a…" at bounding box center [206, 120] width 94 height 11
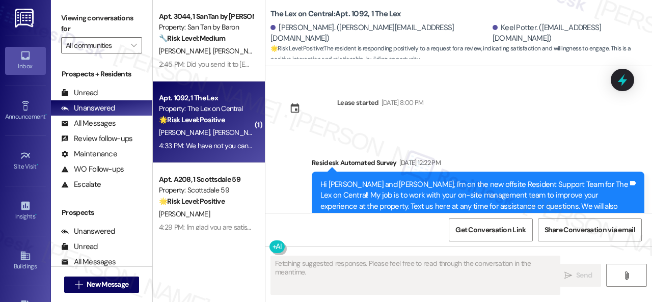
scroll to position [1835, 0]
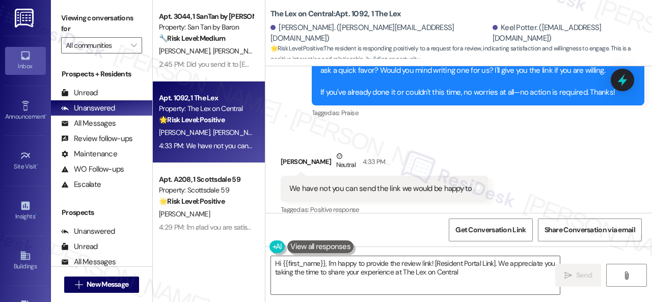
type textarea "Hi {{first_name}}, I'm happy to provide the review link! [Resident Portal Link]…"
click at [474, 185] on icon at bounding box center [477, 187] width 6 height 5
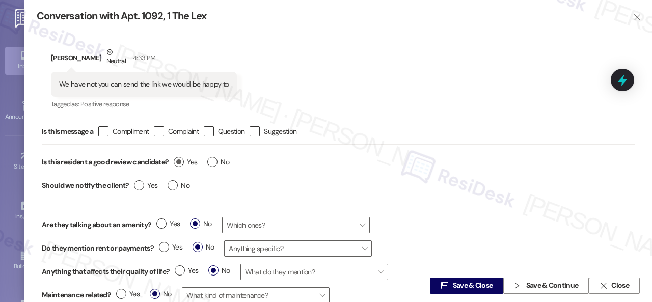
click at [182, 157] on label "Yes" at bounding box center [185, 162] width 23 height 11
click at [182, 157] on input "Yes" at bounding box center [185, 163] width 23 height 13
radio input "true"
click at [453, 281] on span "Save & Close" at bounding box center [473, 286] width 40 height 11
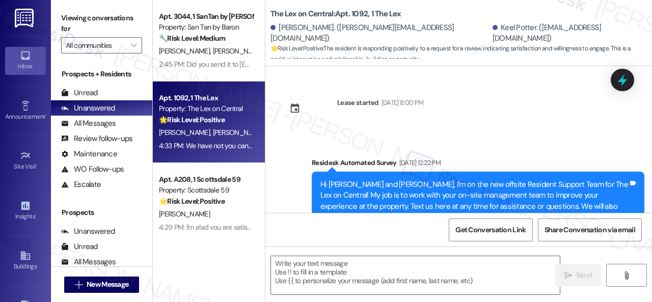
scroll to position [1835, 0]
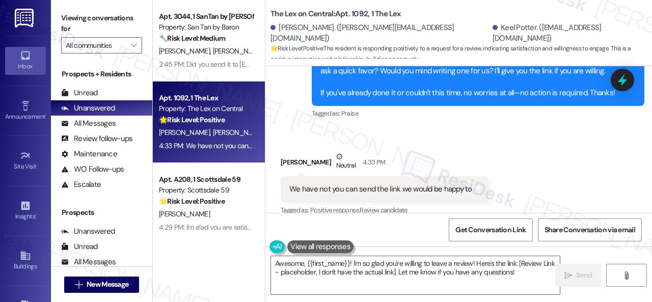
click at [284, 112] on div "Sent via SMS [PERSON_NAME] (ResiDesk) 4:28 PM I'm glad you are satisfied with y…" at bounding box center [458, 69] width 387 height 119
click at [307, 280] on textarea "Awesome, {{first_name}}! I'm so glad you're willing to leave a review! Here's t…" at bounding box center [415, 275] width 289 height 38
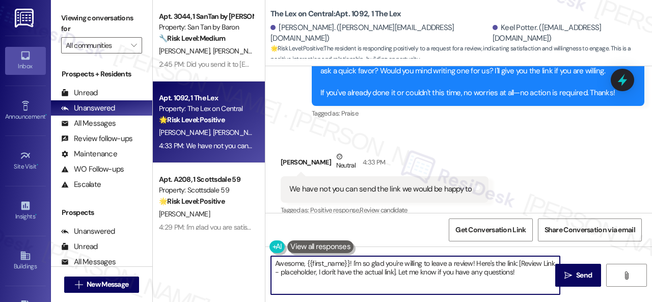
paste textarea "Thank you so much! It means a lot to us! Please take a moment to write a review…"
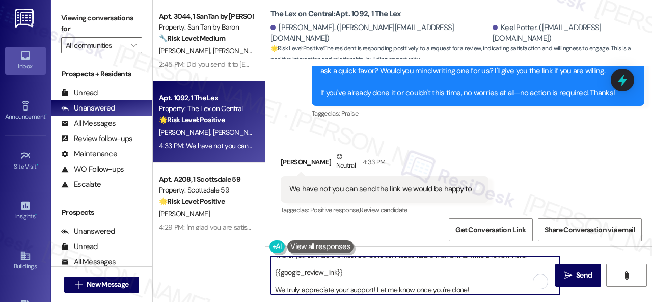
scroll to position [0, 0]
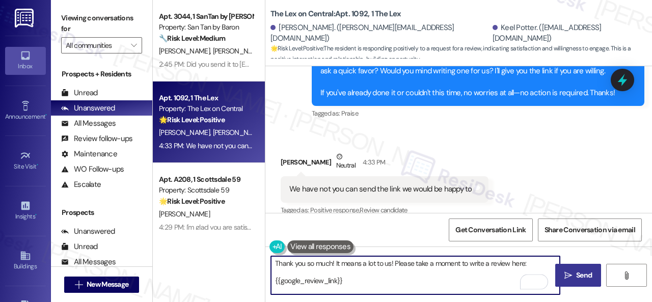
type textarea "Thank you so much! It means a lot to us! Please take a moment to write a review…"
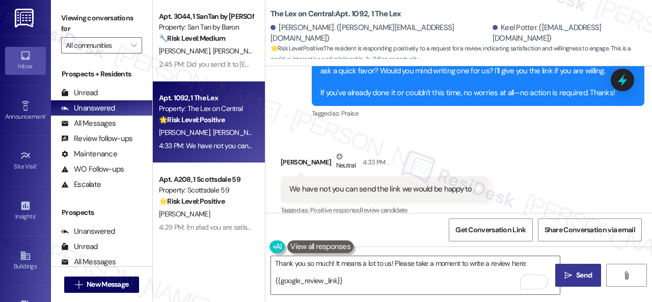
click at [580, 274] on span "Send" at bounding box center [584, 275] width 16 height 11
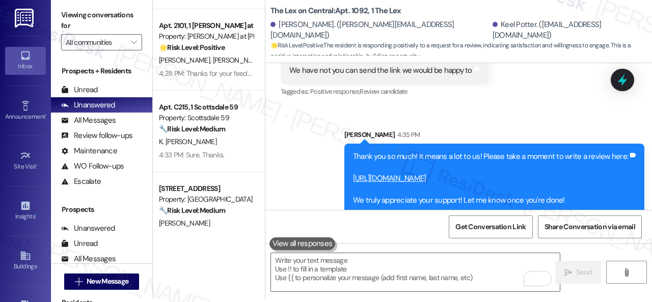
scroll to position [1236, 0]
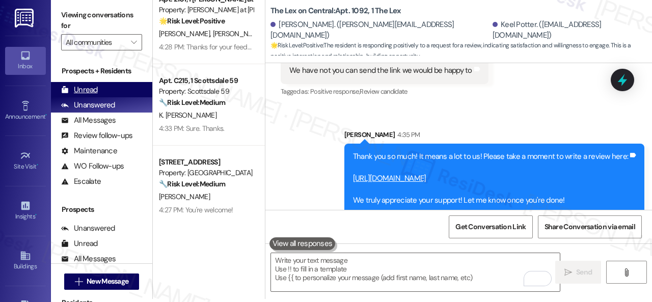
click at [76, 93] on div "Unread" at bounding box center [79, 90] width 37 height 11
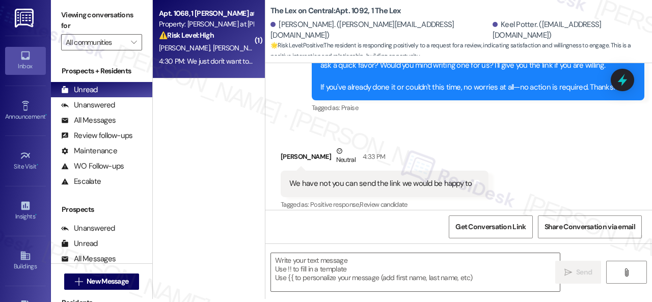
scroll to position [0, 0]
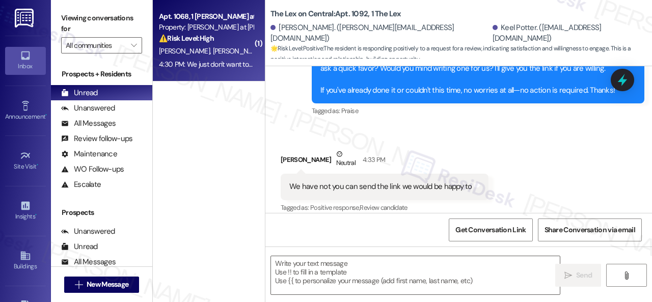
type textarea "Fetching suggested responses. Please feel free to read through the conversation…"
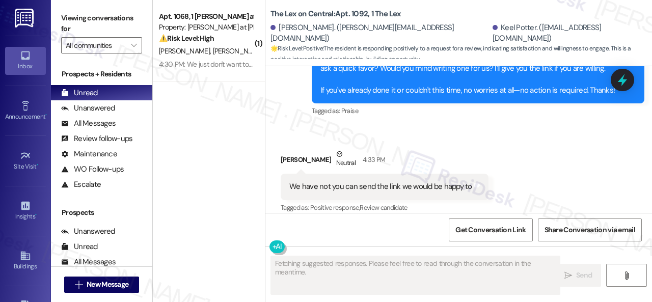
scroll to position [1835, 0]
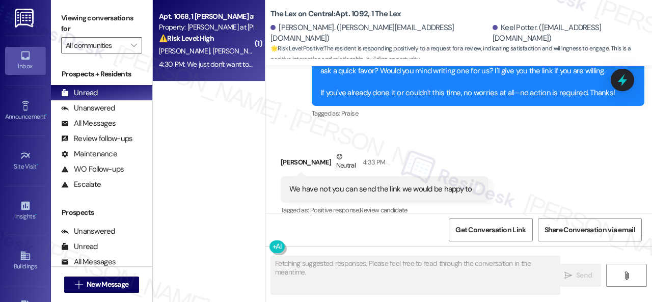
click at [228, 42] on div "⚠️ Risk Level: High The resident is expressing concern about a potential financ…" at bounding box center [206, 38] width 94 height 11
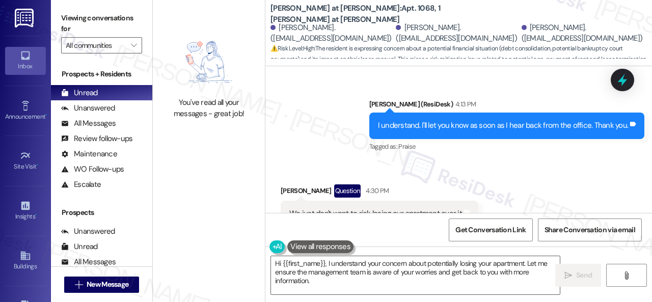
scroll to position [2499, 0]
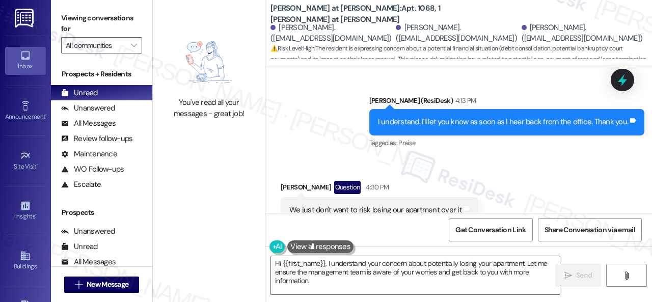
drag, startPoint x: 222, startPoint y: 270, endPoint x: 153, endPoint y: 245, distance: 73.3
click at [199, 264] on div "You've read all your messages - great job! [PERSON_NAME] at [PERSON_NAME]: Apt.…" at bounding box center [402, 151] width 499 height 302
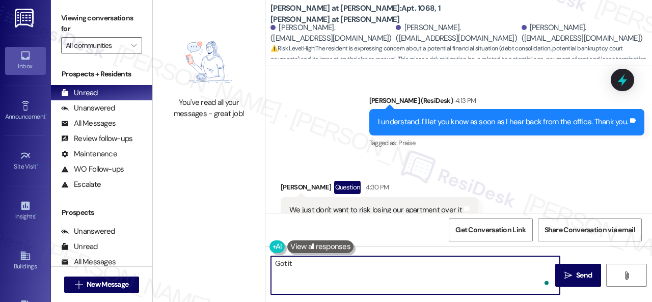
type textarea "Got it."
